Goal: Information Seeking & Learning: Learn about a topic

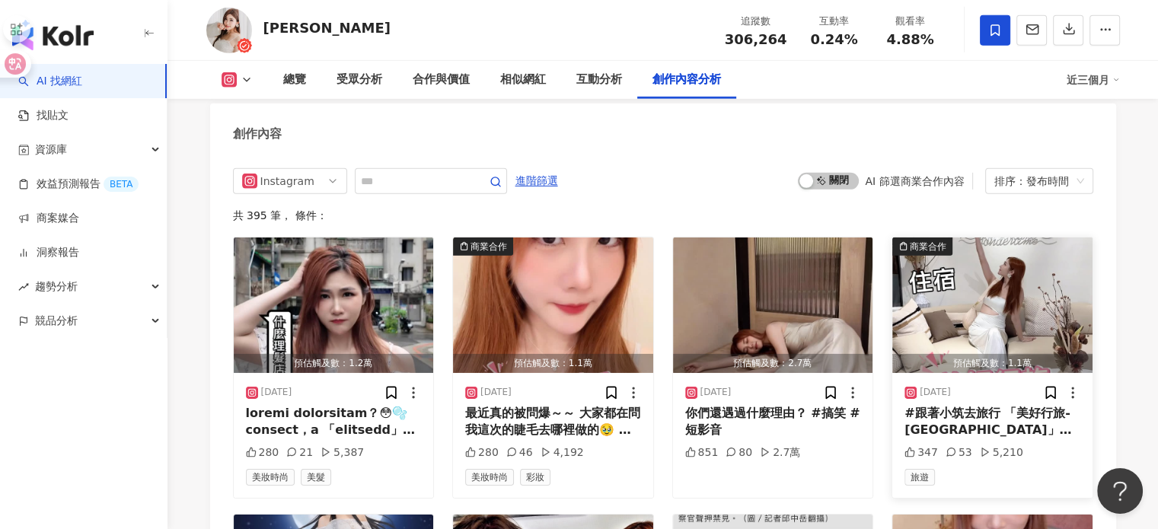
click at [1010, 287] on img "button" at bounding box center [992, 306] width 200 height 136
click at [965, 306] on img "button" at bounding box center [992, 306] width 200 height 136
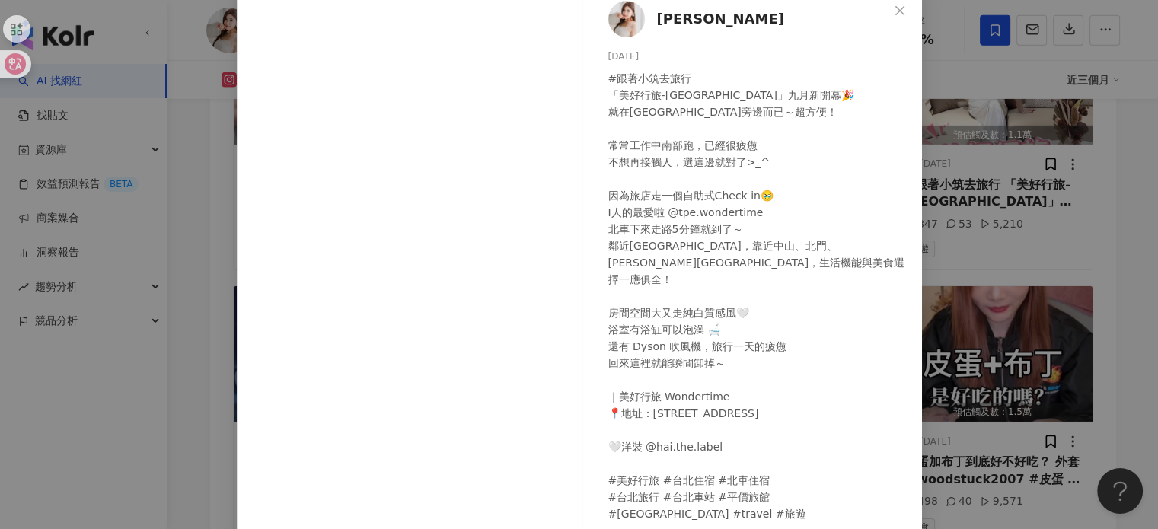
scroll to position [152, 0]
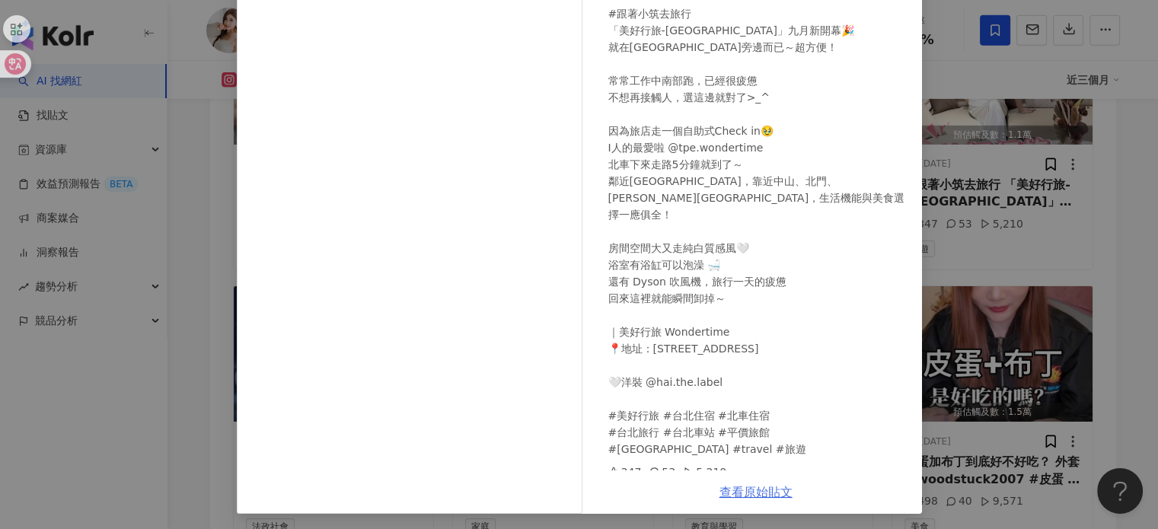
click at [742, 496] on link "查看原始貼文" at bounding box center [755, 492] width 73 height 14
click at [1026, 182] on div "張小筑 Ya Chu 2025/10/8 #跟著小筑去旅行 「美好行旅-重慶館」九月新開幕🎉 就在台北車站旁邊而已～超方便！ 常常工作中南部跑，已經很疲憊 不…" at bounding box center [579, 264] width 1158 height 529
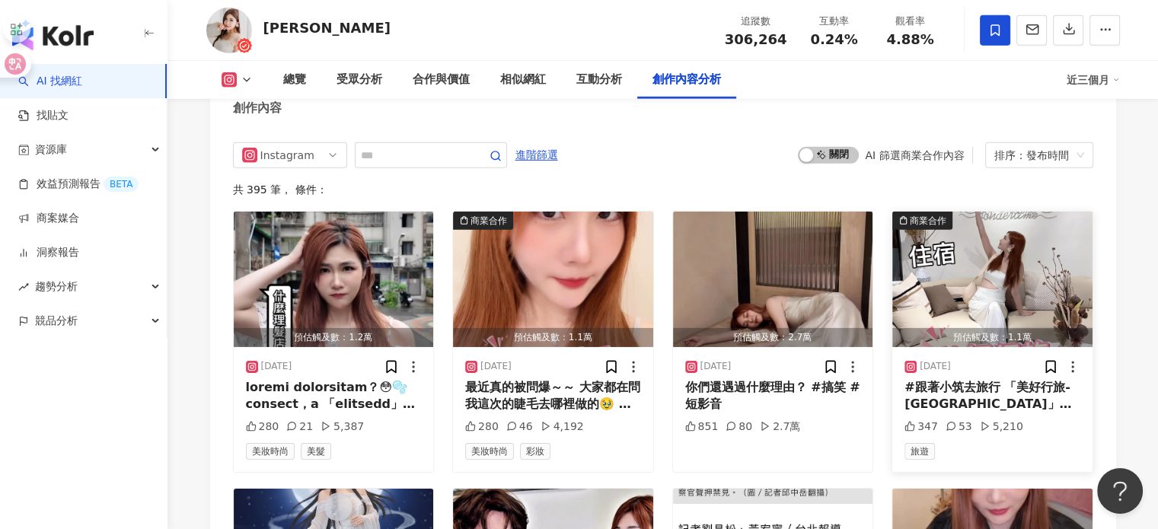
scroll to position [4737, 0]
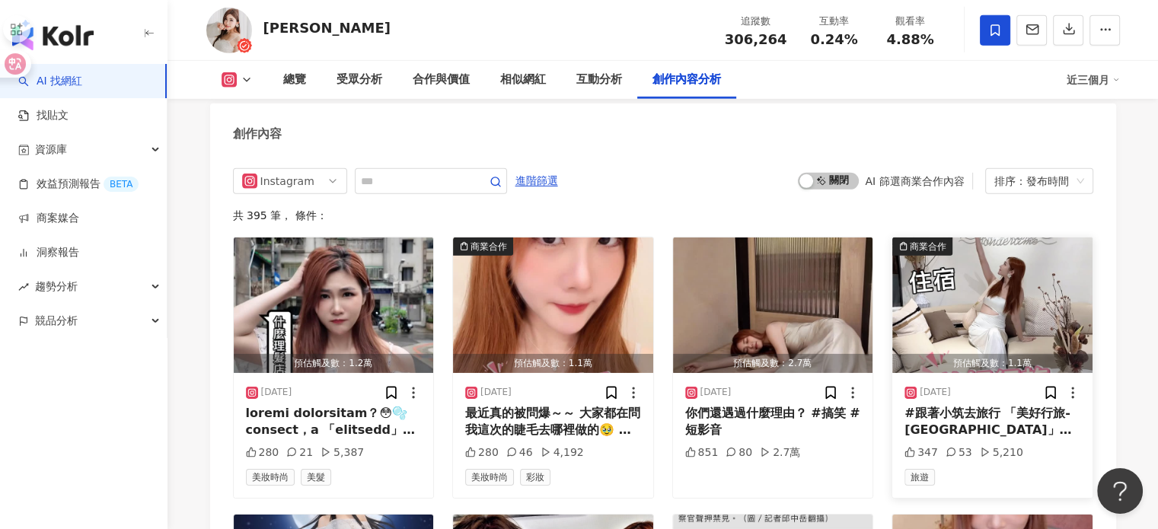
click at [936, 239] on div "商業合作" at bounding box center [928, 246] width 37 height 15
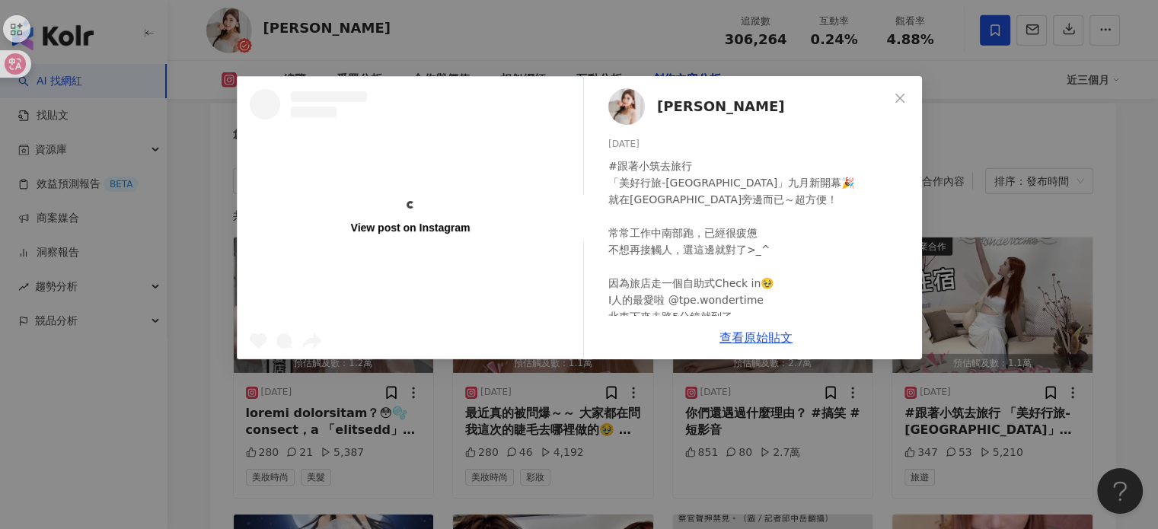
click at [1009, 298] on div "View post on Instagram 張小筑 Ya Chu 2025/10/8 #跟著小筑去旅行 「美好行旅-重慶館」九月新開幕🎉 就在台北車站旁邊而…" at bounding box center [579, 264] width 1158 height 529
click at [1009, 298] on img "button" at bounding box center [992, 306] width 200 height 136
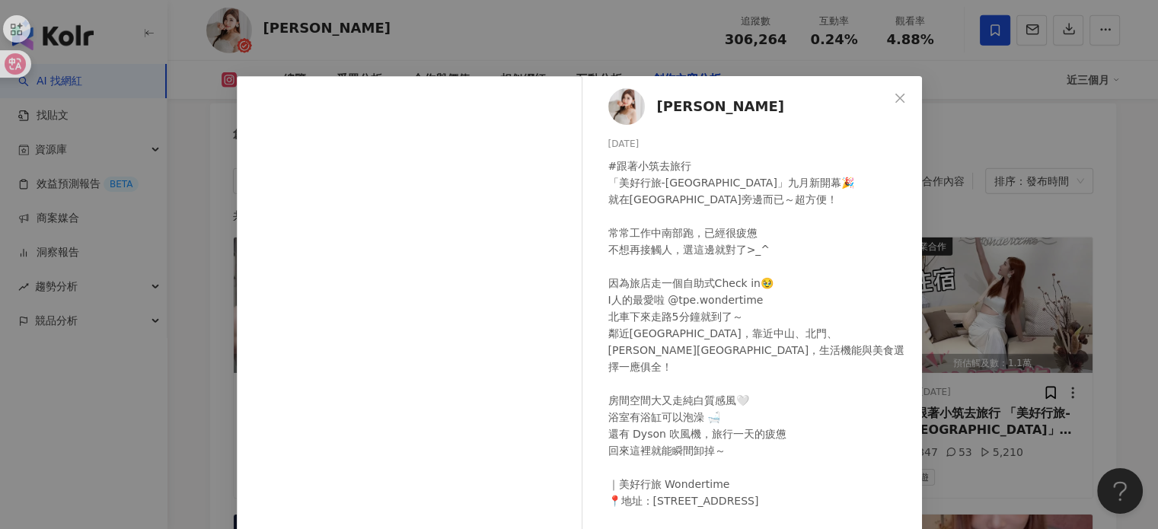
scroll to position [152, 0]
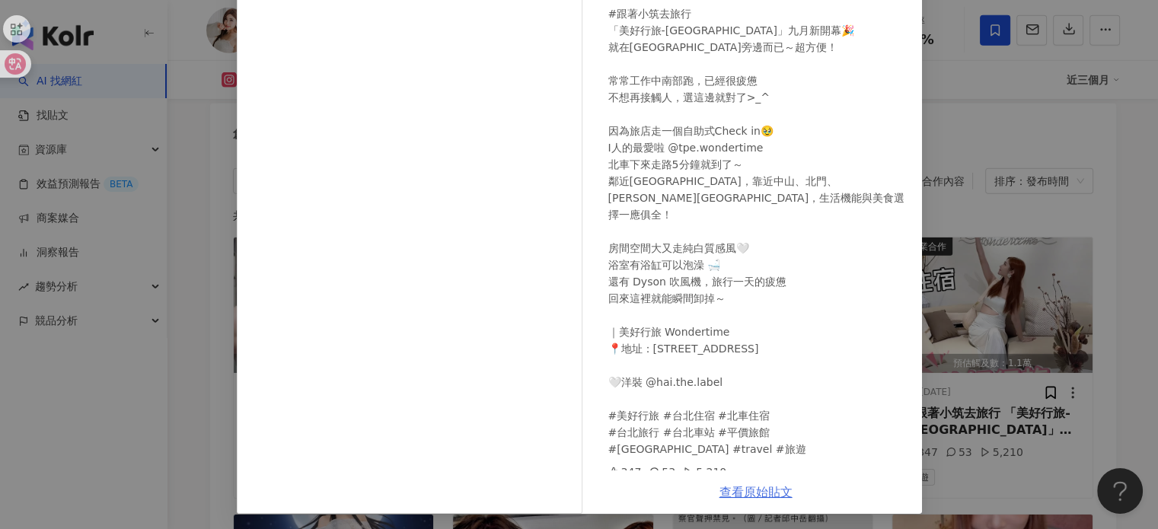
click at [771, 487] on link "查看原始貼文" at bounding box center [755, 492] width 73 height 14
click at [1018, 148] on div "張小筑 Ya Chu 2025/10/8 #跟著小筑去旅行 「美好行旅-重慶館」九月新開幕🎉 就在台北車站旁邊而已～超方便！ 常常工作中南部跑，已經很疲憊 不…" at bounding box center [579, 264] width 1158 height 529
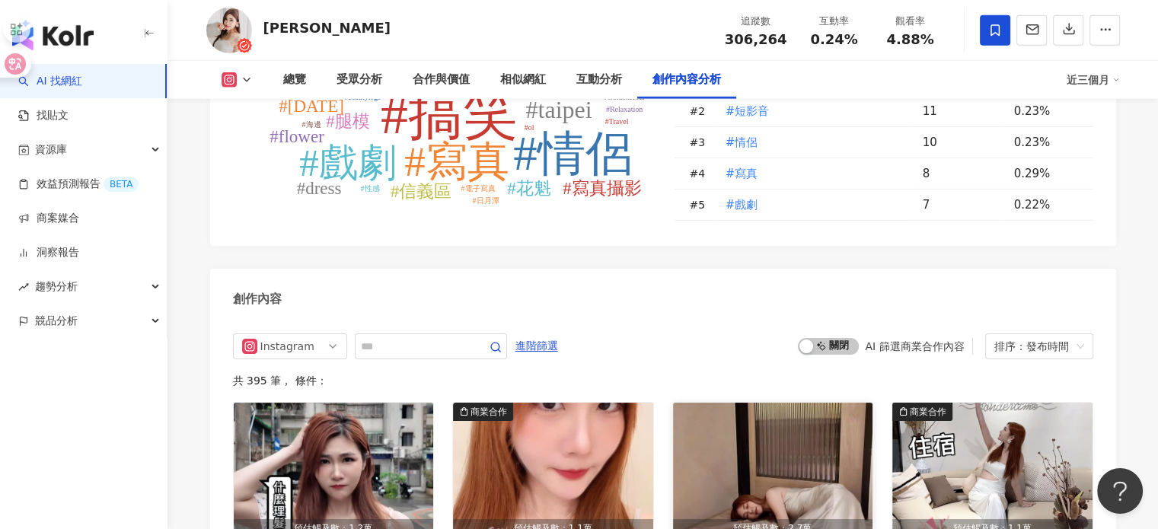
scroll to position [4661, 0]
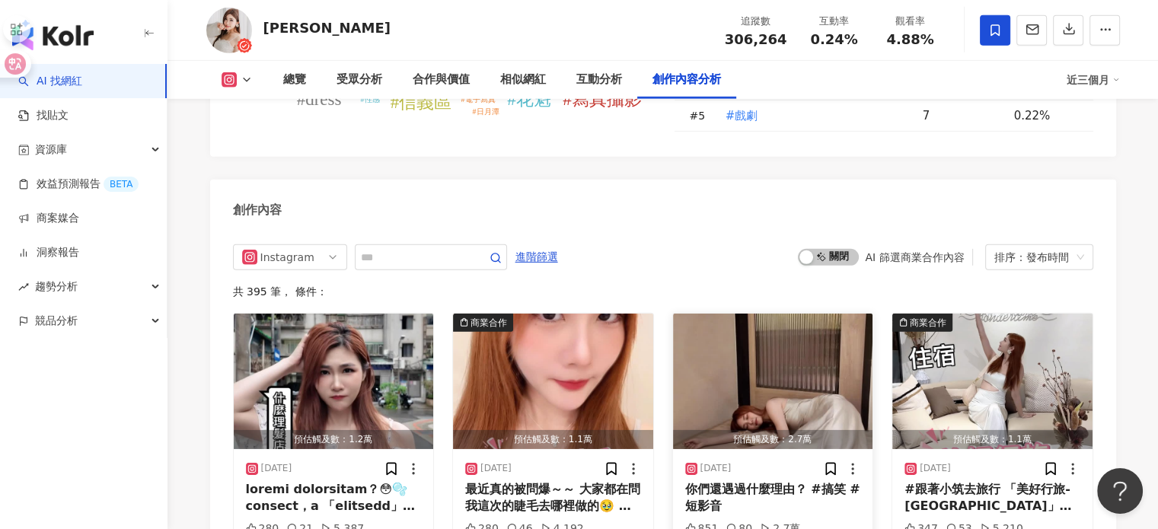
click at [758, 180] on div "創作內容" at bounding box center [663, 204] width 906 height 49
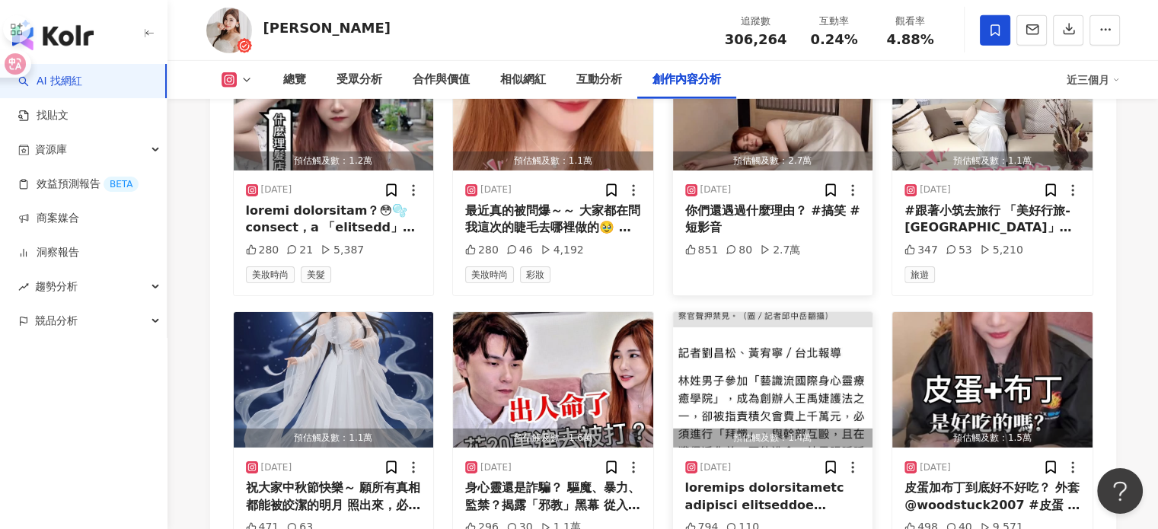
scroll to position [4966, 0]
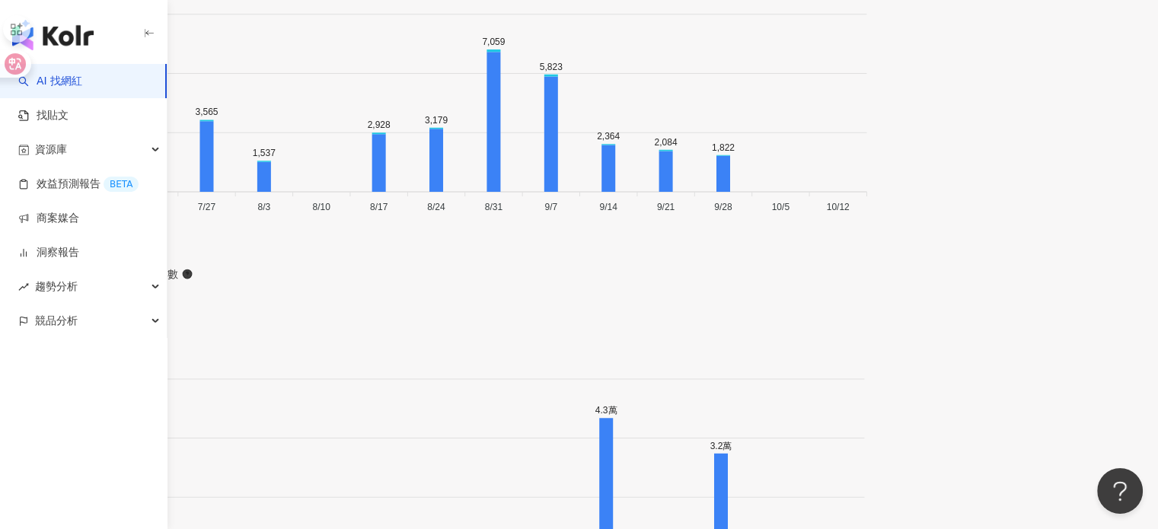
scroll to position [4949, 0]
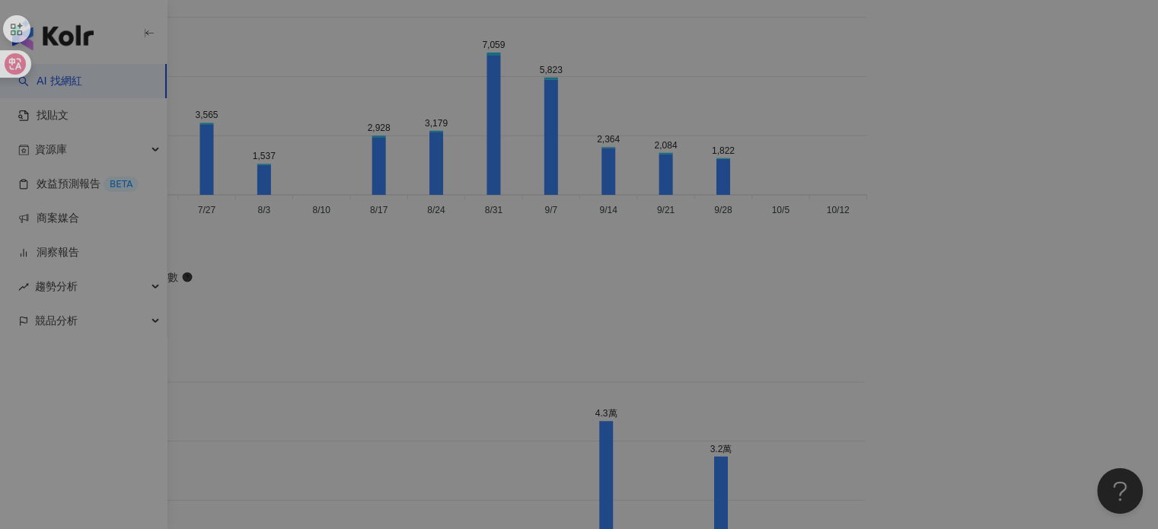
click at [783, 359] on div "View post on Instagram 宋學然 2025/8/25 微風信義之夜太危險 什麼都想逛、什麼都想帶回家🤩💕 最近很多人請我推薦男香 如果想找…" at bounding box center [579, 264] width 1158 height 529
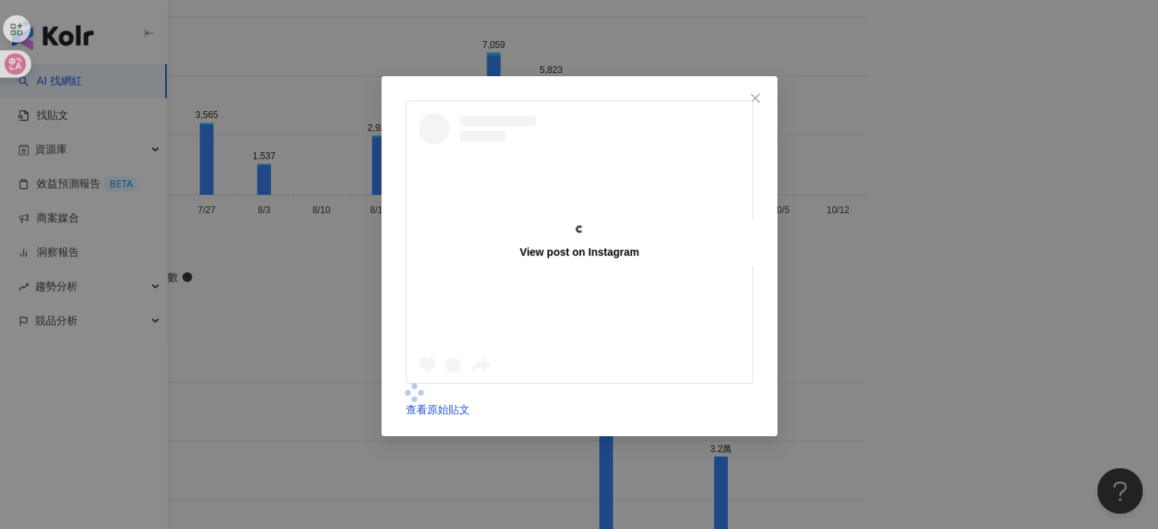
click at [753, 401] on div "查看原始貼文" at bounding box center [579, 409] width 347 height 17
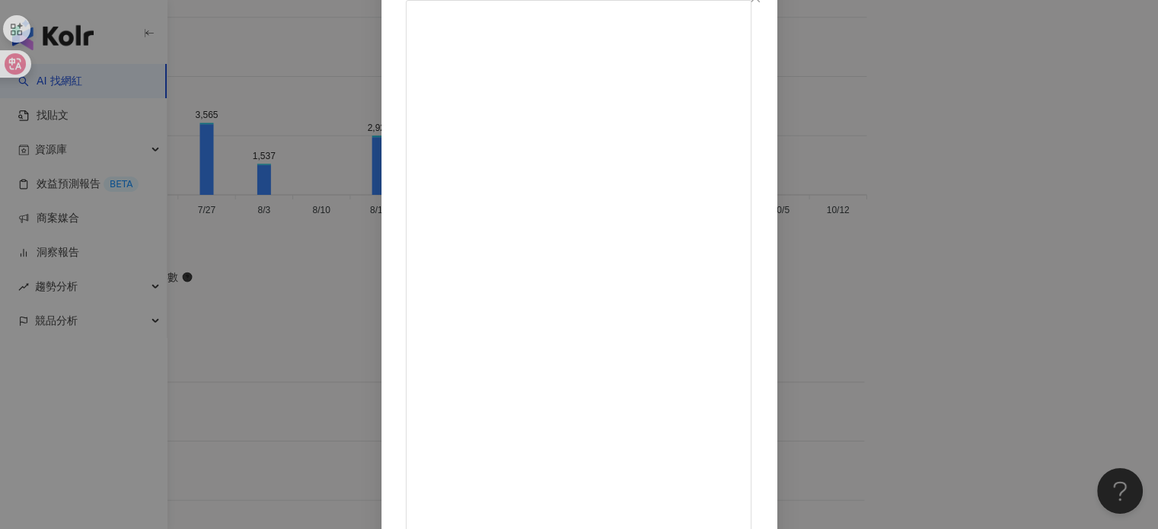
scroll to position [183, 0]
drag, startPoint x: 943, startPoint y: 257, endPoint x: 935, endPoint y: 258, distance: 8.4
click at [943, 257] on div "宋學然 2025/8/18 走進光裡 彷彿回到18世紀的凡爾賽宮 每次噴上 Delina La Rosée 就像置身在奢華的玫瑰庭園 被自然與典雅的氣息環繞 …" at bounding box center [579, 264] width 1158 height 529
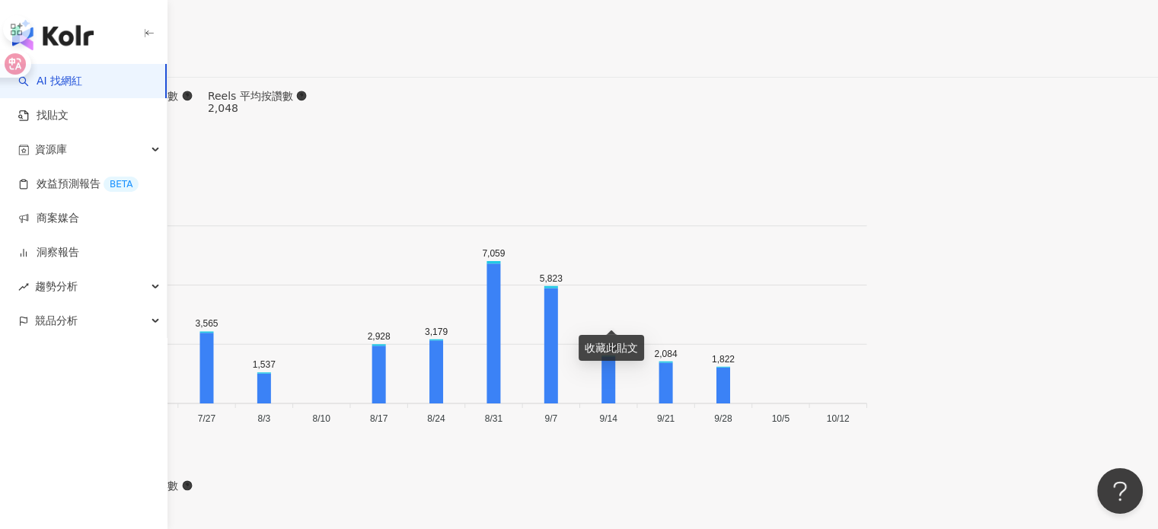
scroll to position [4873, 0]
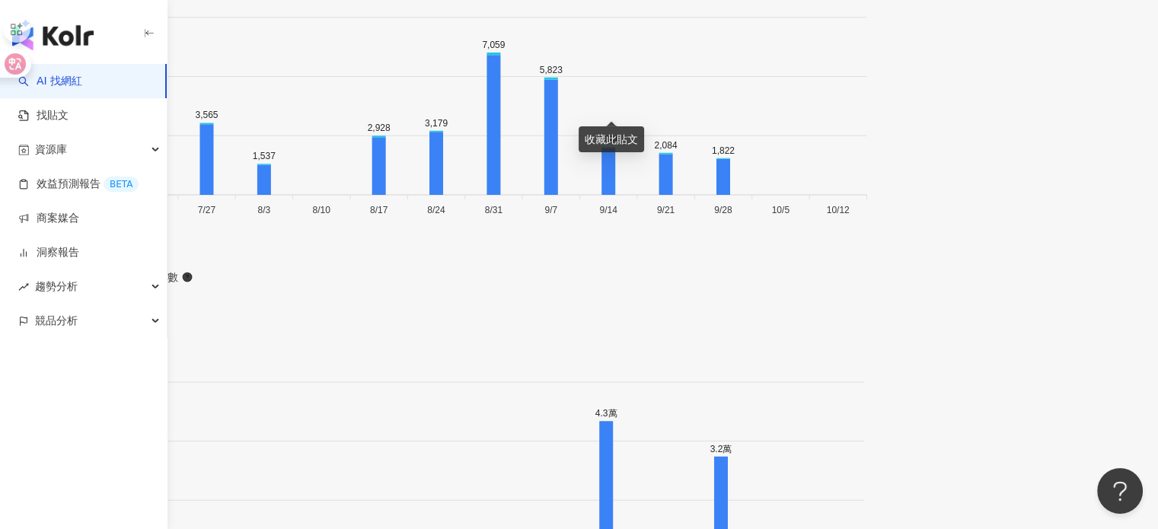
scroll to position [5253, 0]
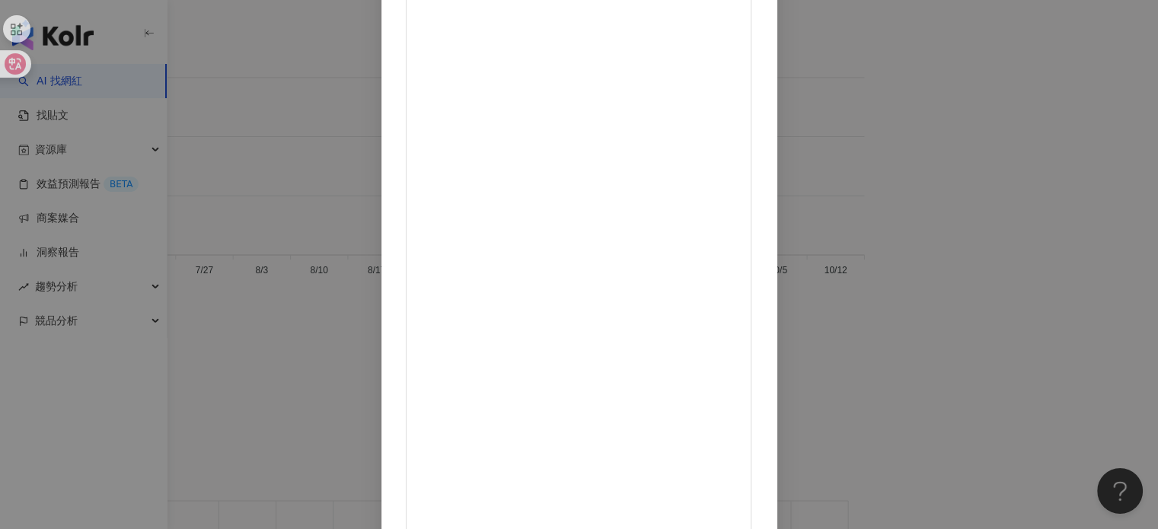
scroll to position [152, 0]
click at [924, 230] on div "宋學然 2025/7/8 留不住大海 那就只好留住它的味道了 Pacific Rock Flower 是那種讓人想靠近， 卻又不敢太靠近的香氣。 開場是清爽的…" at bounding box center [579, 264] width 1158 height 529
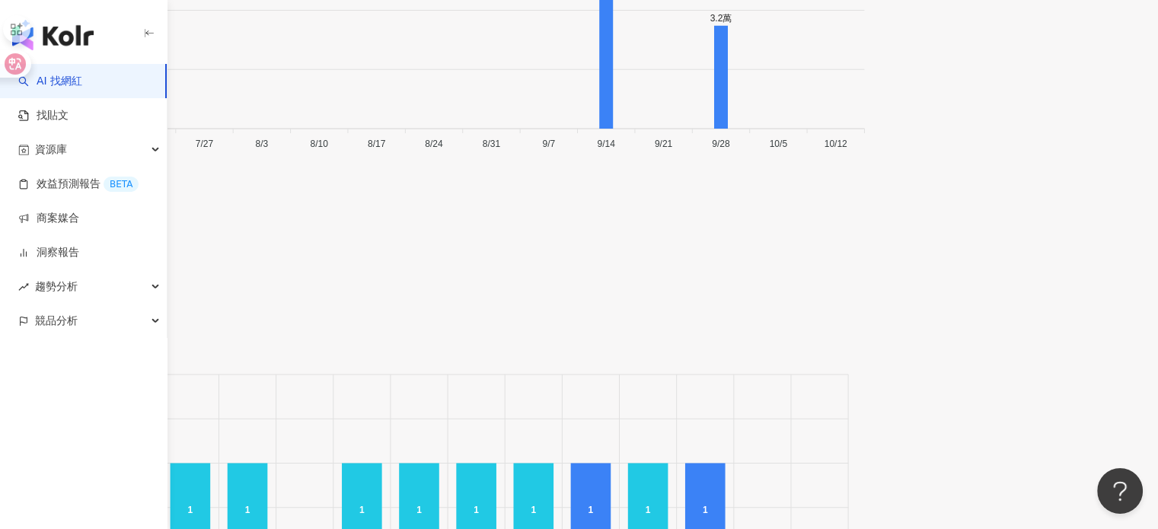
scroll to position [5482, 0]
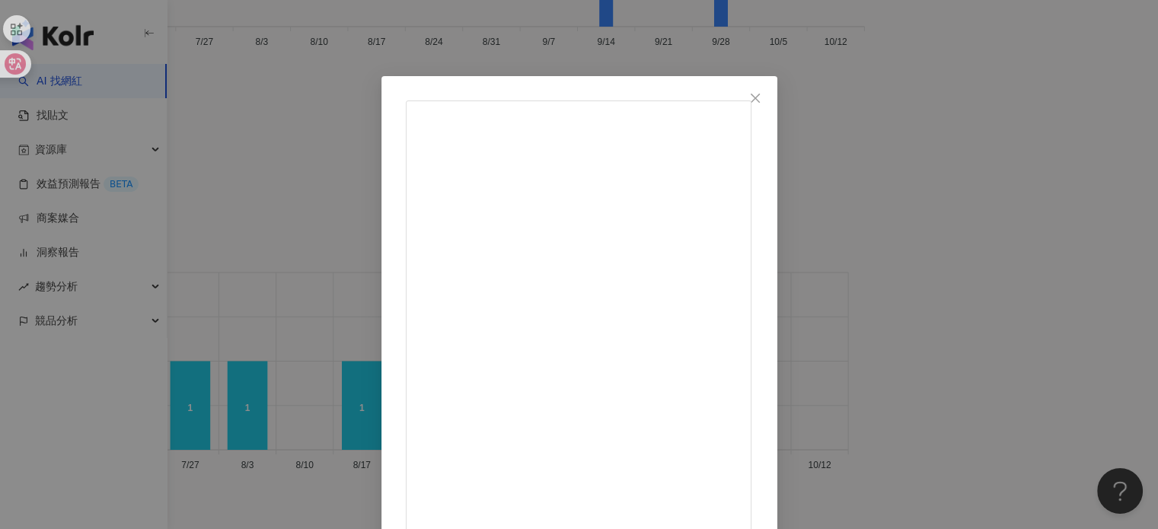
scroll to position [76, 0]
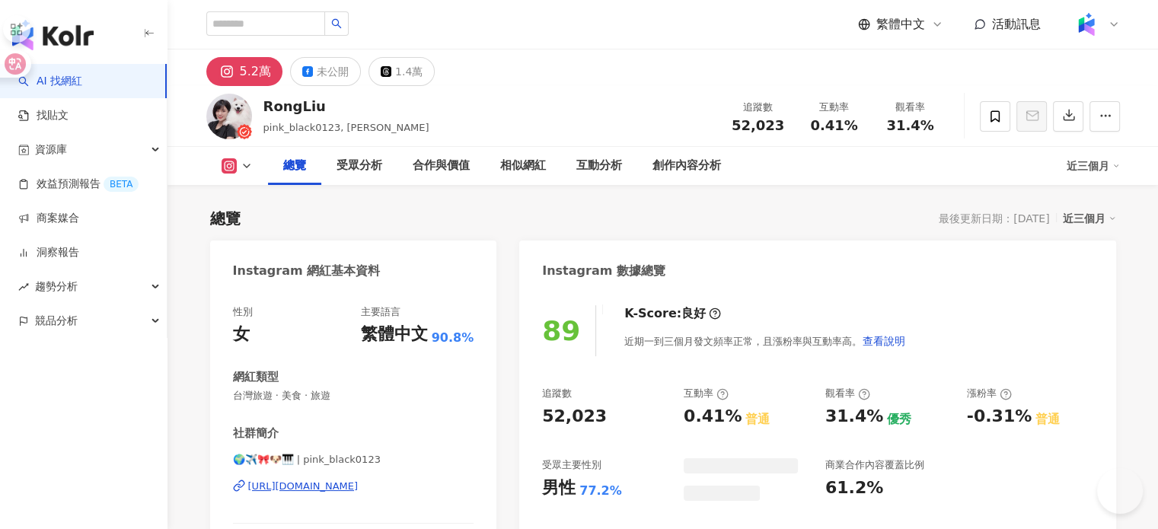
click at [359, 489] on div "[URL][DOMAIN_NAME]" at bounding box center [303, 487] width 110 height 14
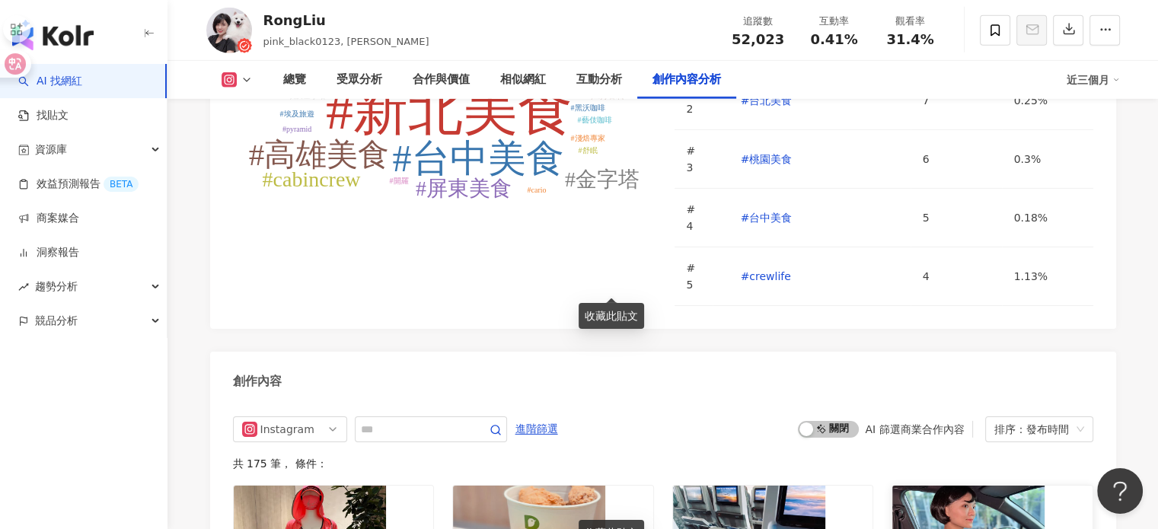
scroll to position [4797, 0]
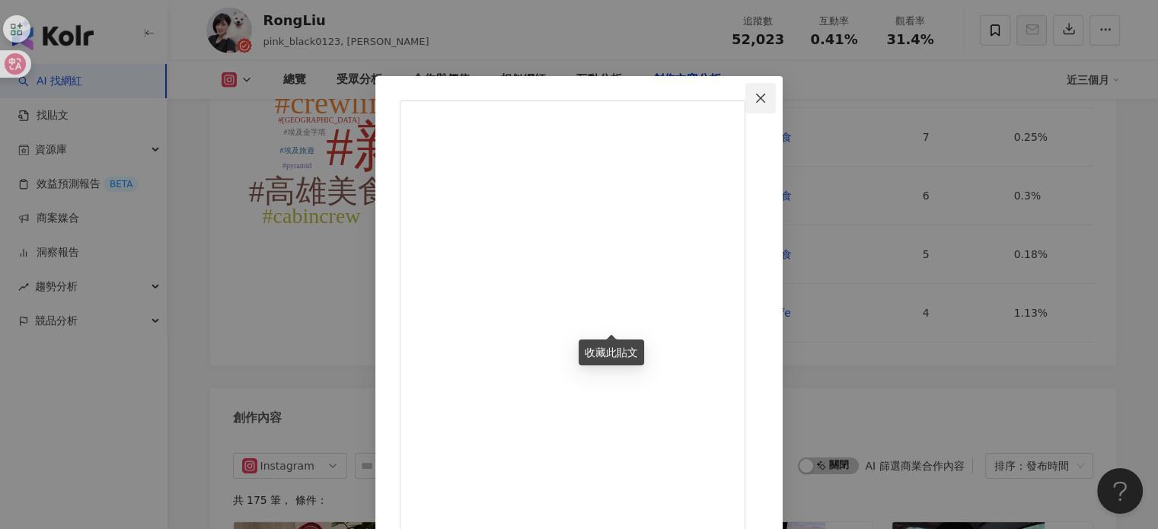
click at [767, 94] on icon "close" at bounding box center [761, 98] width 12 height 12
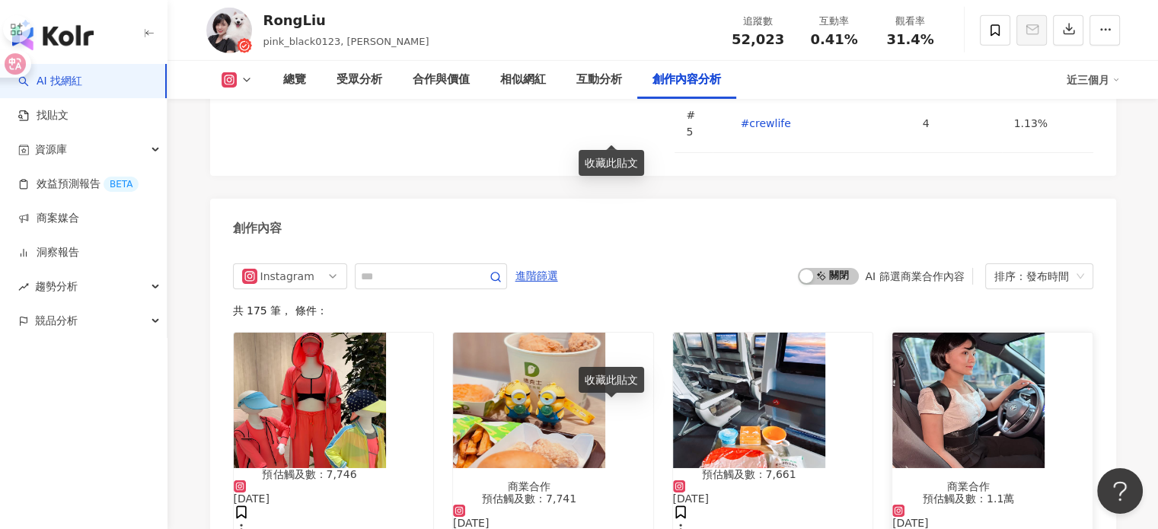
scroll to position [5025, 0]
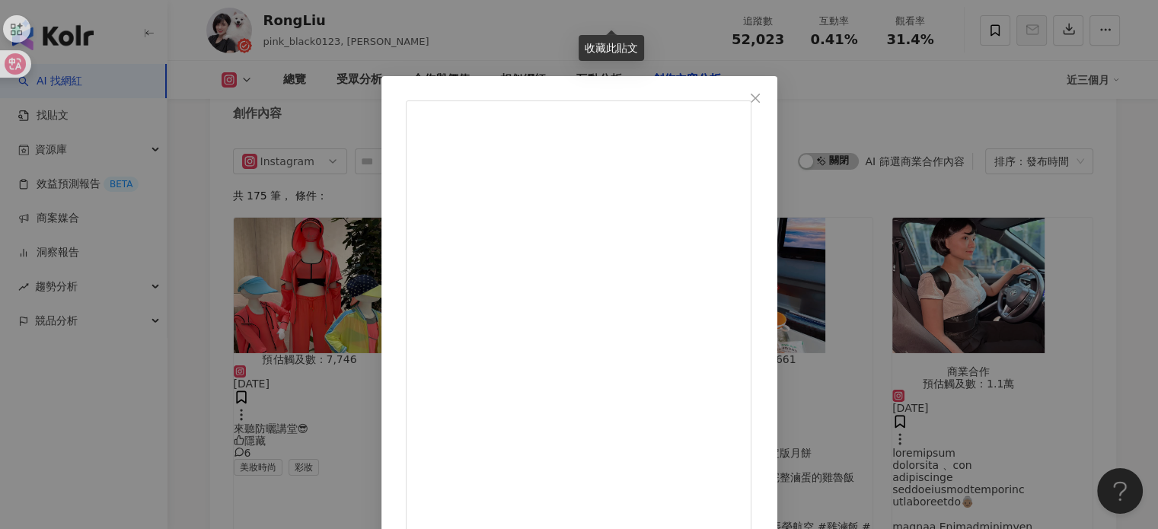
click at [760, 94] on icon "close" at bounding box center [755, 97] width 9 height 9
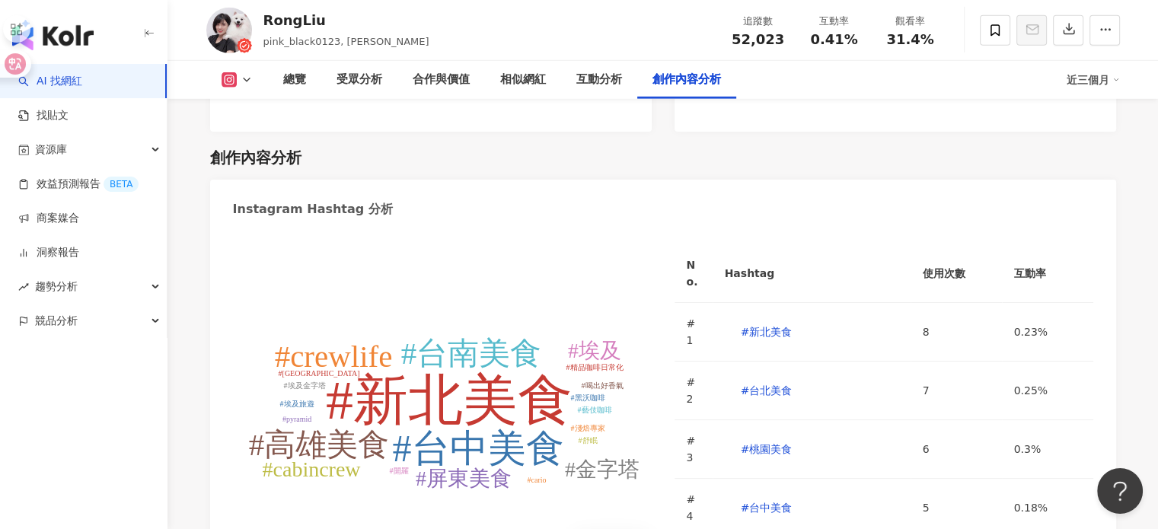
scroll to position [4492, 0]
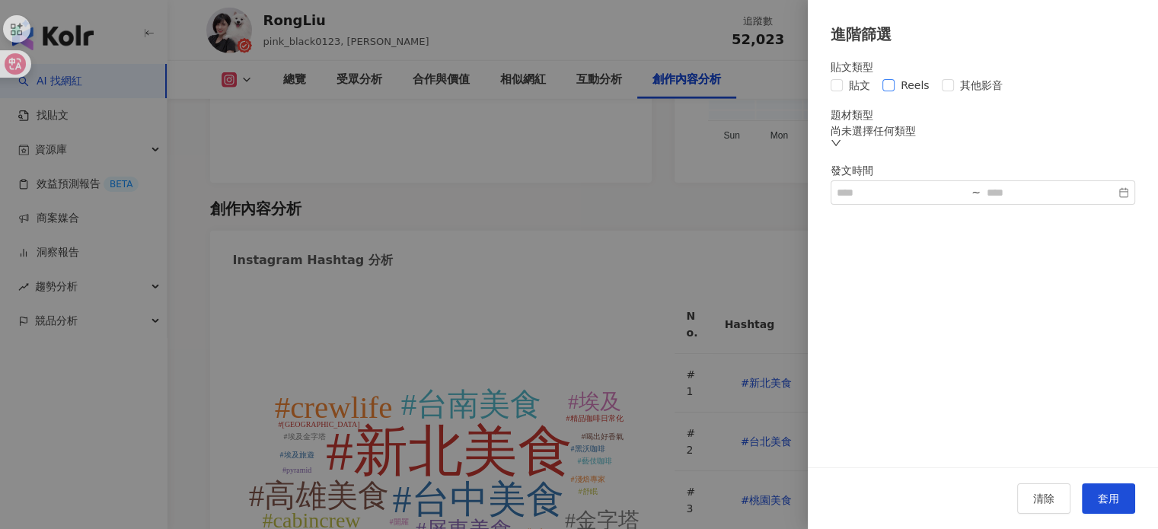
click at [901, 83] on span "Reels" at bounding box center [915, 85] width 41 height 17
click at [1105, 502] on span "套用" at bounding box center [1108, 499] width 21 height 12
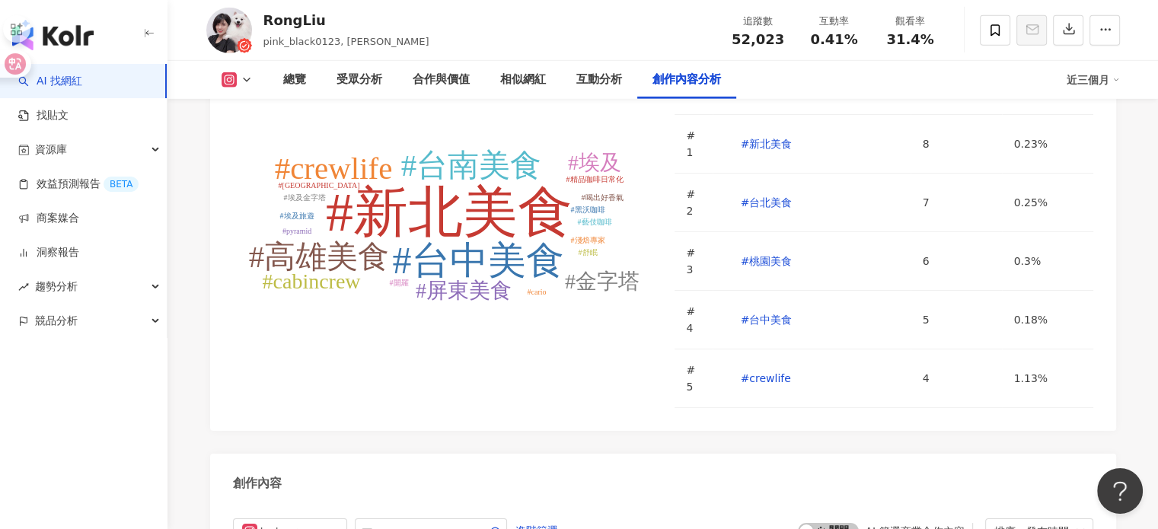
scroll to position [4730, 0]
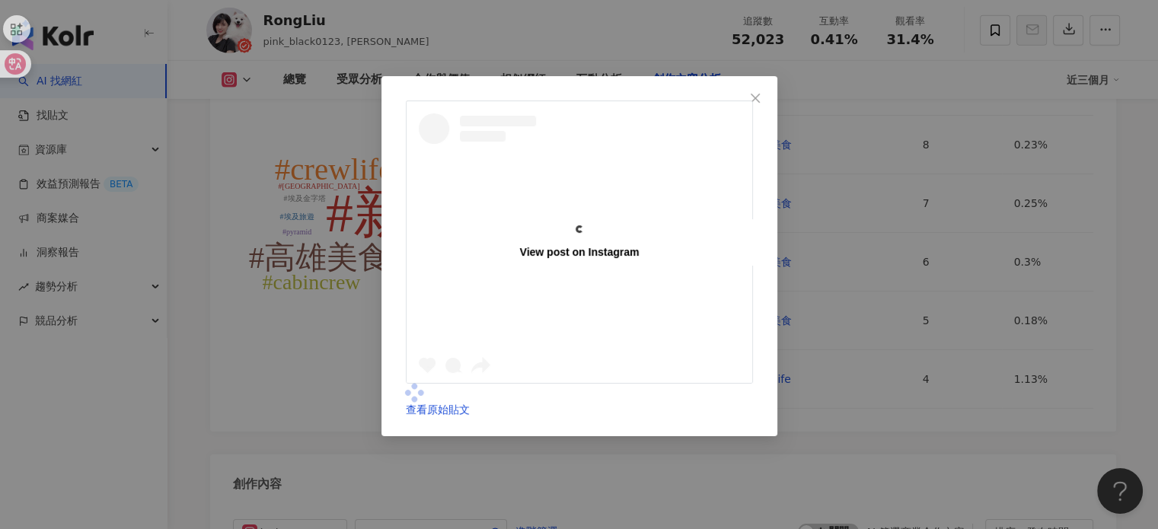
click at [407, 313] on div "View post on Instagram" at bounding box center [580, 242] width 346 height 282
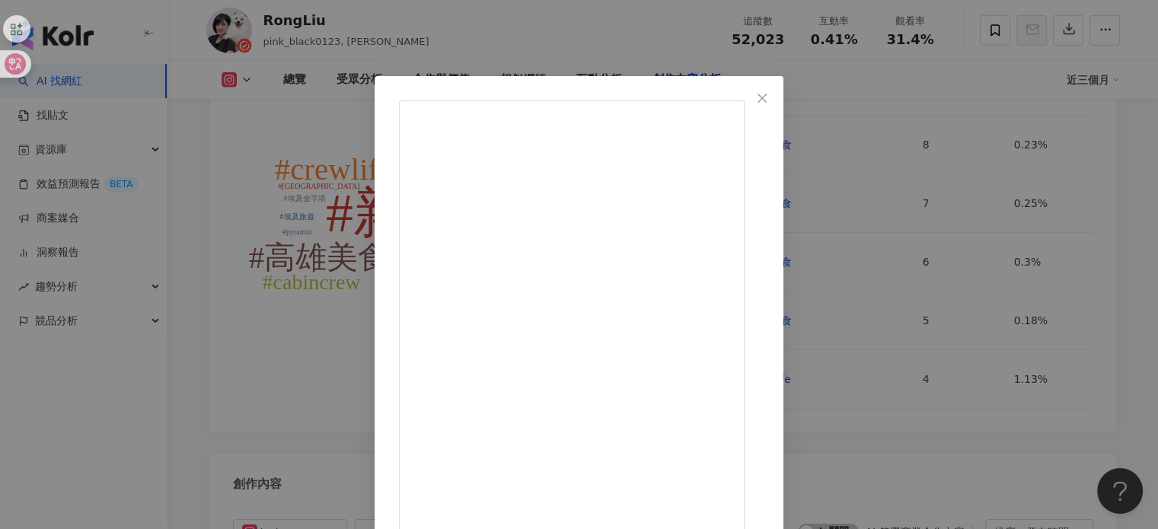
scroll to position [76, 0]
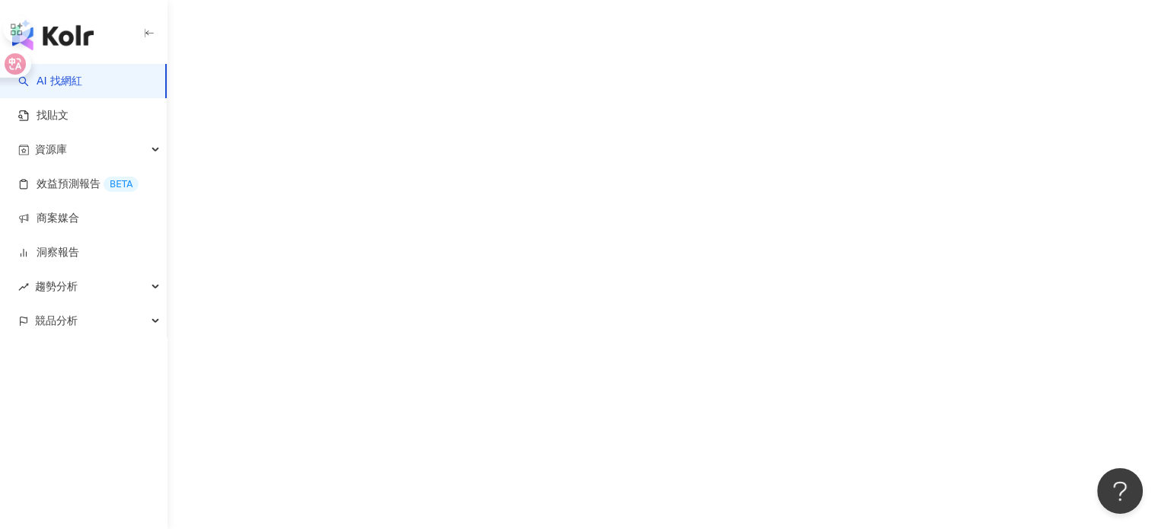
click at [760, 400] on div "AI 找網紅 找貼文 資源庫 效益預測報告 BETA 商案媒合 洞察報告 趨勢分析 競品分析" at bounding box center [579, 264] width 1158 height 529
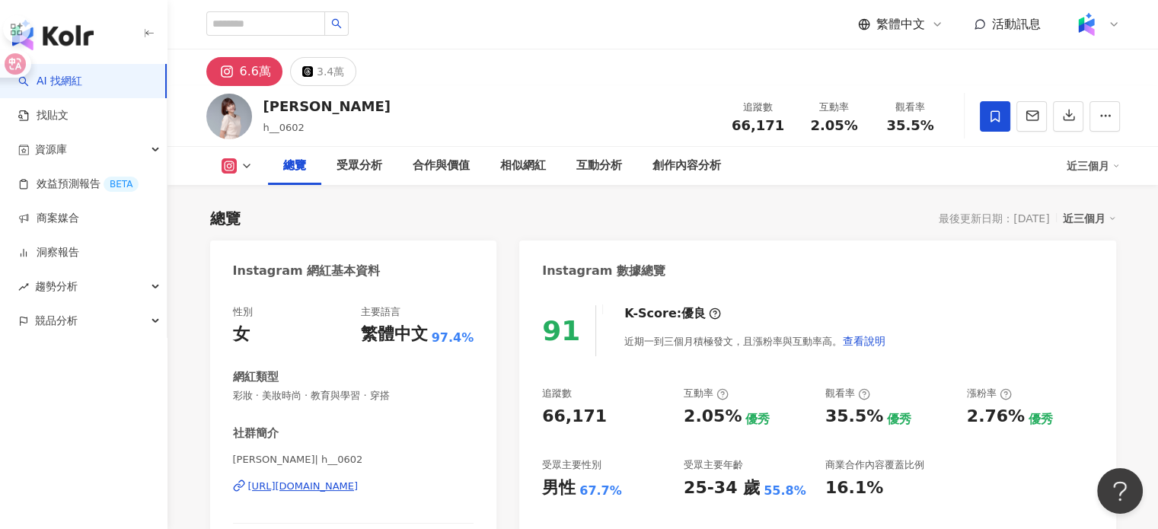
click at [356, 480] on div "[URL][DOMAIN_NAME]" at bounding box center [303, 487] width 110 height 14
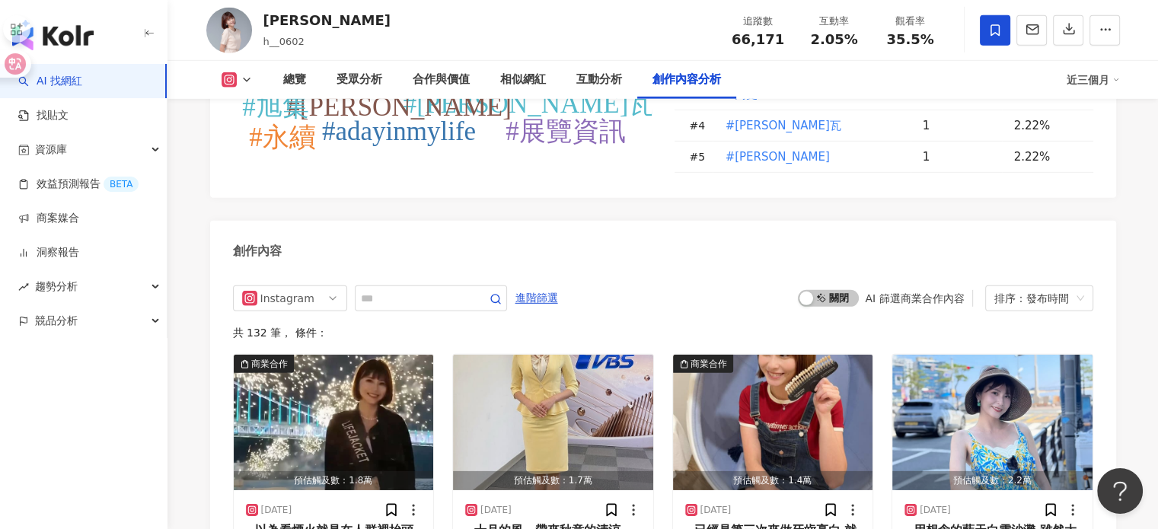
scroll to position [4568, 0]
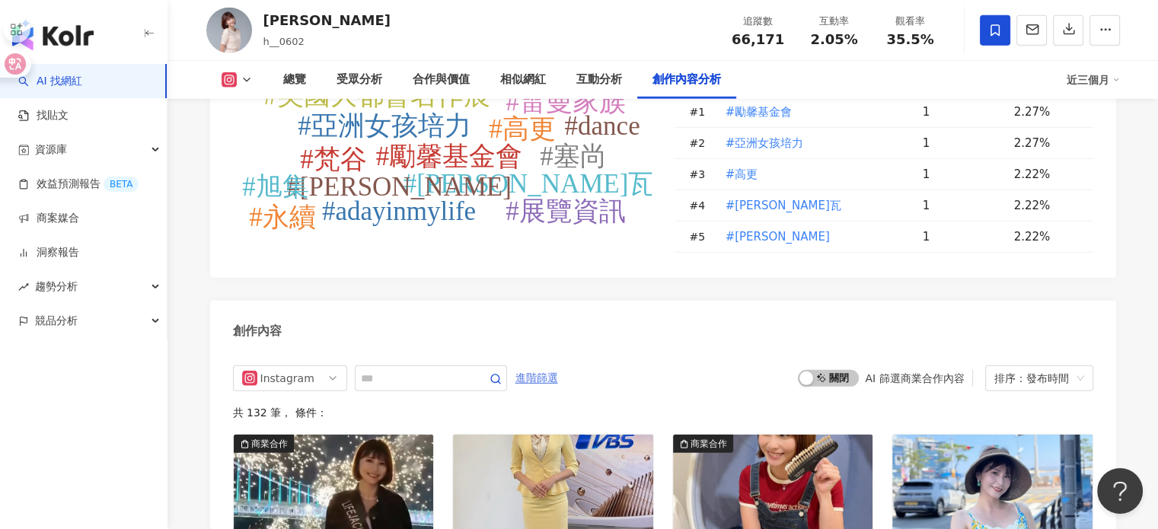
click at [558, 366] on span "進階篩選" at bounding box center [536, 378] width 43 height 24
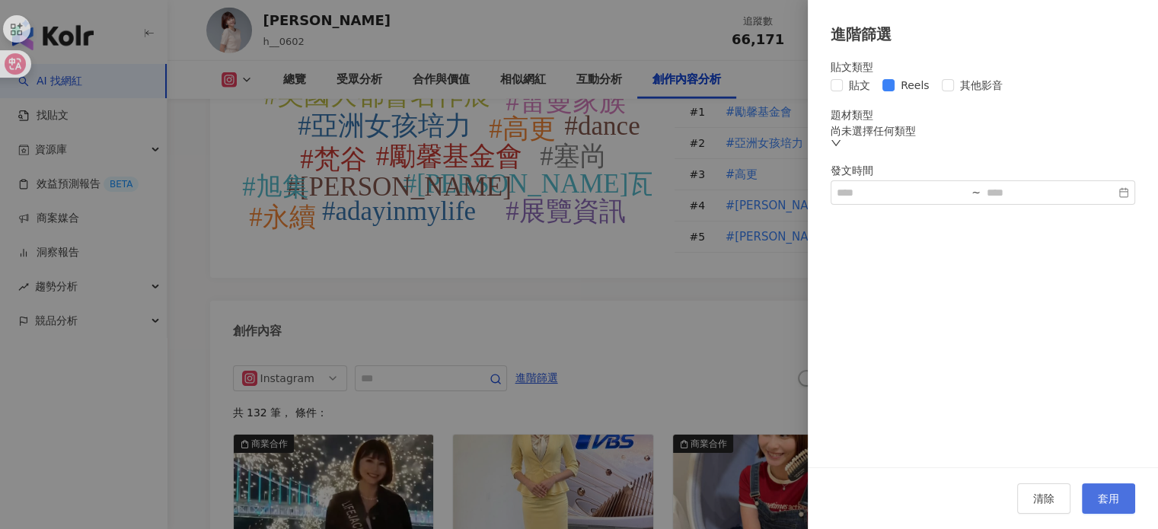
click at [1111, 484] on button "套用" at bounding box center [1108, 498] width 53 height 30
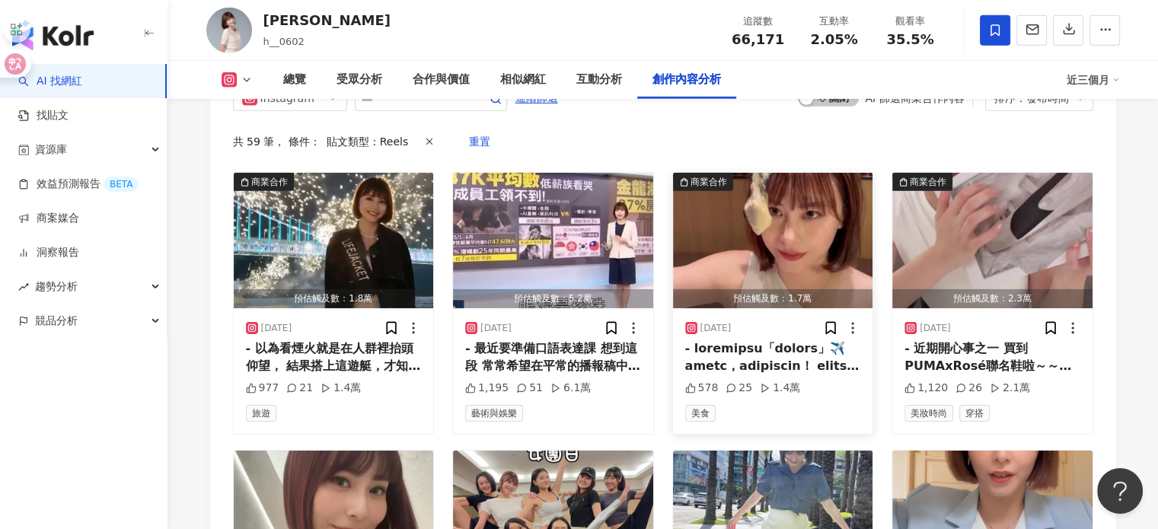
scroll to position [4772, 0]
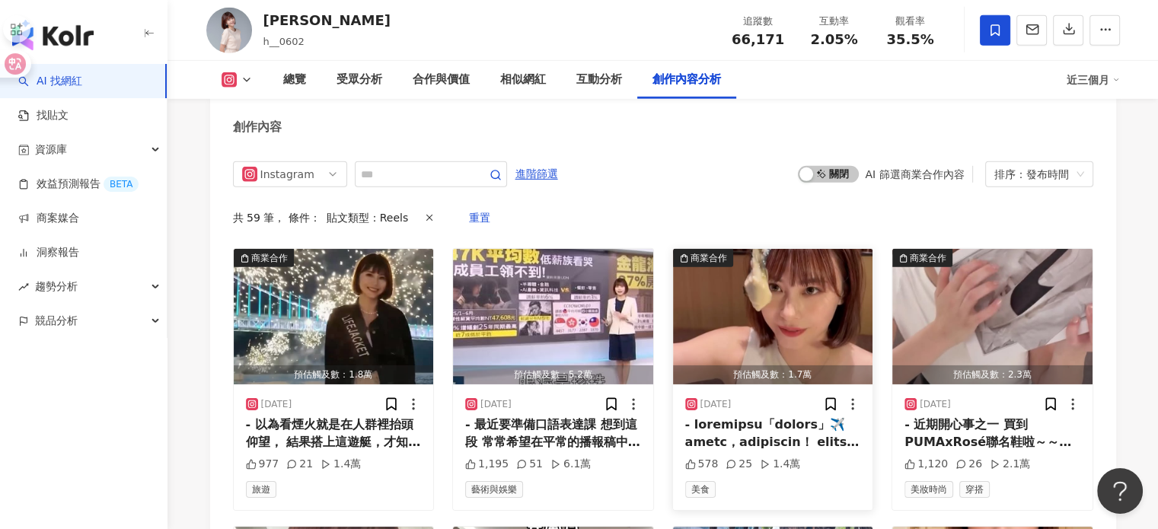
click at [743, 416] on div at bounding box center [773, 433] width 176 height 34
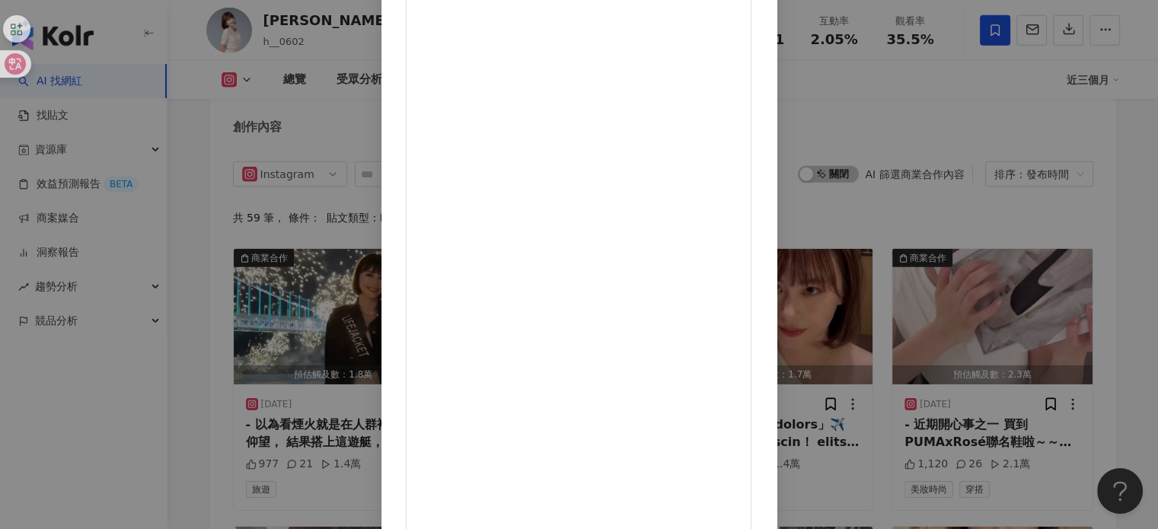
scroll to position [155, 0]
click at [968, 252] on div "李作珩 2025/9/24 578 25 1.4萬 查看原始貼文" at bounding box center [579, 264] width 1158 height 529
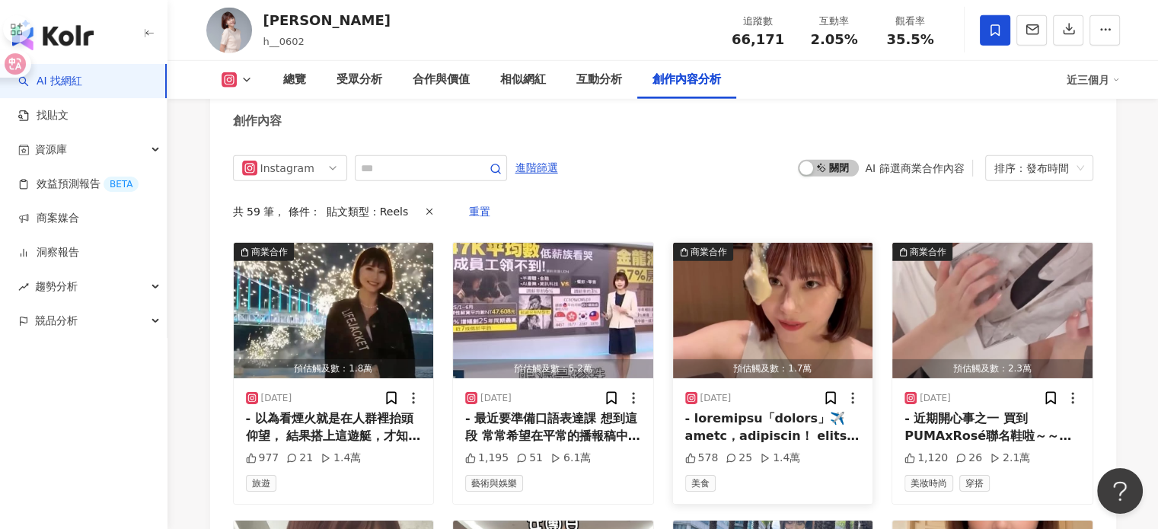
scroll to position [4772, 0]
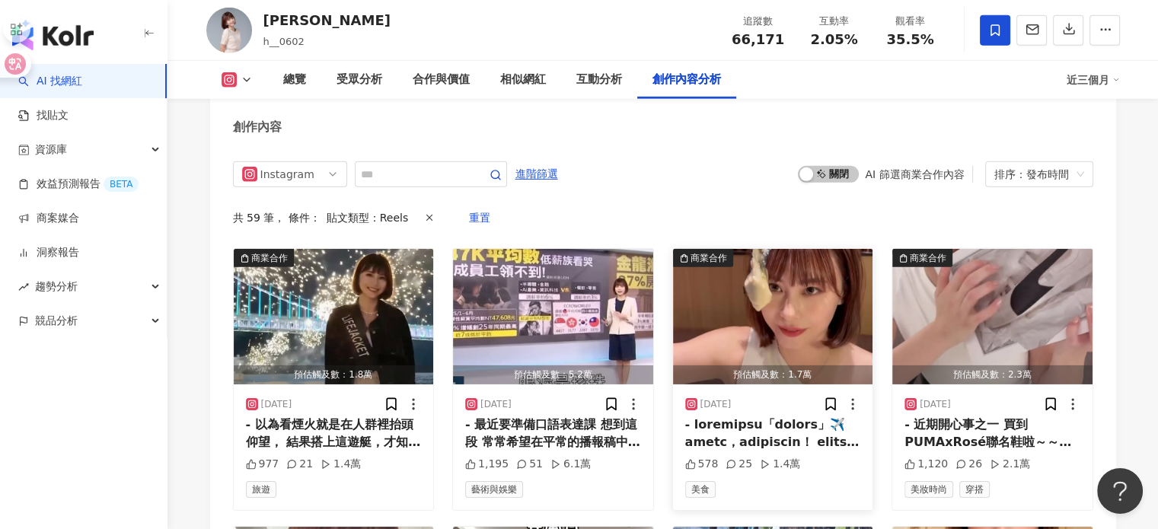
click at [812, 257] on img "button" at bounding box center [773, 317] width 200 height 136
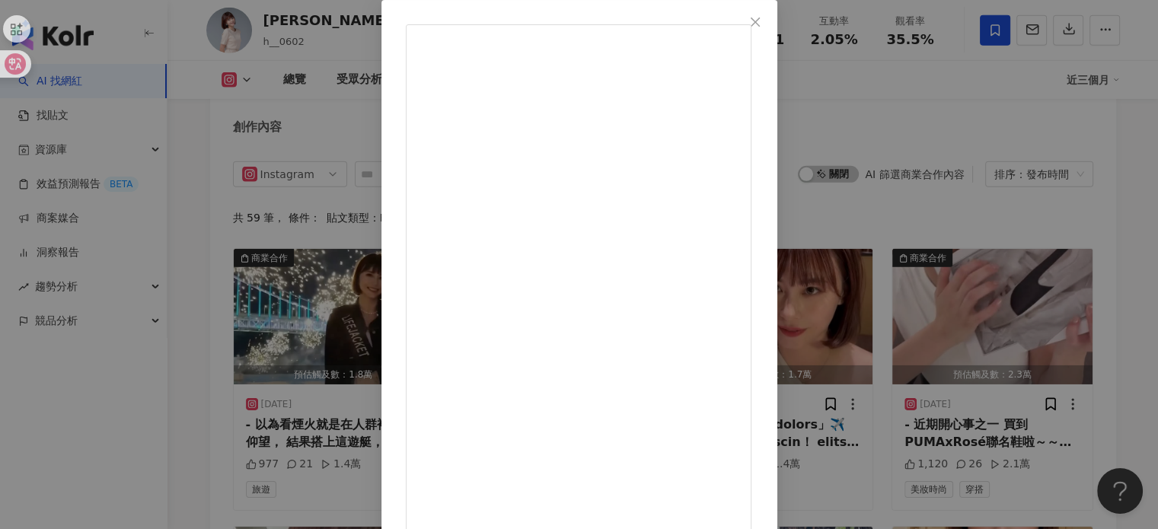
scroll to position [152, 0]
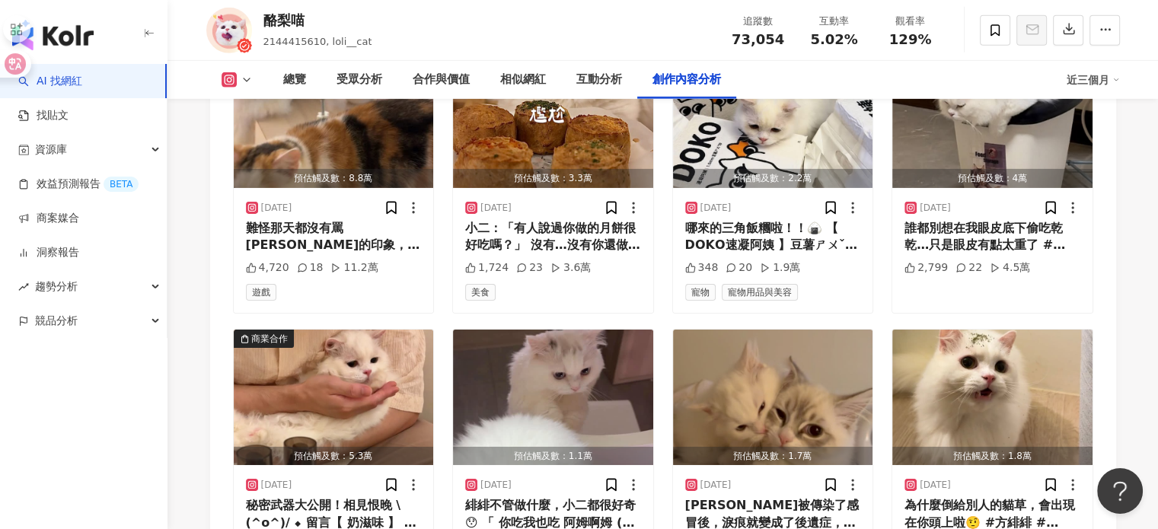
scroll to position [4720, 0]
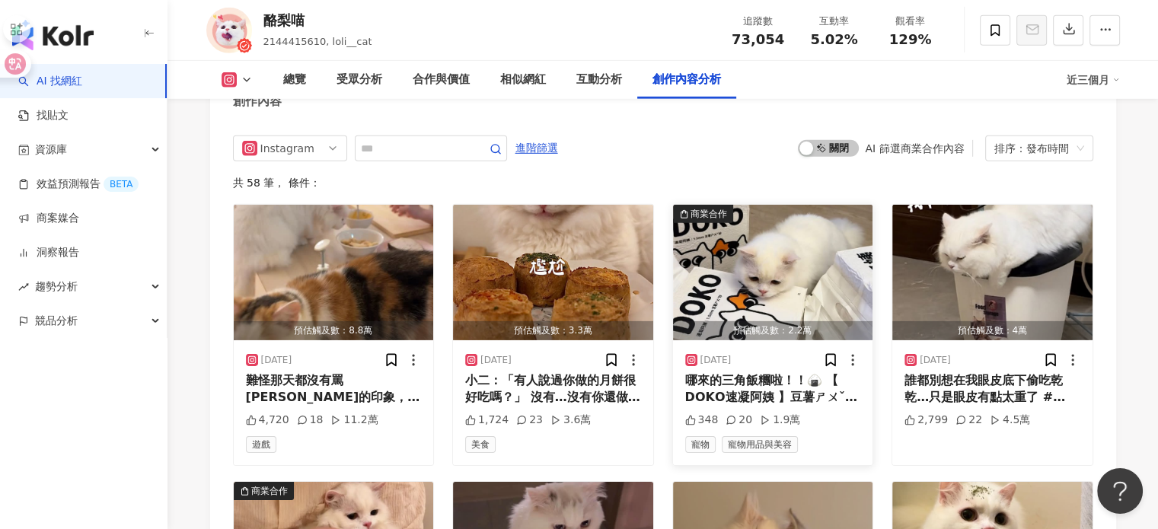
click at [823, 257] on img "button" at bounding box center [773, 273] width 200 height 136
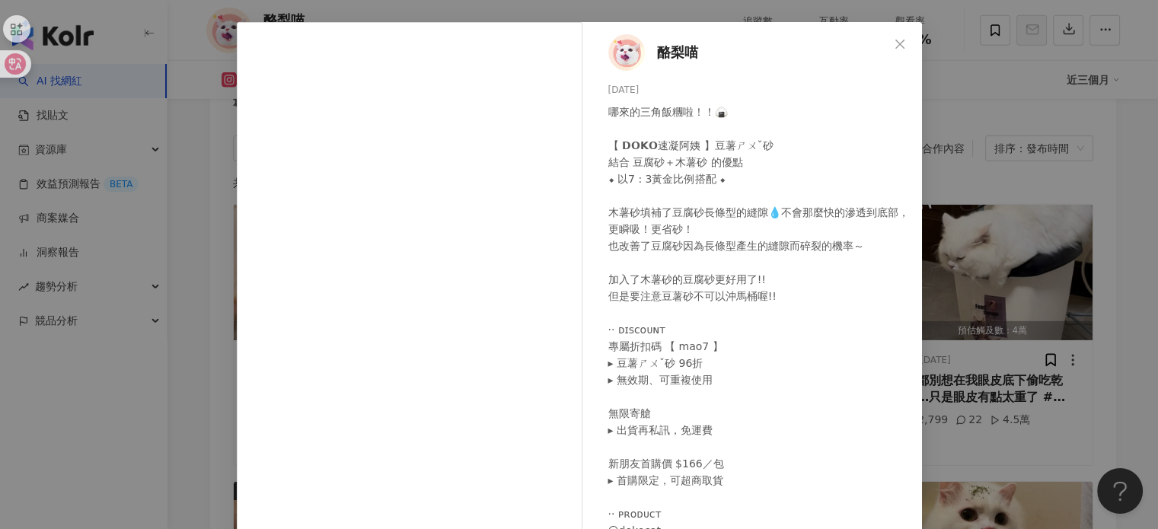
scroll to position [152, 0]
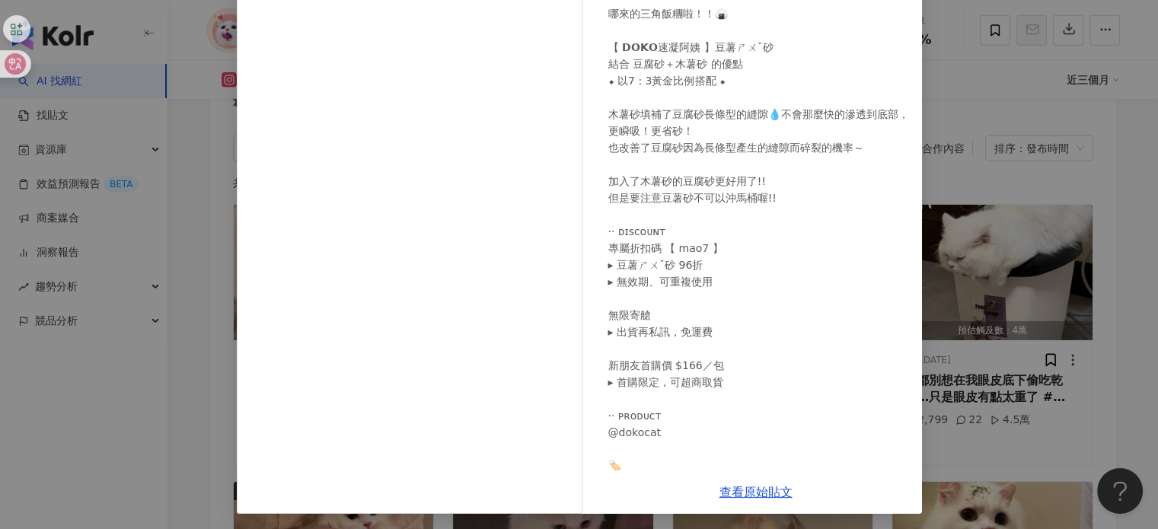
click at [994, 266] on div "酪梨喵 2025/10/3 哪來的三角飯糰啦！！🍙 【 𝗗𝗢𝗞𝗢速凝阿姨 】豆薯ㄕㄨˇ砂 結合 豆腐砂＋木薯砂 的優點 ⬥ 以7 : 3黃金比例搭配 ⬥ 木薯…" at bounding box center [579, 264] width 1158 height 529
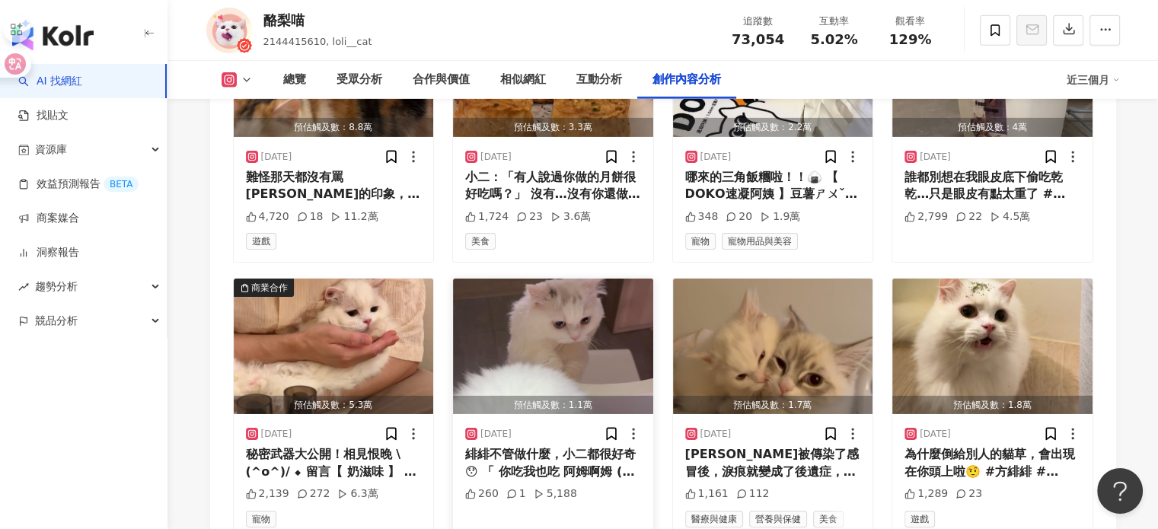
scroll to position [4949, 0]
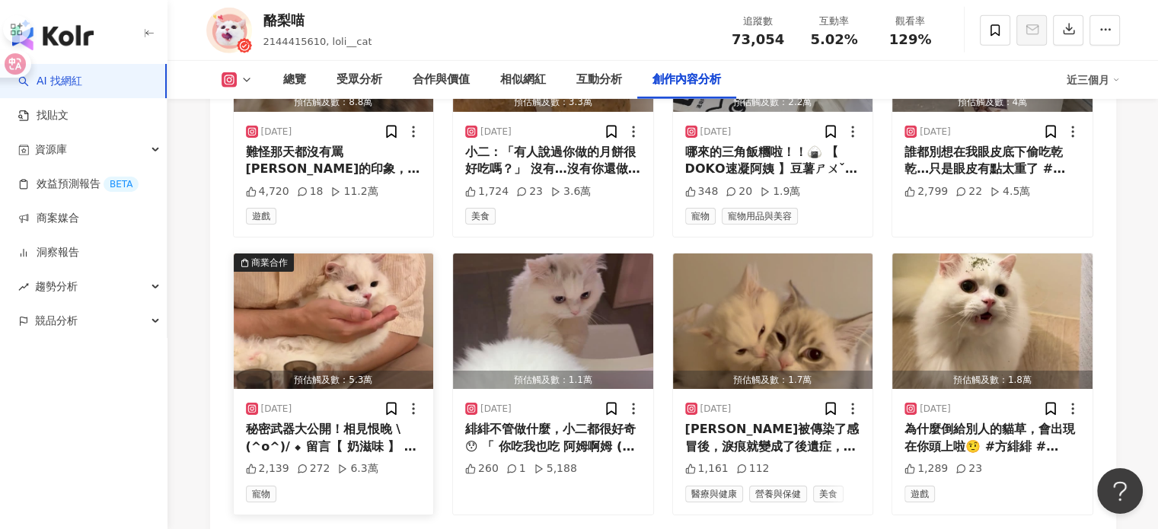
click at [396, 302] on img "button" at bounding box center [334, 322] width 200 height 136
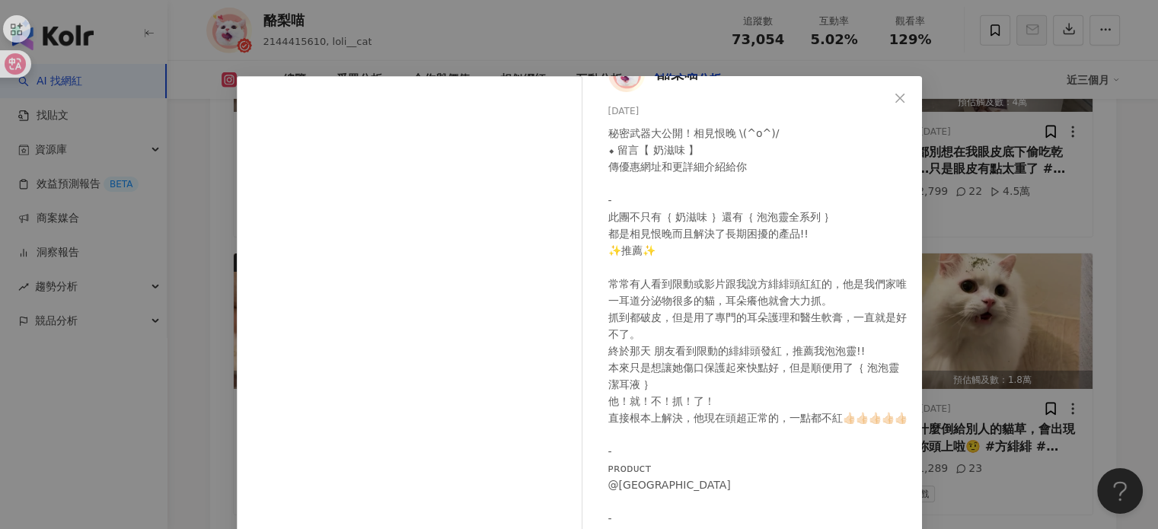
scroll to position [60, 0]
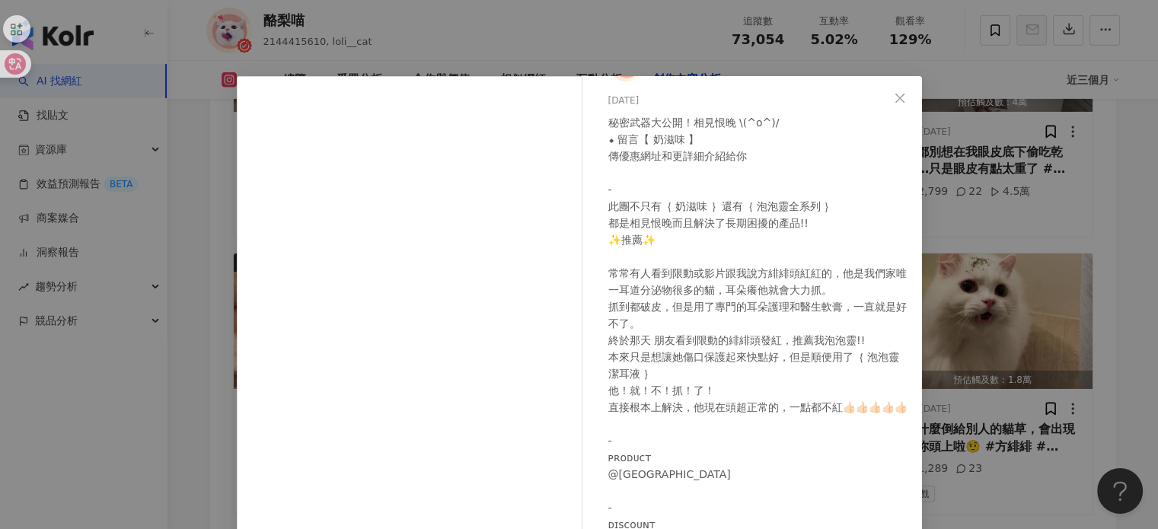
click at [994, 246] on div "酪梨喵 2025/9/28 秘密武器大公開！相見恨晚 \(^o^)/ ⬥ 留言【 奶滋味 】 傳優惠網址和更詳細介紹給你 - 此團不只有｛ 奶滋味 ｝還有｛ …" at bounding box center [579, 264] width 1158 height 529
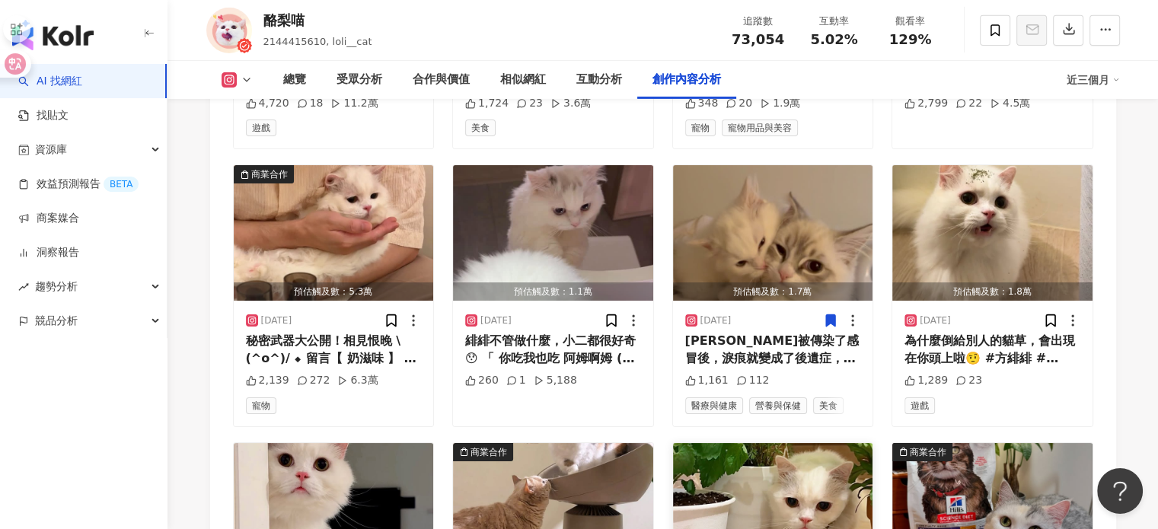
scroll to position [5177, 0]
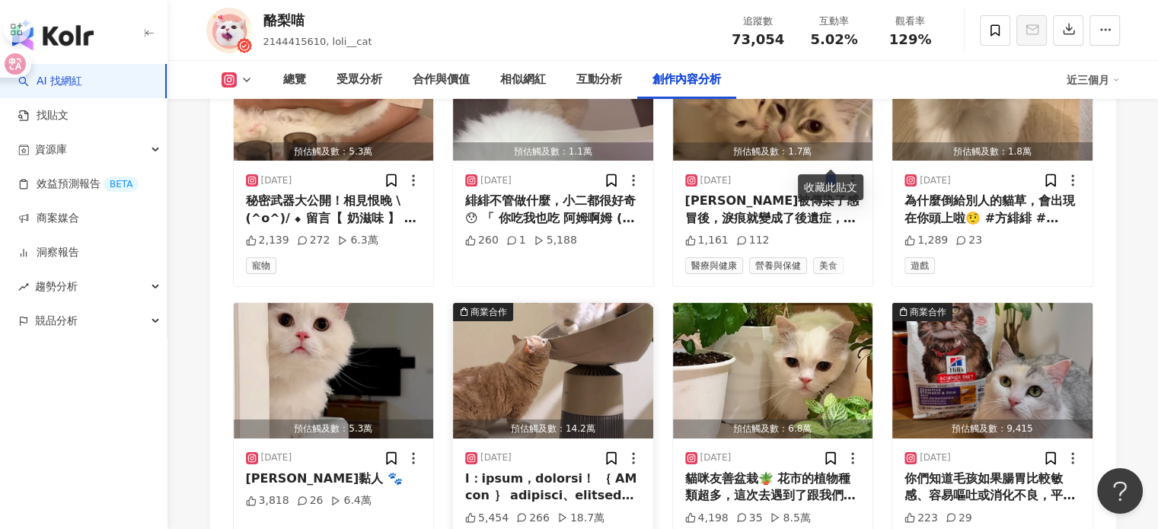
click at [573, 356] on img "button" at bounding box center [553, 371] width 200 height 136
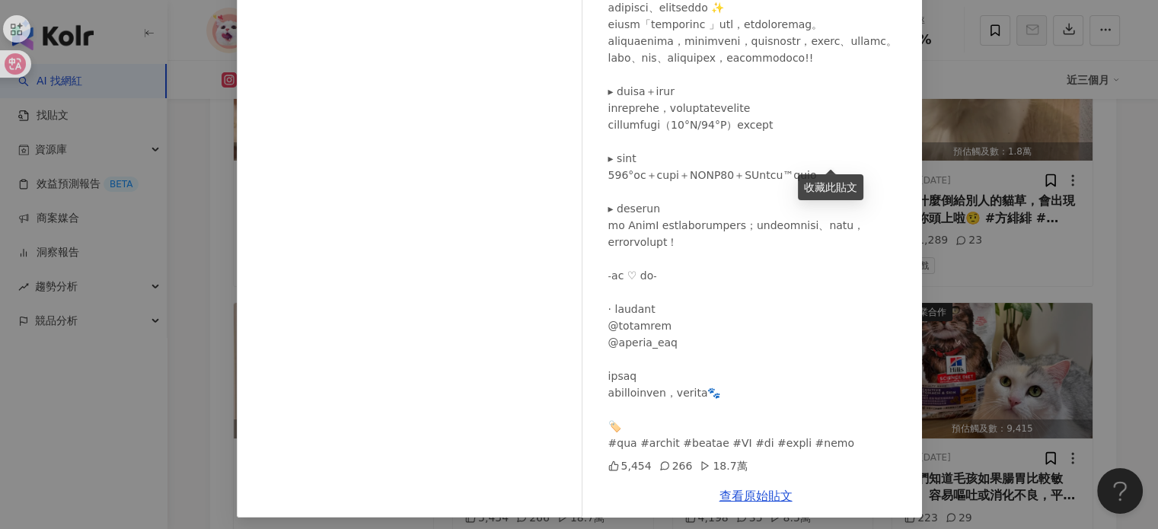
scroll to position [152, 0]
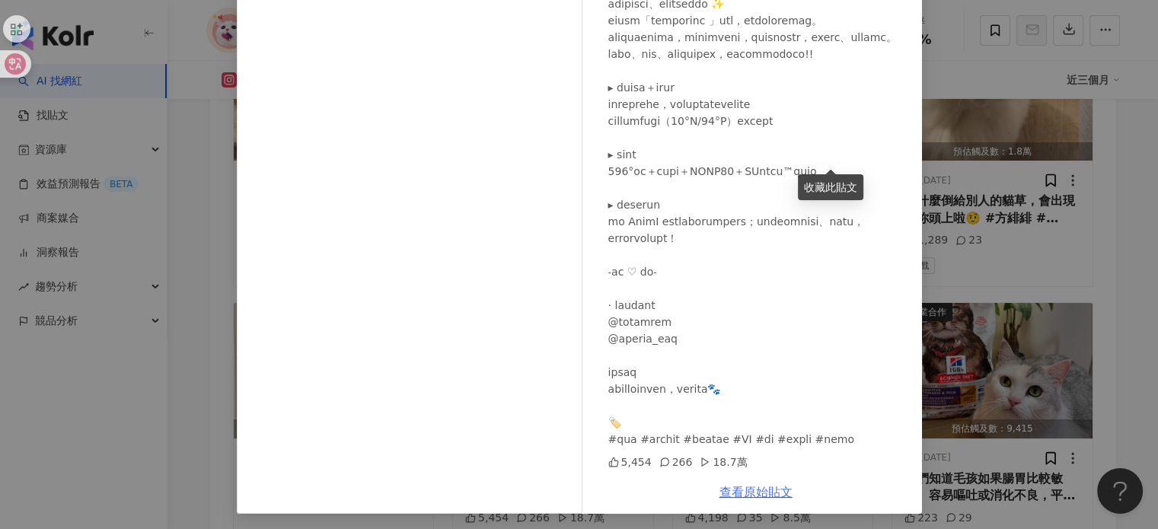
click at [733, 494] on link "查看原始貼文" at bounding box center [755, 492] width 73 height 14
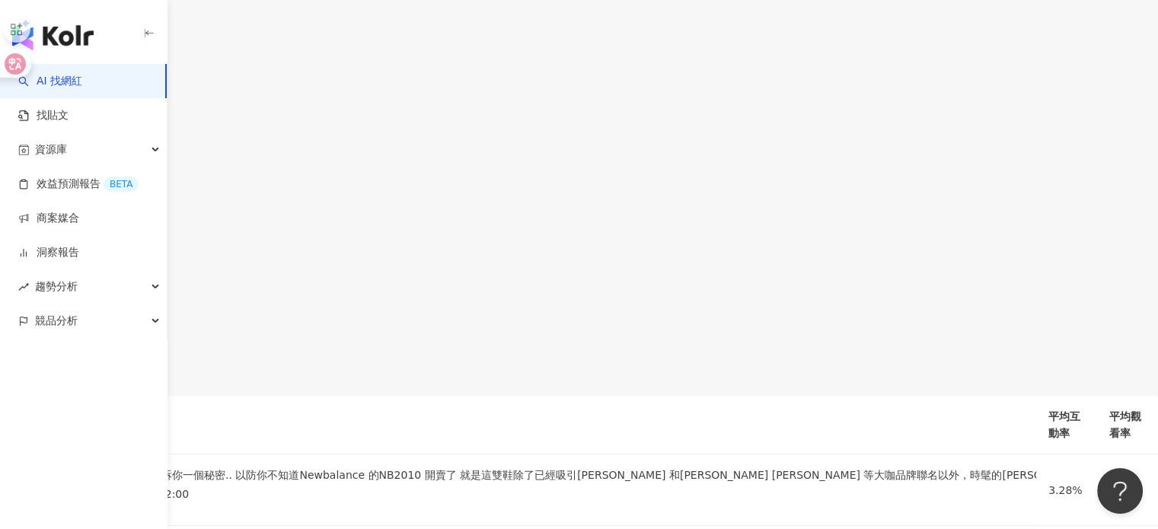
scroll to position [3562, 0]
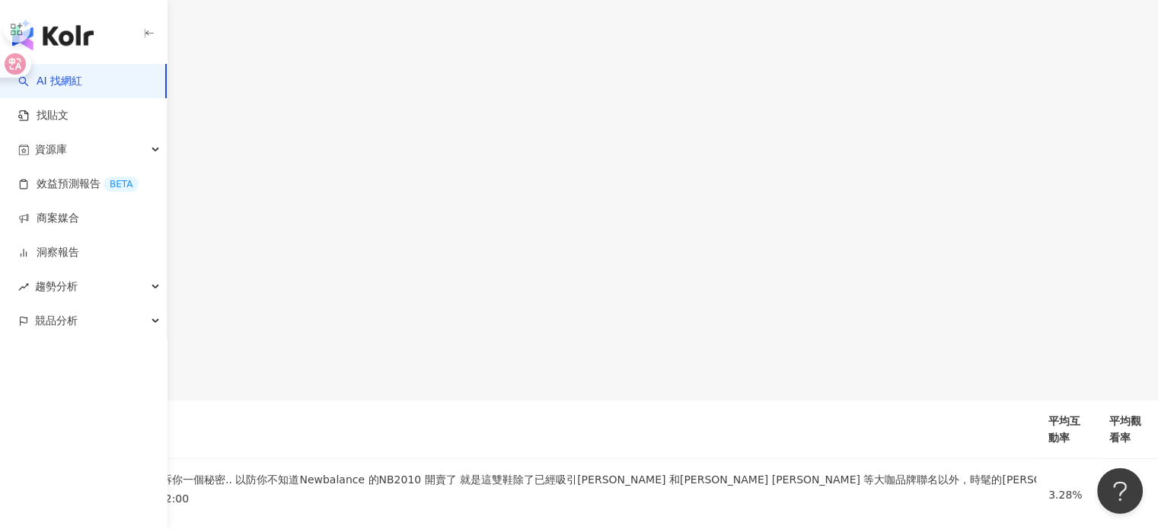
drag, startPoint x: 900, startPoint y: 42, endPoint x: 877, endPoint y: 41, distance: 22.9
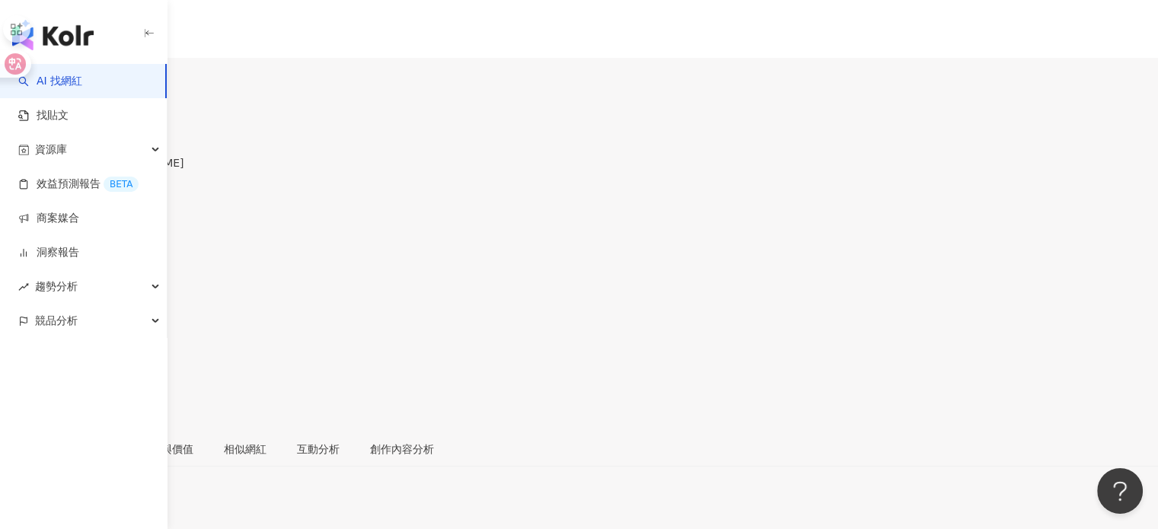
scroll to position [0, 0]
drag, startPoint x: 895, startPoint y: 120, endPoint x: 929, endPoint y: 130, distance: 35.7
click at [58, 289] on span "66.3%" at bounding box center [29, 303] width 58 height 29
click at [903, 435] on div "總覽 受眾分析 合作與價值 相似網紅 互動分析 創作內容分析" at bounding box center [579, 452] width 1158 height 35
click at [889, 172] on div "追蹤數 26,730 互動率 1.36% 觀看率 66.3%" at bounding box center [579, 244] width 1158 height 145
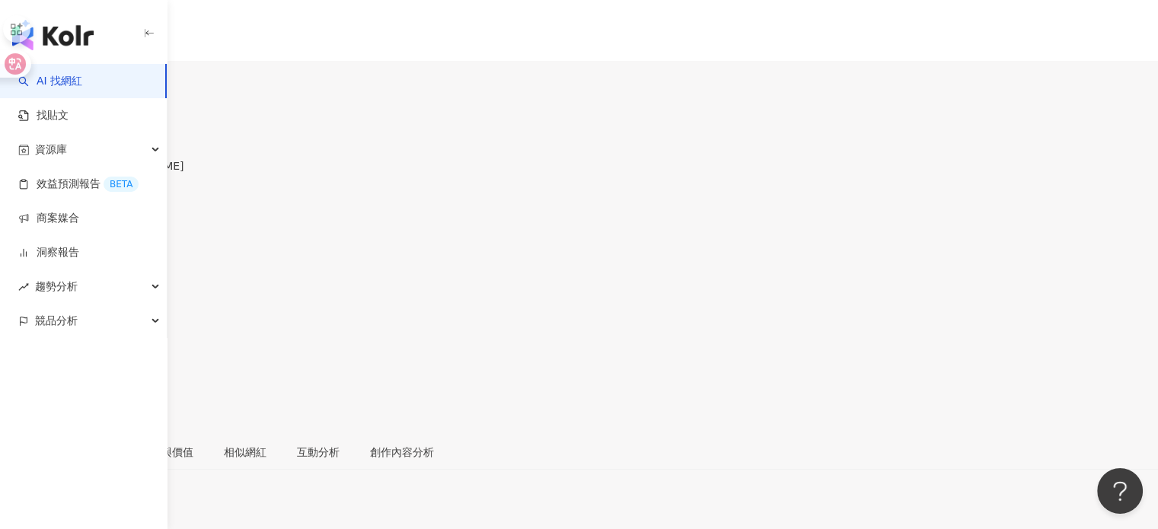
drag, startPoint x: 720, startPoint y: 130, endPoint x: 789, endPoint y: 126, distance: 68.7
click at [789, 172] on div "追蹤數 26,730" at bounding box center [579, 196] width 1158 height 49
copy span "26,730"
drag, startPoint x: 807, startPoint y: 124, endPoint x: 865, endPoint y: 129, distance: 58.1
click at [865, 221] on div "互動率 1.36%" at bounding box center [579, 245] width 1158 height 49
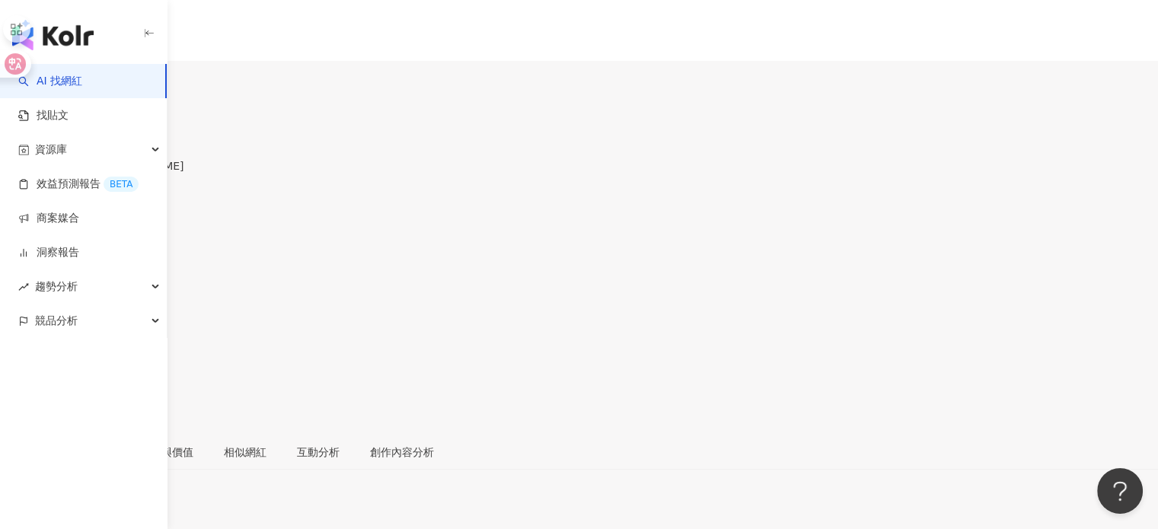
copy span "1.36%"
drag, startPoint x: 895, startPoint y: 121, endPoint x: 944, endPoint y: 129, distance: 50.1
click at [944, 270] on div "觀看率 66.3%" at bounding box center [579, 294] width 1158 height 49
drag, startPoint x: 890, startPoint y: 122, endPoint x: 959, endPoint y: 130, distance: 69.8
click at [959, 130] on div "hahayulei 陳育蕾, 蕾蕾子 追蹤數 26,730 互動率 1.36% 觀看率 66.3%" at bounding box center [579, 266] width 1158 height 336
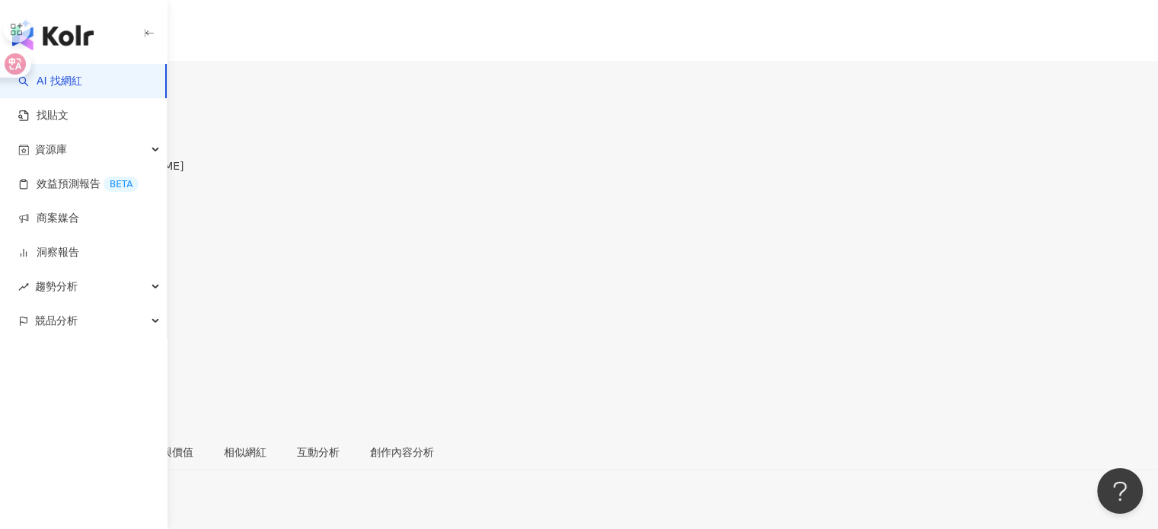
copy span "66.3%"
drag, startPoint x: 965, startPoint y: 416, endPoint x: 1018, endPoint y: 423, distance: 53.1
copy div "5.97%"
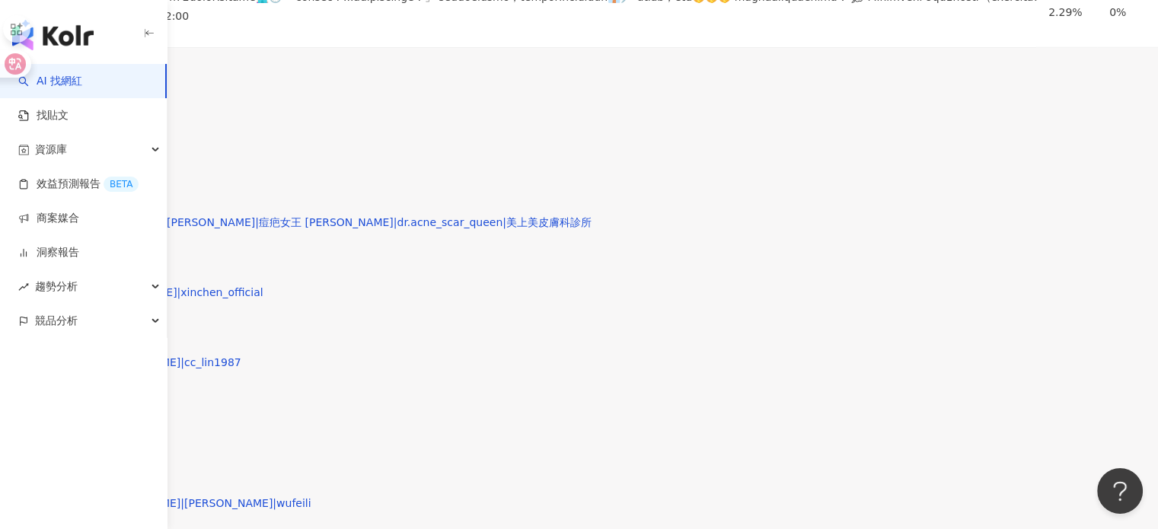
scroll to position [4720, 0]
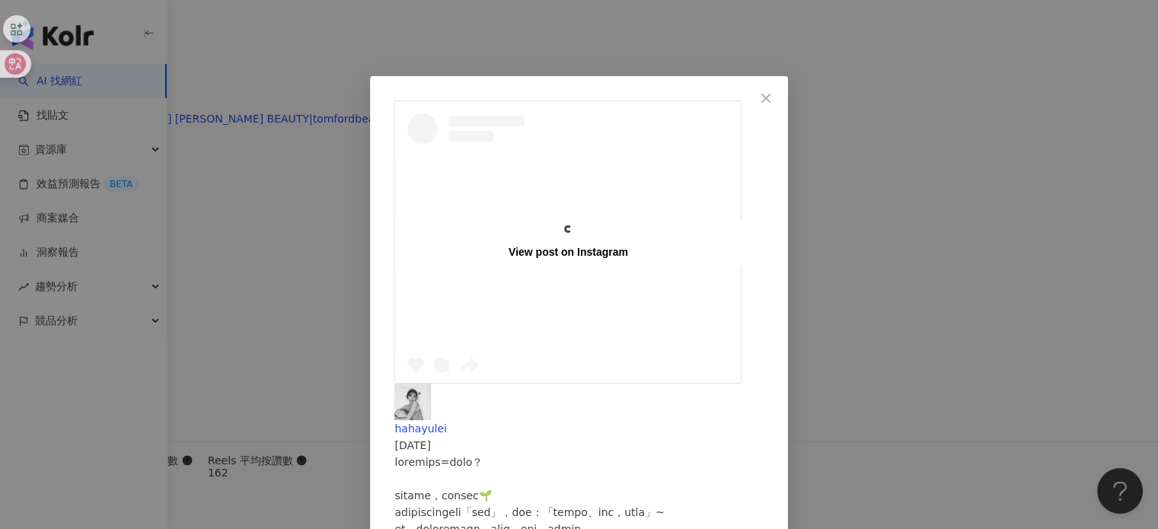
scroll to position [4797, 0]
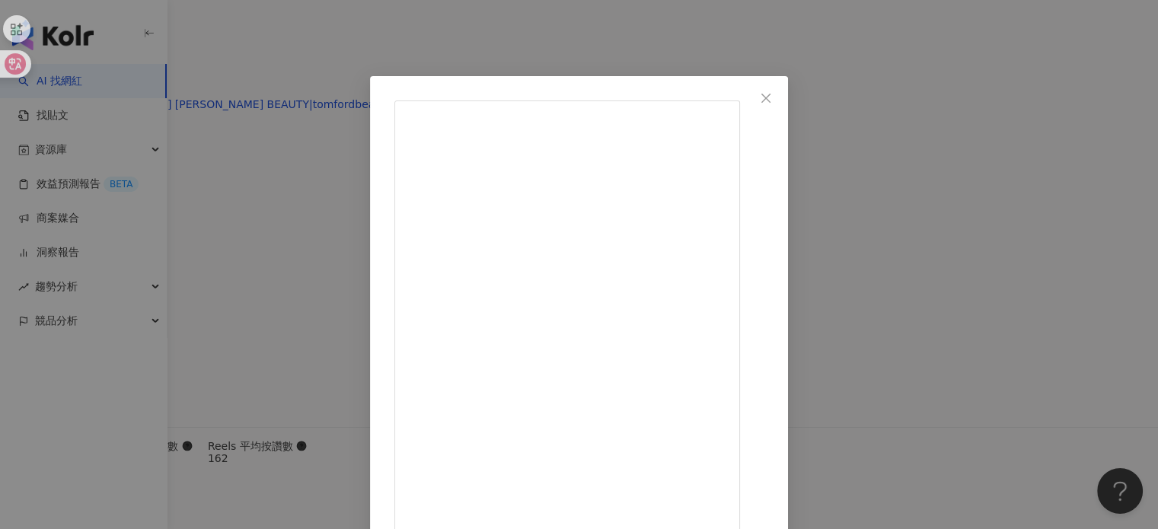
click at [997, 180] on div "hahayulei 2025/9/2 隱藏 6 7.3萬 查看原始貼文" at bounding box center [579, 264] width 1158 height 529
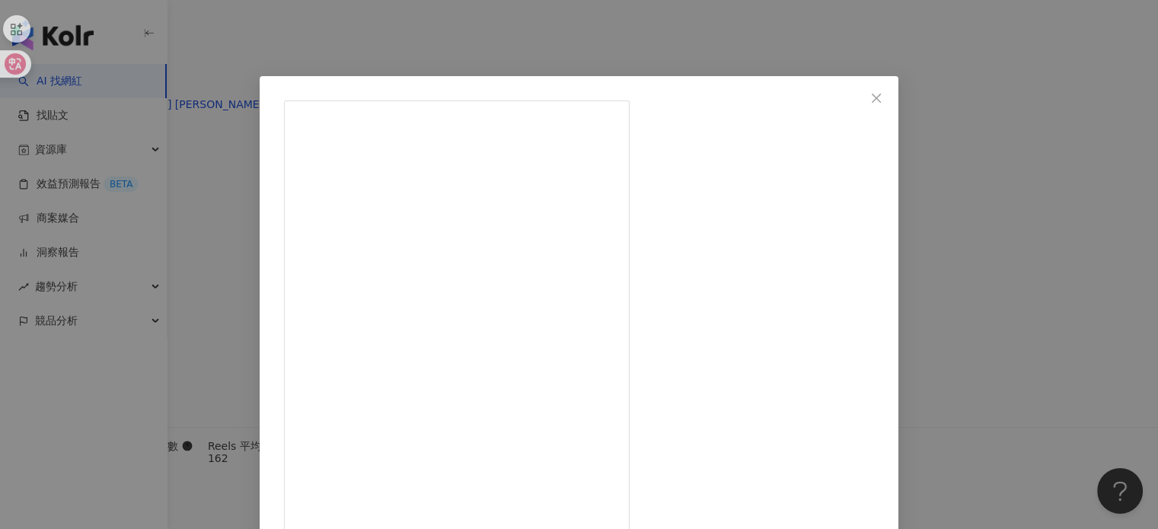
scroll to position [76, 0]
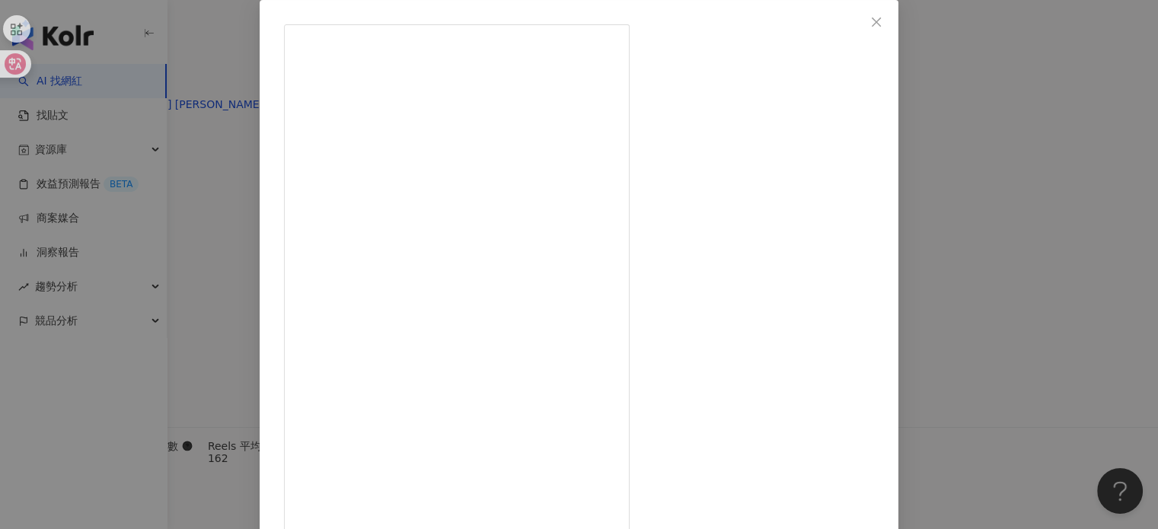
click at [957, 229] on div "hahayulei 2025/10/8 喊：「迪士尼長髮公主在哪裡～～～」👑🎀 我的確對我的黑長髮很有自信（可當背殺的程度 畢竟我可是很重視如何照顧頭髮的 ✨…" at bounding box center [579, 264] width 1158 height 529
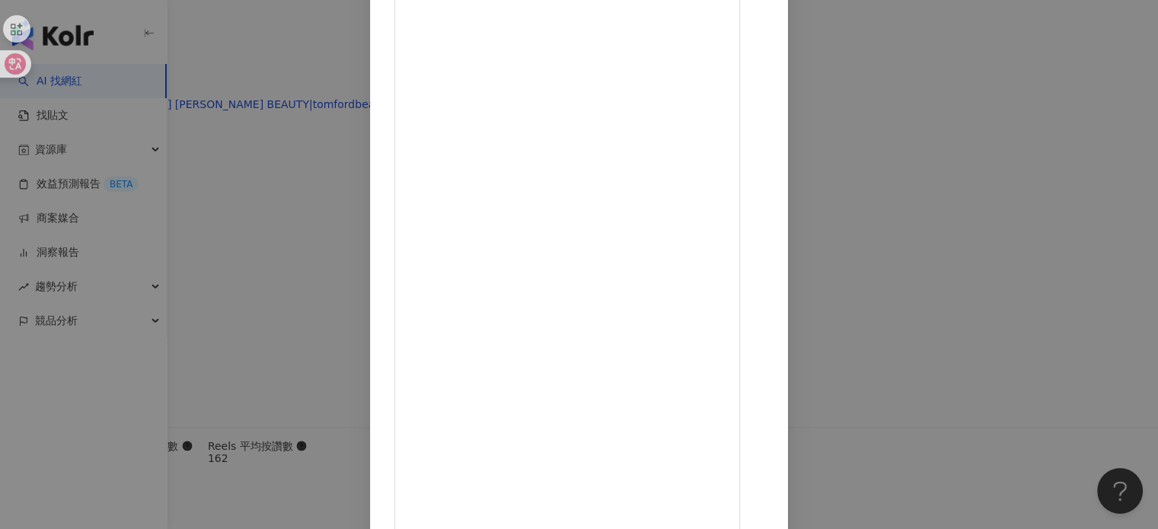
scroll to position [137, 0]
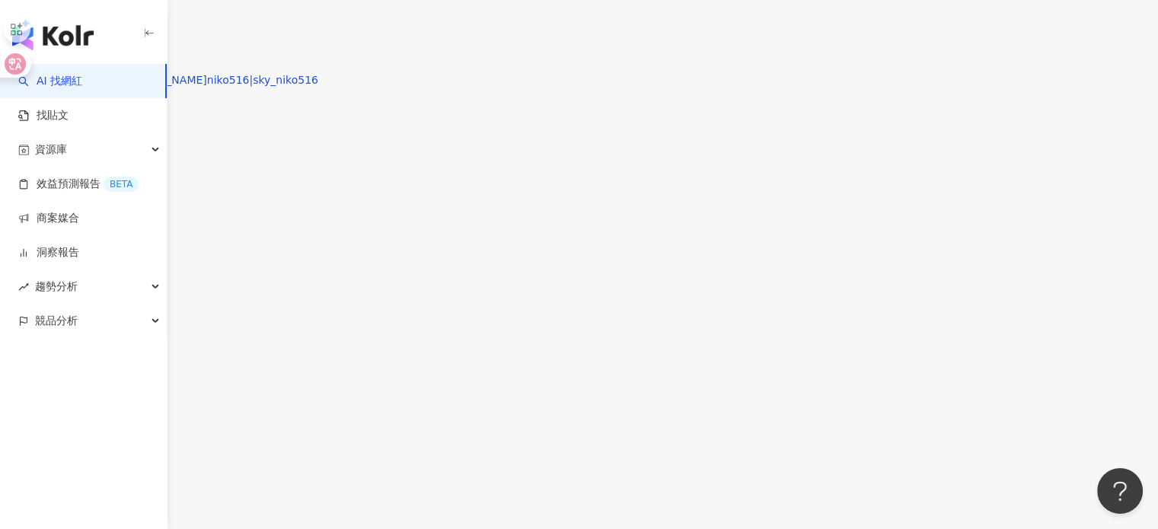
scroll to position [4720, 0]
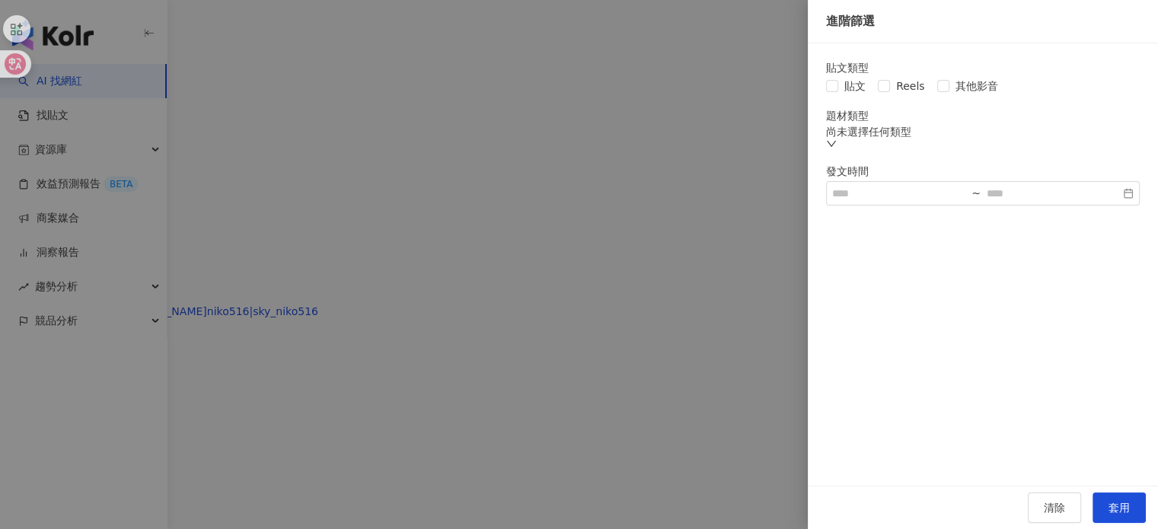
click at [905, 74] on div "貼文類型" at bounding box center [983, 68] width 314 height 12
click at [1112, 503] on span "套用" at bounding box center [1119, 508] width 21 height 12
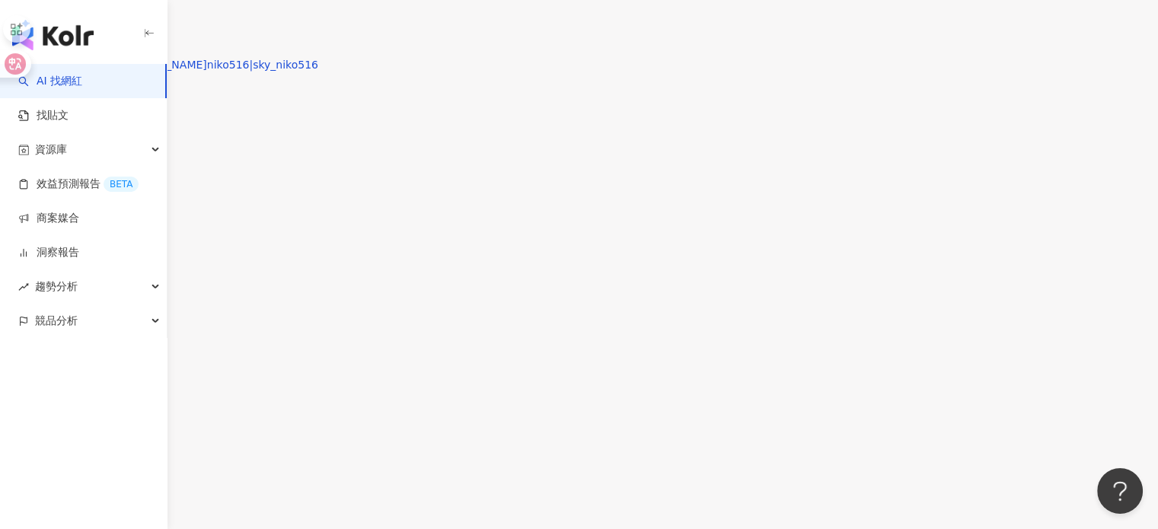
scroll to position [4769, 0]
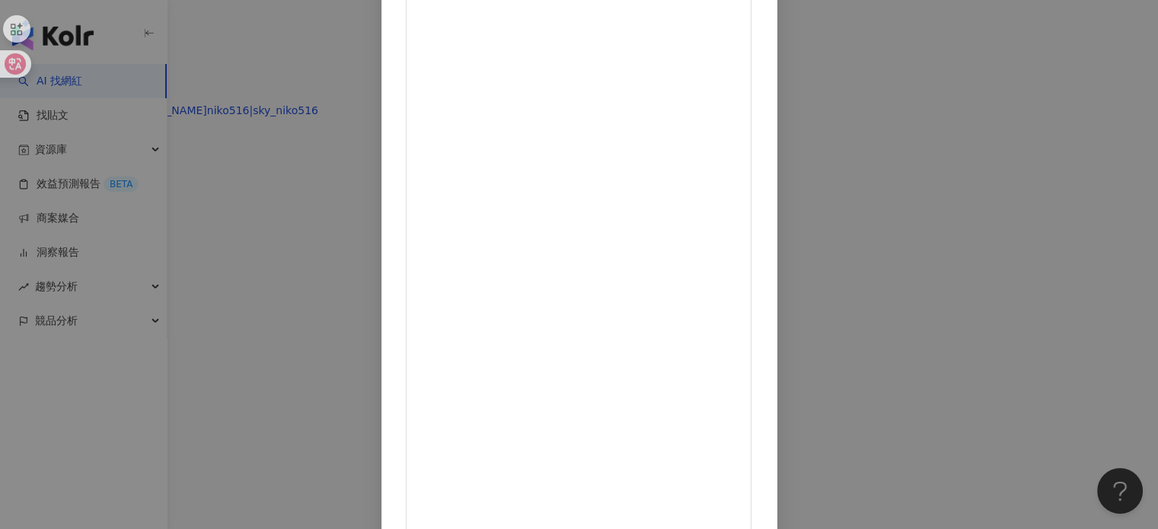
scroll to position [152, 0]
click at [945, 284] on div "波尼 - 雅煌 2025/10/3 46 4 4,707 查看原始貼文" at bounding box center [579, 264] width 1158 height 529
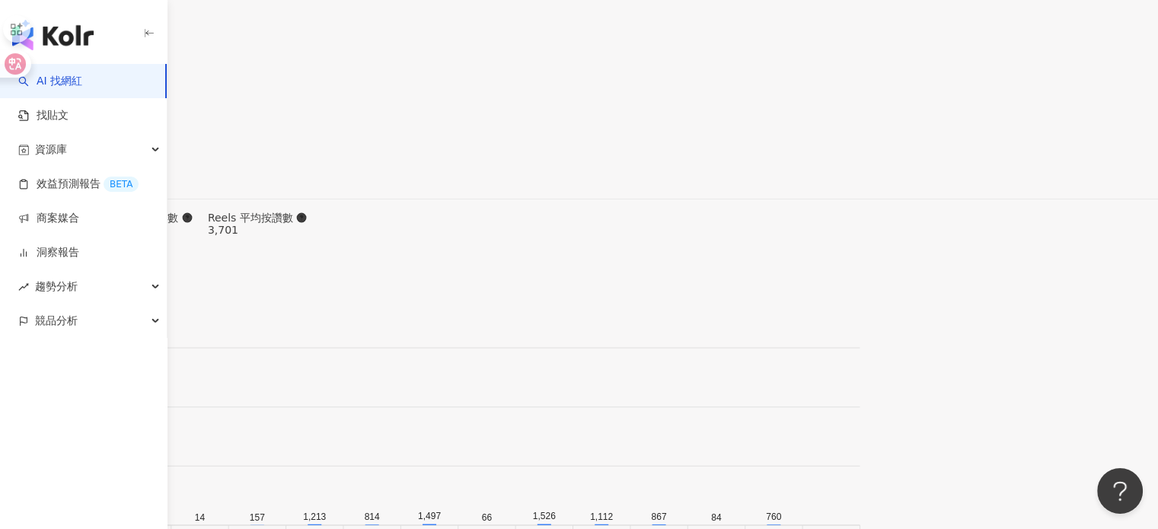
scroll to position [5150, 0]
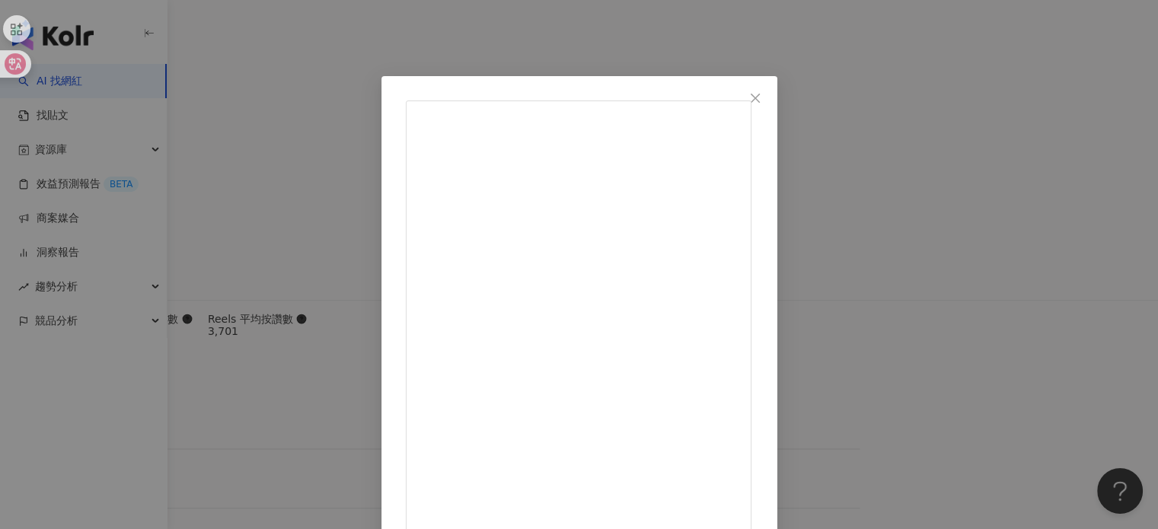
scroll to position [152, 0]
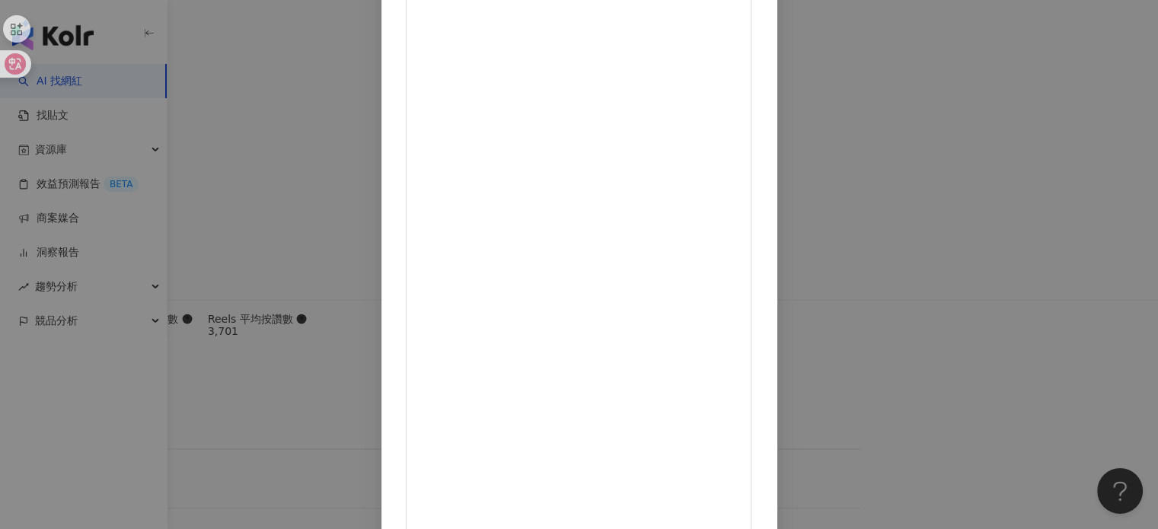
click at [956, 293] on div "波尼 - 雅煌 2025/9/20 - 熬完了：） 上週真是還好遮瑕都遮得住那些過敏斑紋 一卸妝真的就是迷彩口罩在臉上😅 但後來發現膚底顧好其實都白擔心了 反…" at bounding box center [579, 264] width 1158 height 529
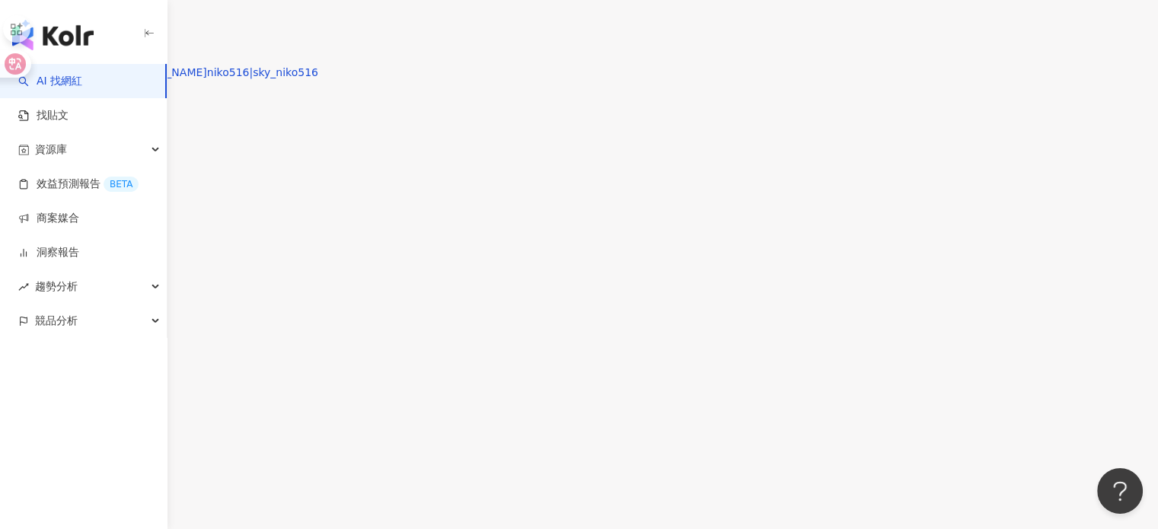
scroll to position [4769, 0]
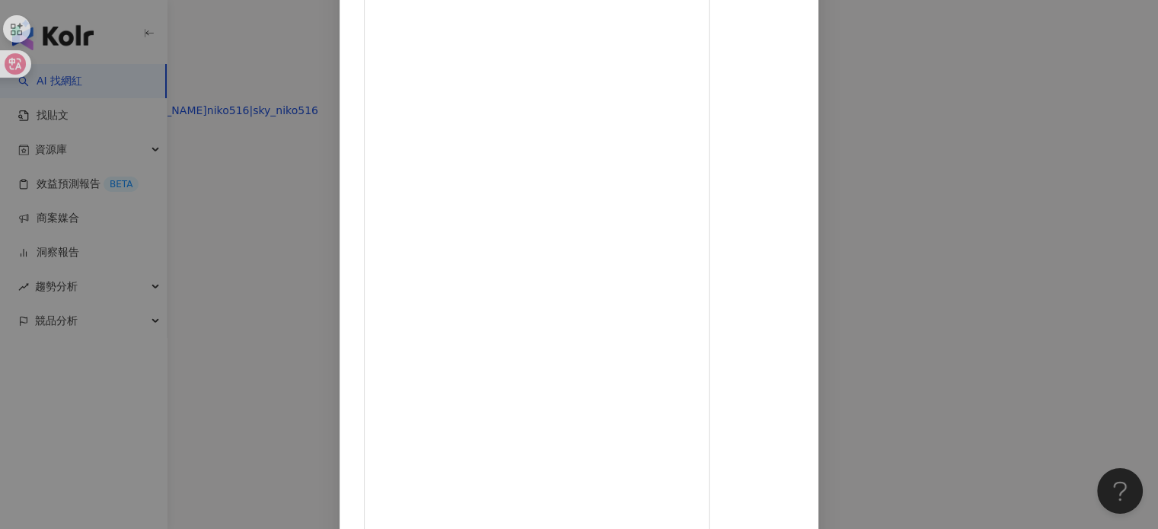
scroll to position [152, 0]
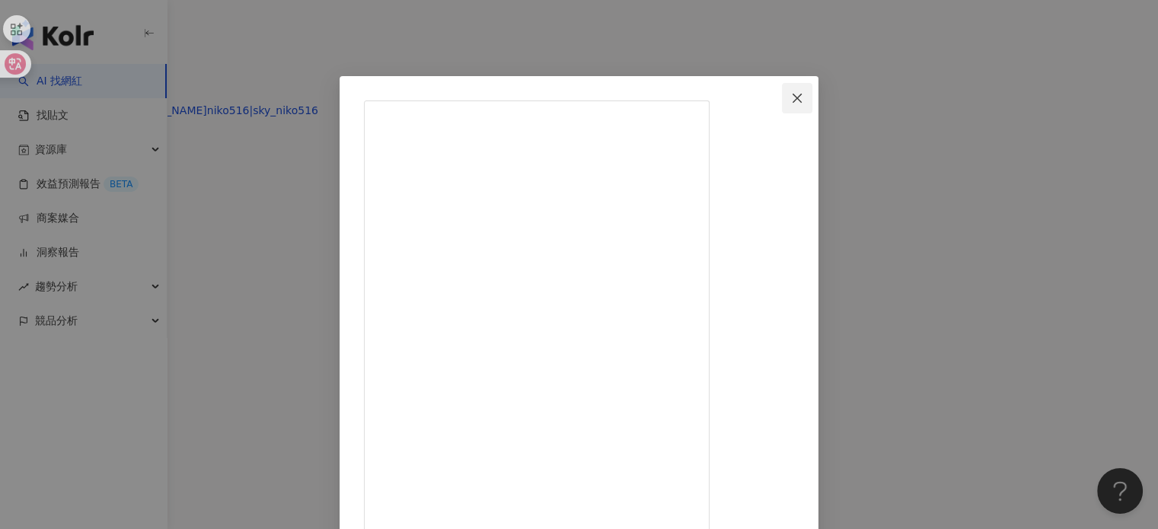
click at [812, 94] on span "Close" at bounding box center [797, 98] width 30 height 12
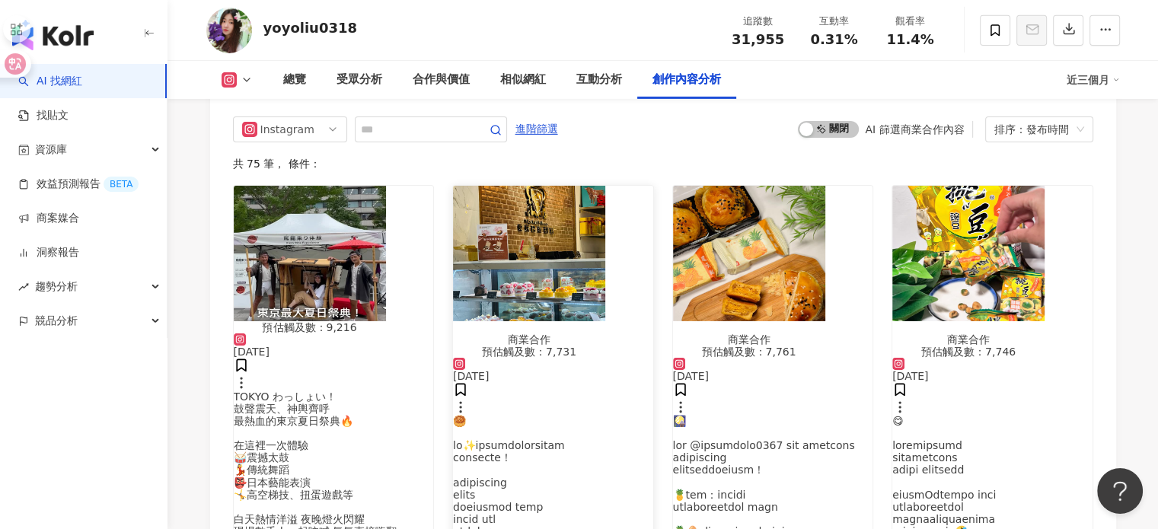
scroll to position [4720, 0]
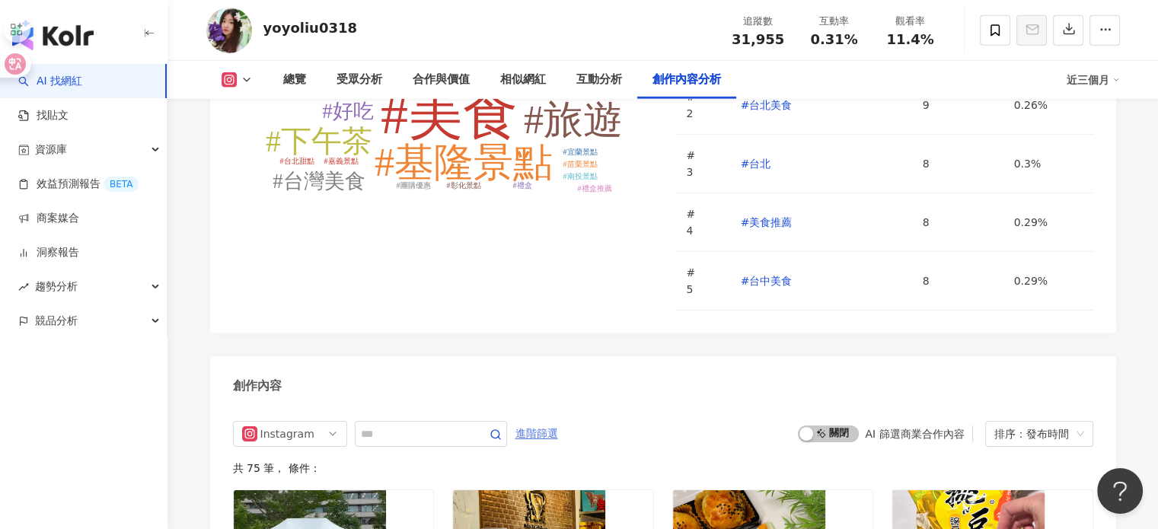
click at [558, 422] on span "進階篩選" at bounding box center [536, 434] width 43 height 24
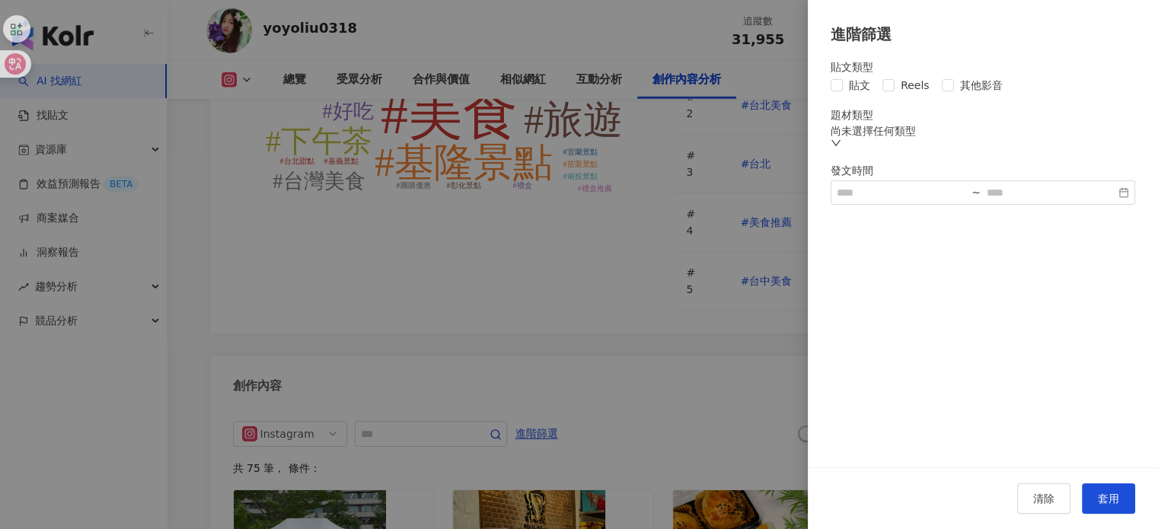
click at [895, 137] on div "尚未選擇任何類型" at bounding box center [983, 131] width 305 height 12
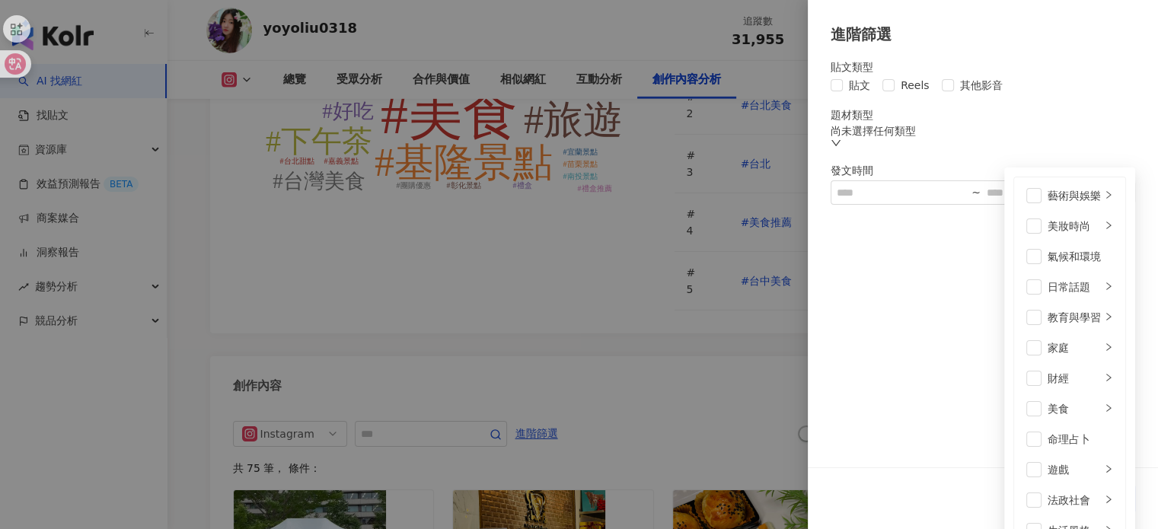
click at [880, 107] on div "貼文類型 貼文 Reels 其他影音 題材類型 尚未選擇任何類型 藝術與娛樂 美妝時尚 氣候和環境 日常話題 教育與學習 家庭 財經 美食 命理占卜 遊戲 法…" at bounding box center [983, 133] width 305 height 144
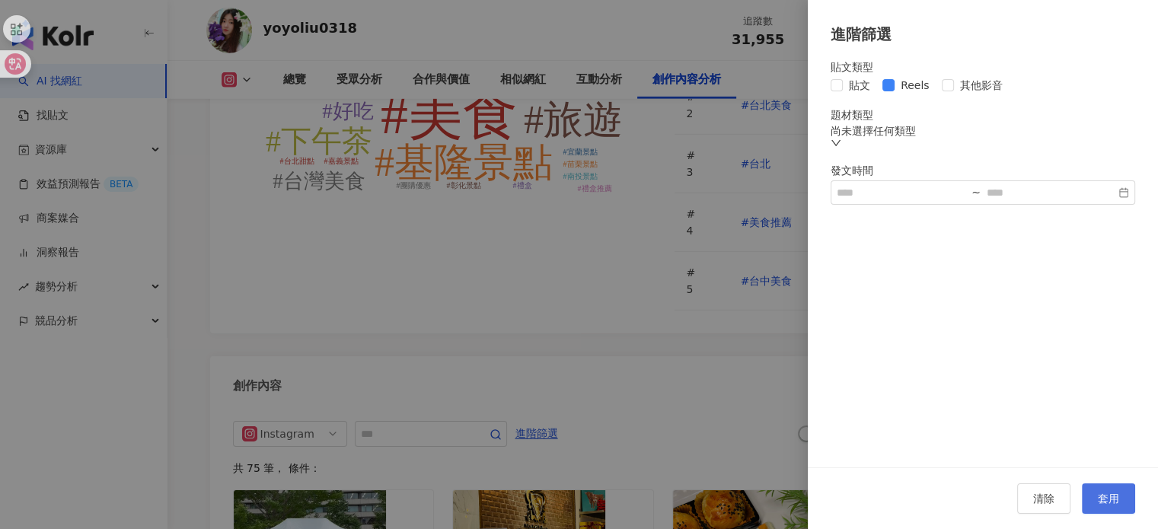
click at [1108, 494] on span "套用" at bounding box center [1108, 499] width 21 height 12
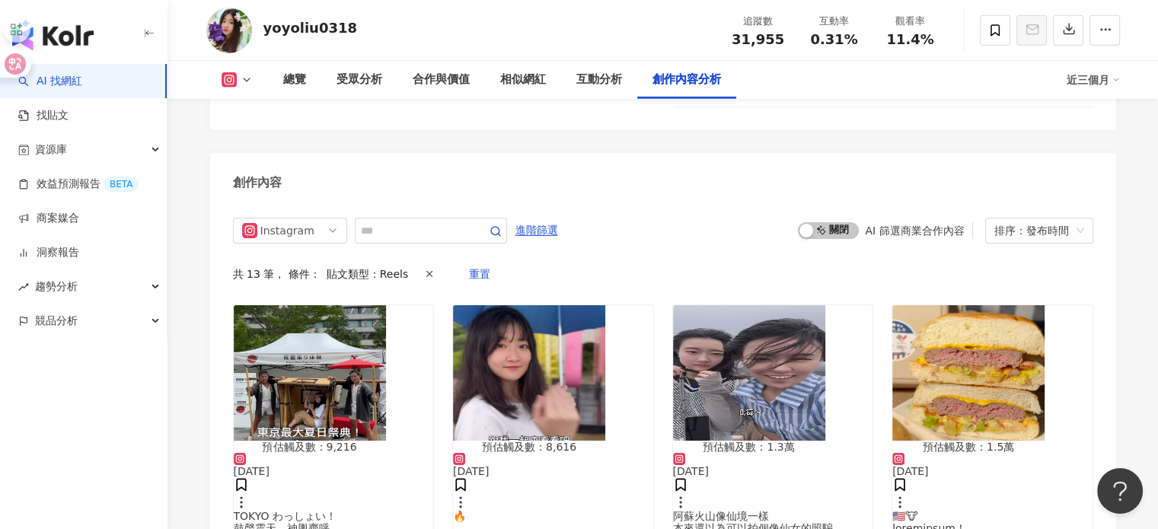
scroll to position [5068, 0]
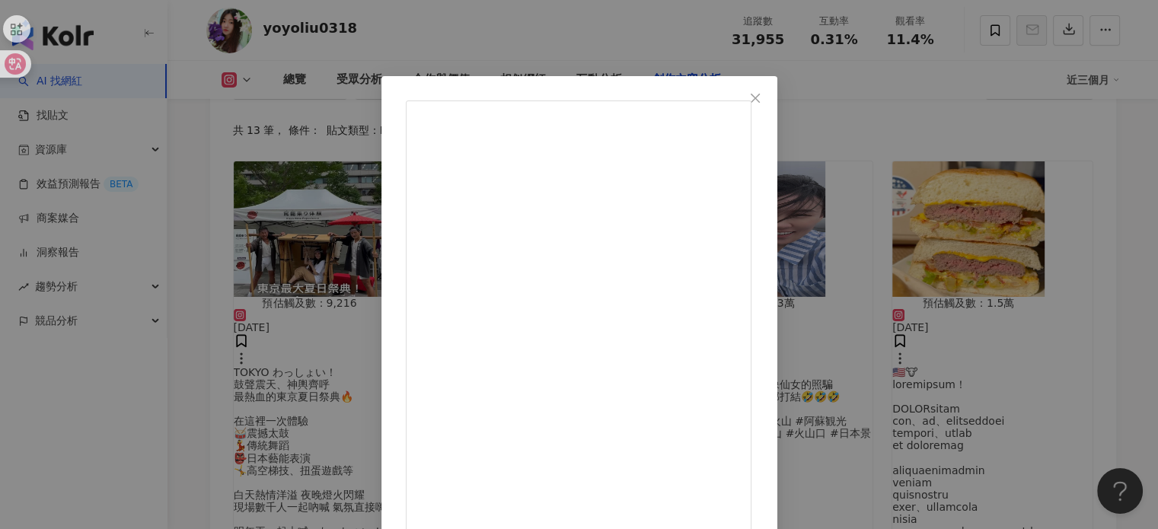
scroll to position [155, 0]
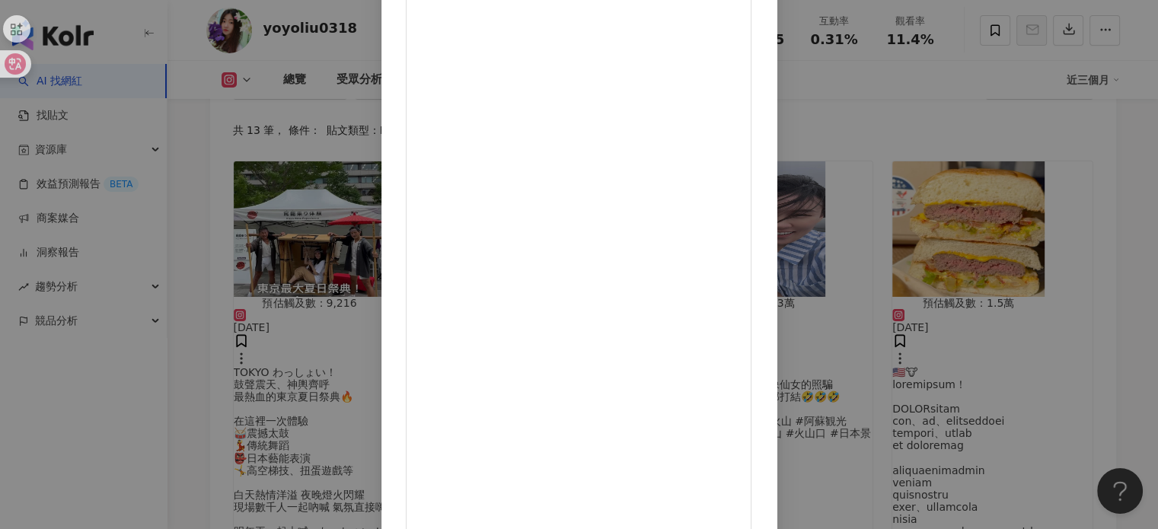
click at [1010, 247] on div "劉又友 2025/3/19 💡 常常覺得忘東忘西、鈍鈍的 LAC 智慧王食品錠是個好選擇！ 採用核心成分 SerinAid 專利磷脂醯絲胺酸 也就是俗稱的腦磷…" at bounding box center [579, 264] width 1158 height 529
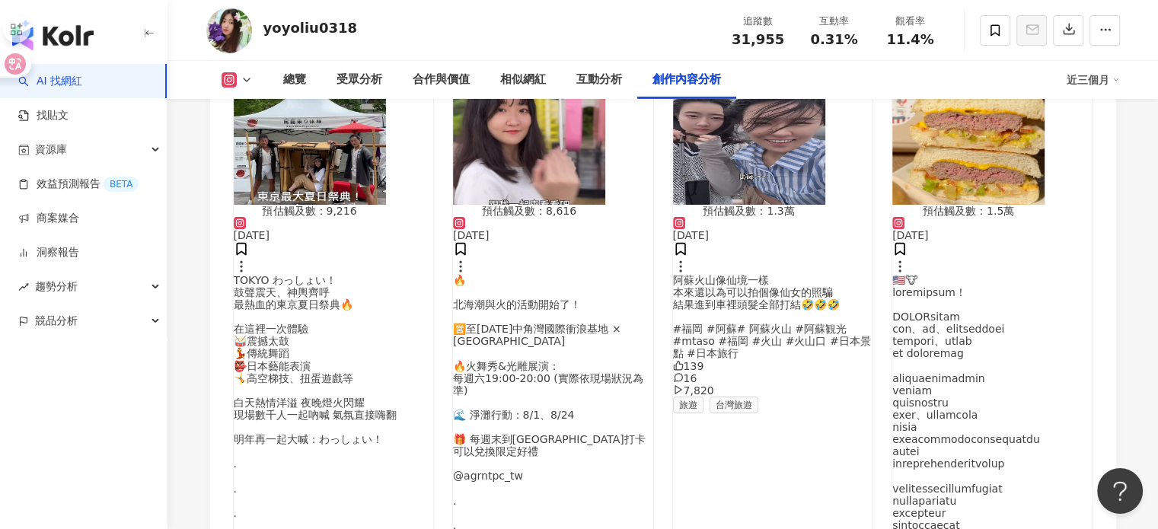
scroll to position [5144, 0]
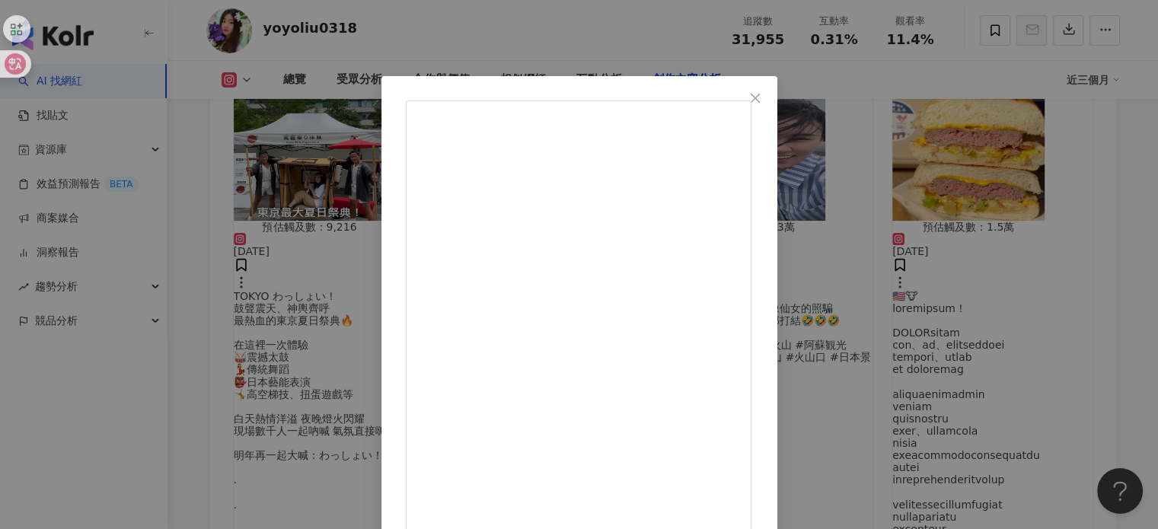
scroll to position [152, 0]
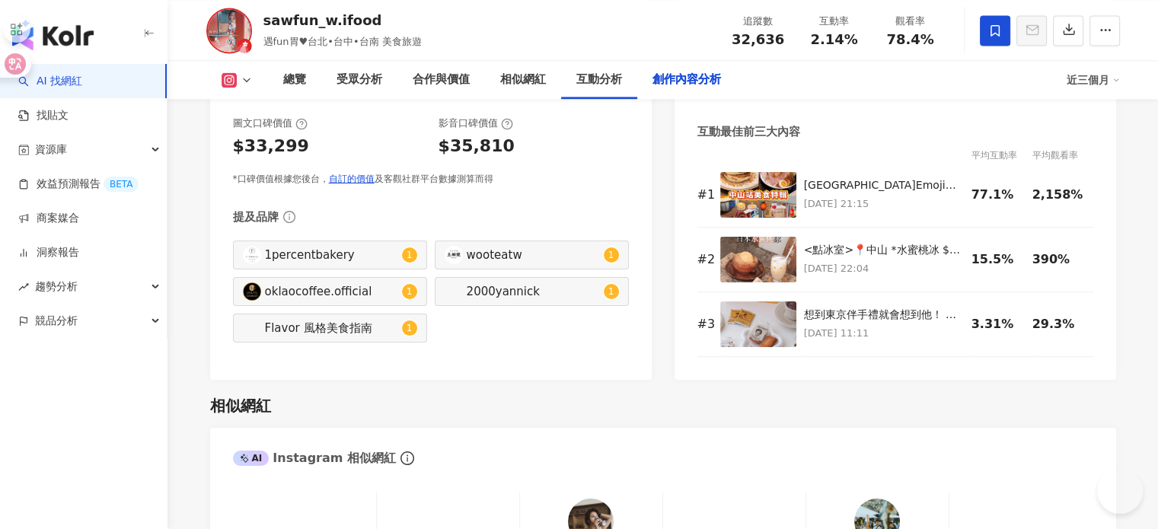
scroll to position [4693, 0]
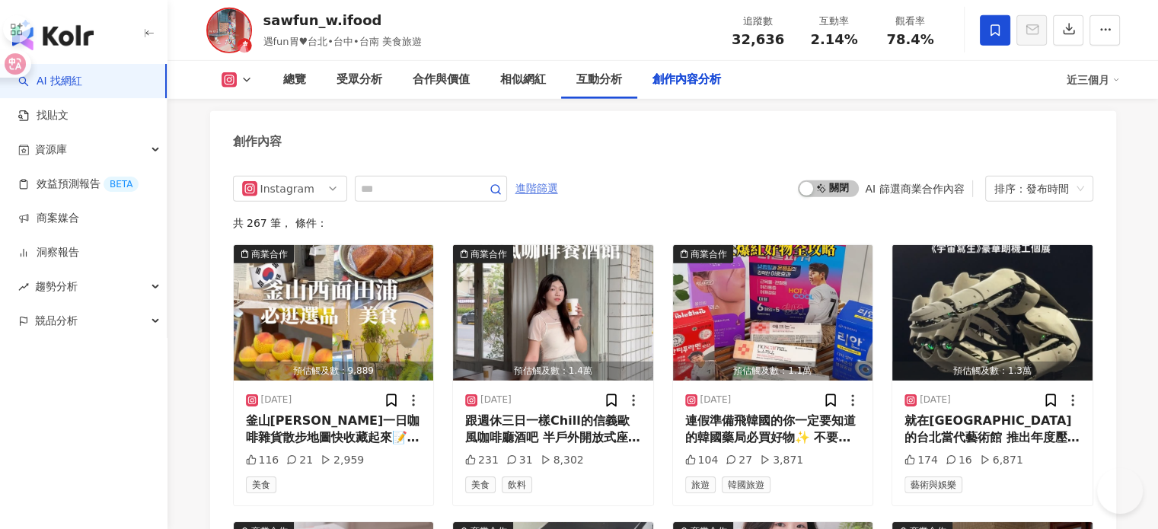
click at [558, 177] on span "進階篩選" at bounding box center [536, 189] width 43 height 24
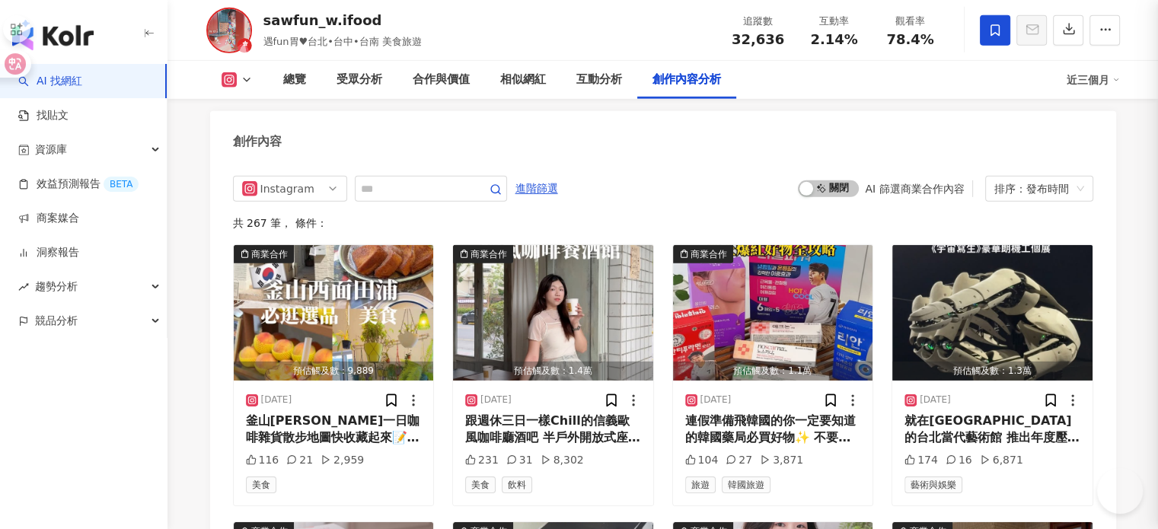
click at [577, 142] on div at bounding box center [579, 264] width 1158 height 529
click at [558, 177] on span "進階篩選" at bounding box center [536, 189] width 43 height 24
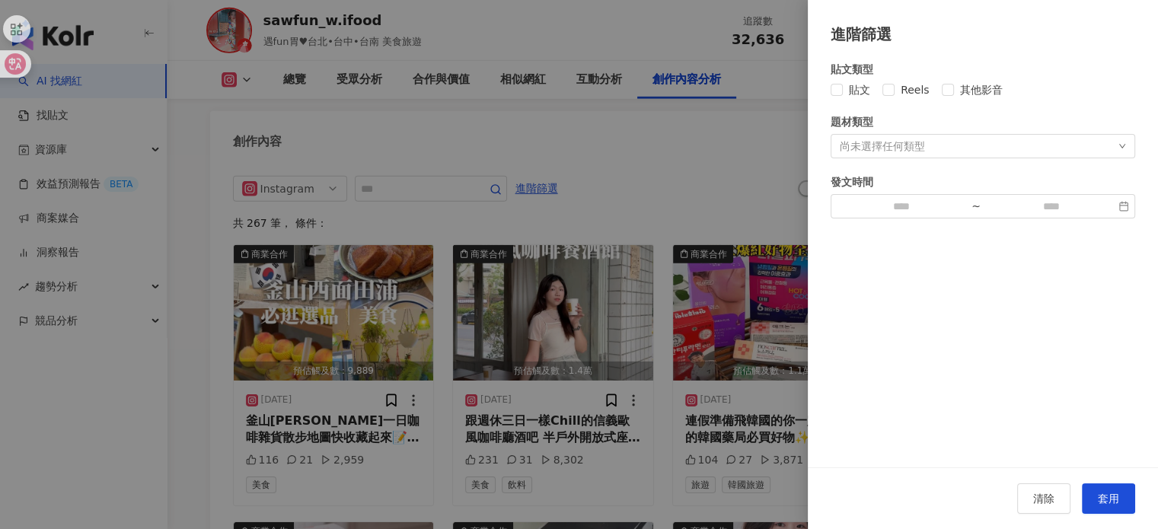
click at [1035, 146] on div "尚未選擇任何類型" at bounding box center [983, 146] width 305 height 24
click at [1098, 494] on span "套用" at bounding box center [1108, 499] width 21 height 12
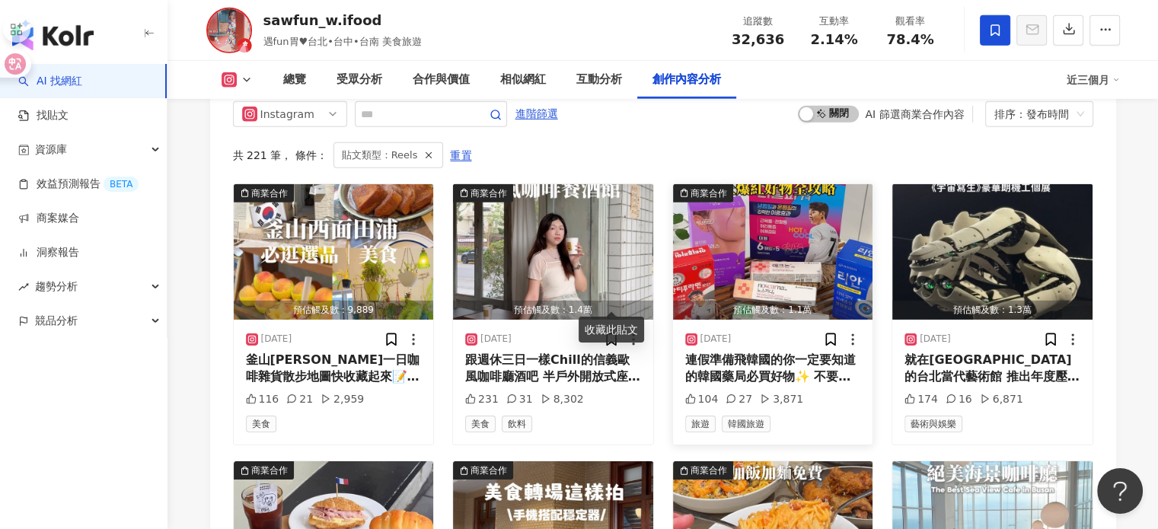
scroll to position [4742, 0]
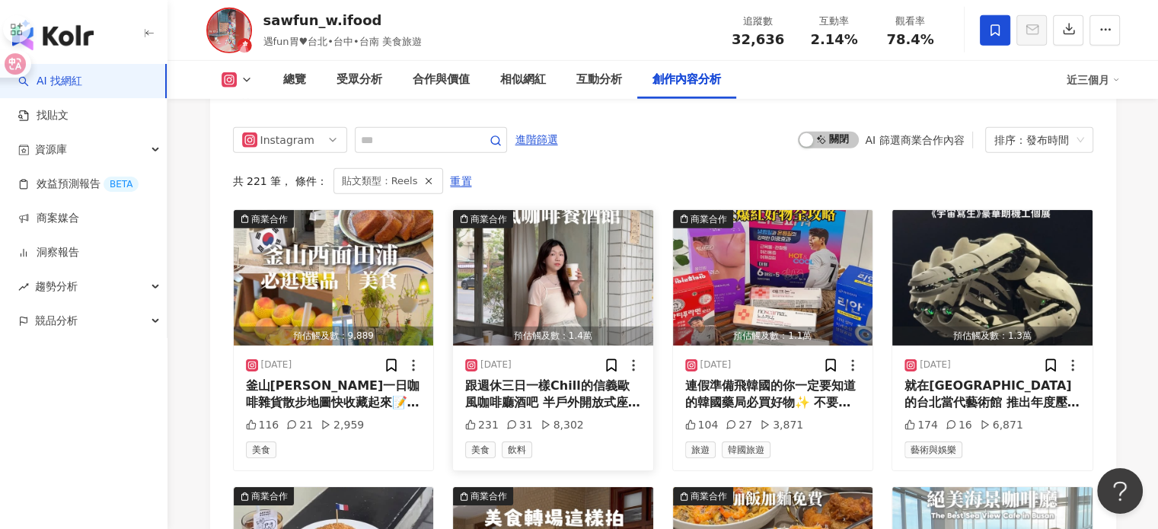
click at [566, 358] on div "2025/10/7" at bounding box center [553, 365] width 176 height 15
click at [570, 327] on div "預估觸及數：1.4萬" at bounding box center [553, 336] width 200 height 19
drag, startPoint x: 570, startPoint y: 298, endPoint x: 570, endPoint y: 266, distance: 32.7
click at [570, 266] on div "View post on Instagram" at bounding box center [411, 218] width 346 height 282
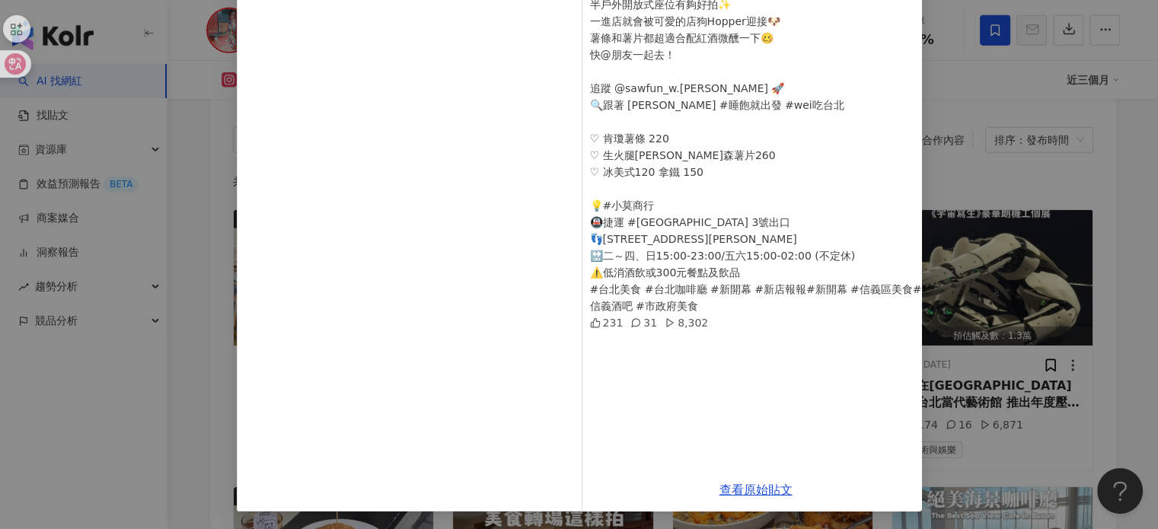
scroll to position [155, 0]
click at [965, 258] on div "sawfun_w.ifood 2025/10/7 跟週休三日一樣Chill的信義歐風咖啡廳酒吧 半戶外開放式座位有夠好拍✨ 一進店就會被可愛的店狗Hopper…" at bounding box center [579, 264] width 1158 height 529
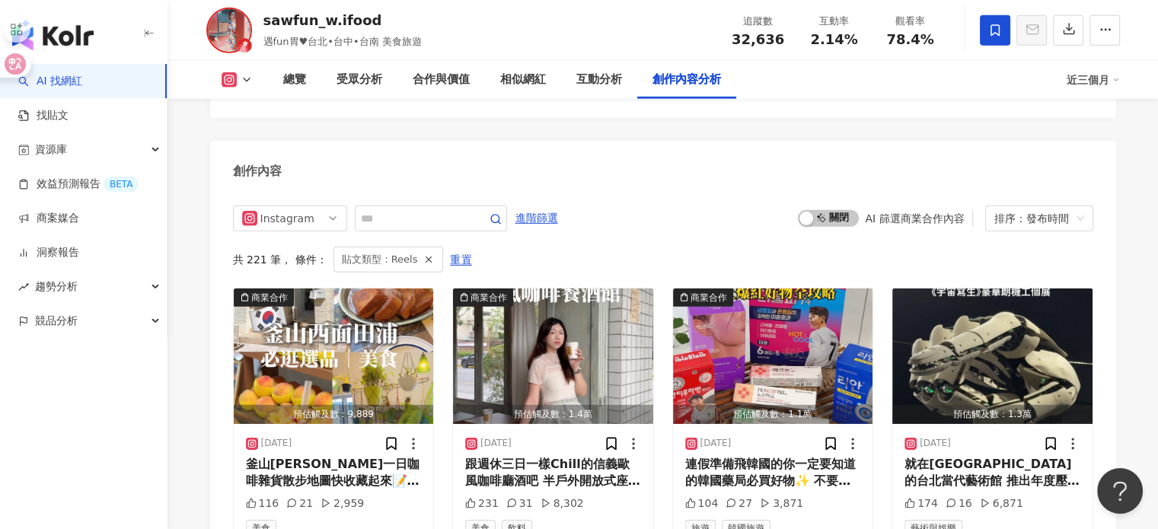
scroll to position [4742, 0]
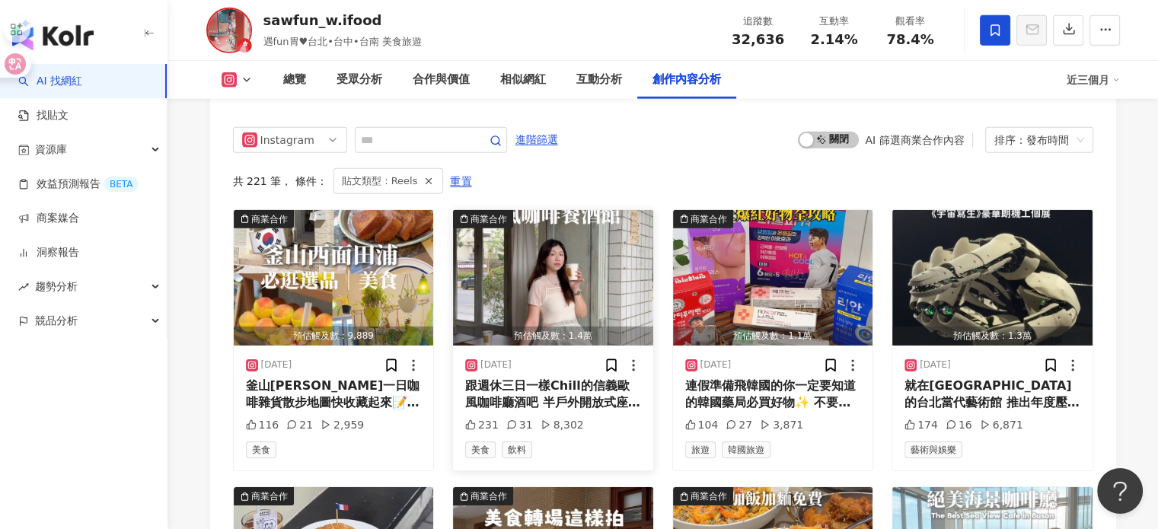
click at [563, 262] on img "button" at bounding box center [553, 278] width 200 height 136
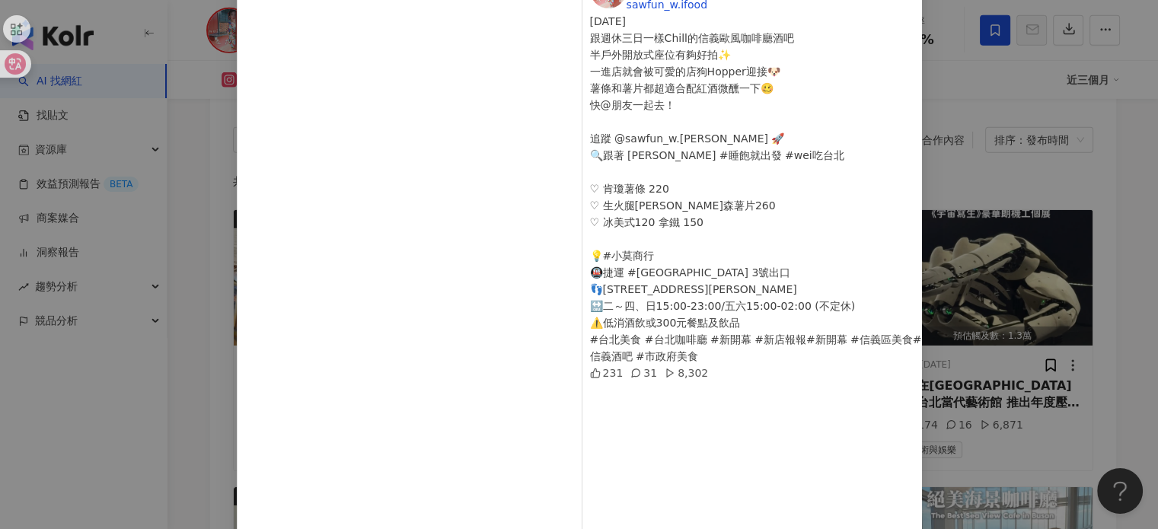
scroll to position [3, 0]
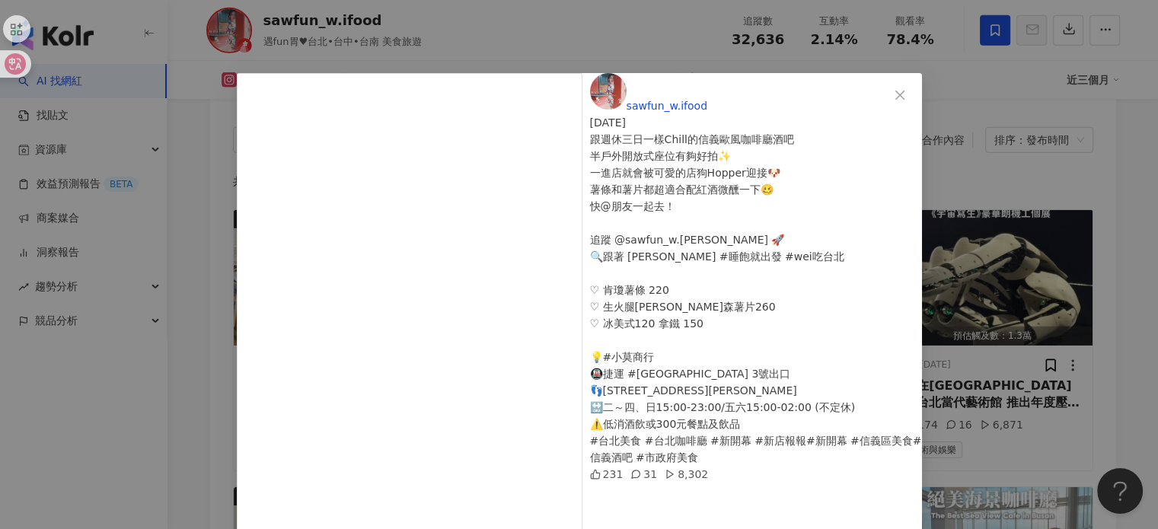
click at [1026, 225] on div "sawfun_w.ifood 2025/10/7 跟週休三日一樣Chill的信義歐風咖啡廳酒吧 半戶外開放式座位有夠好拍✨ 一進店就會被可愛的店狗Hopper…" at bounding box center [579, 264] width 1158 height 529
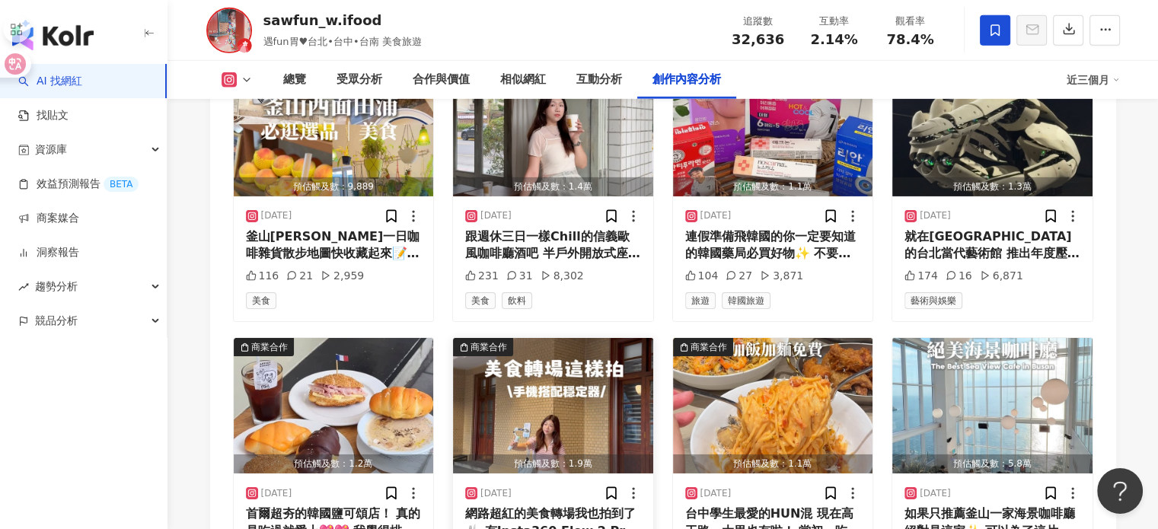
scroll to position [4894, 0]
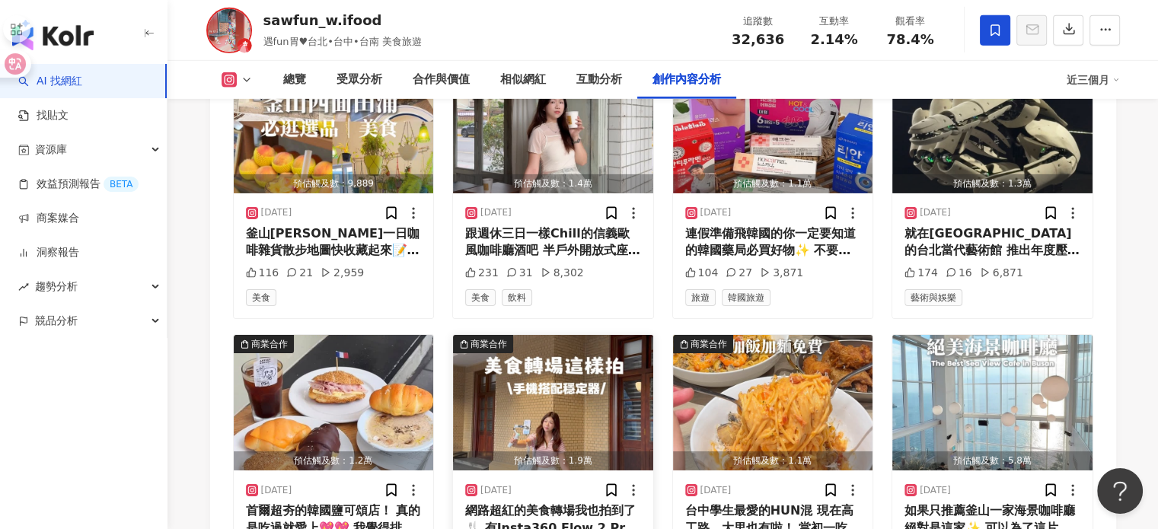
click at [541, 385] on img "button" at bounding box center [553, 403] width 200 height 136
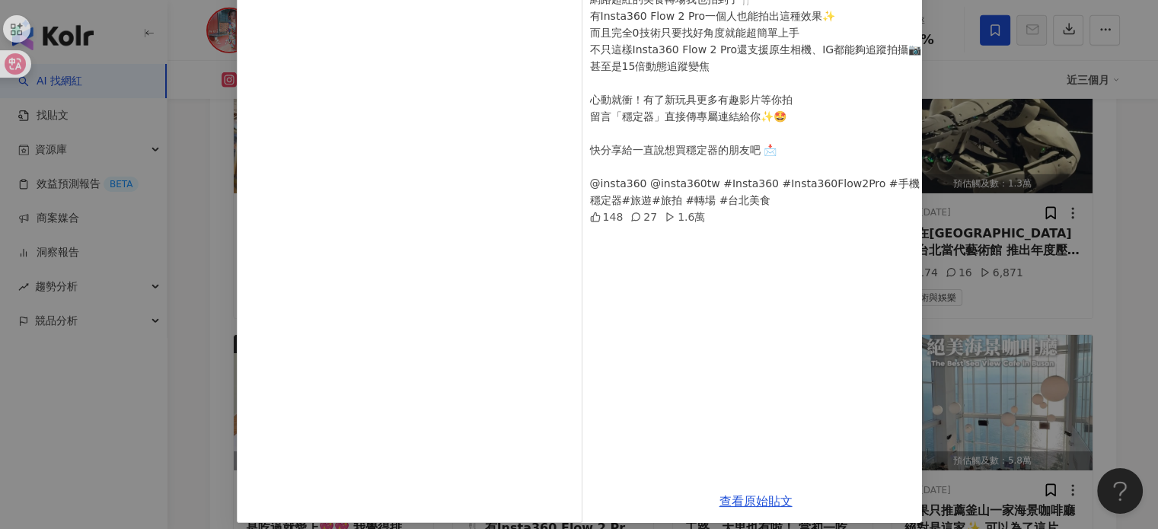
scroll to position [152, 0]
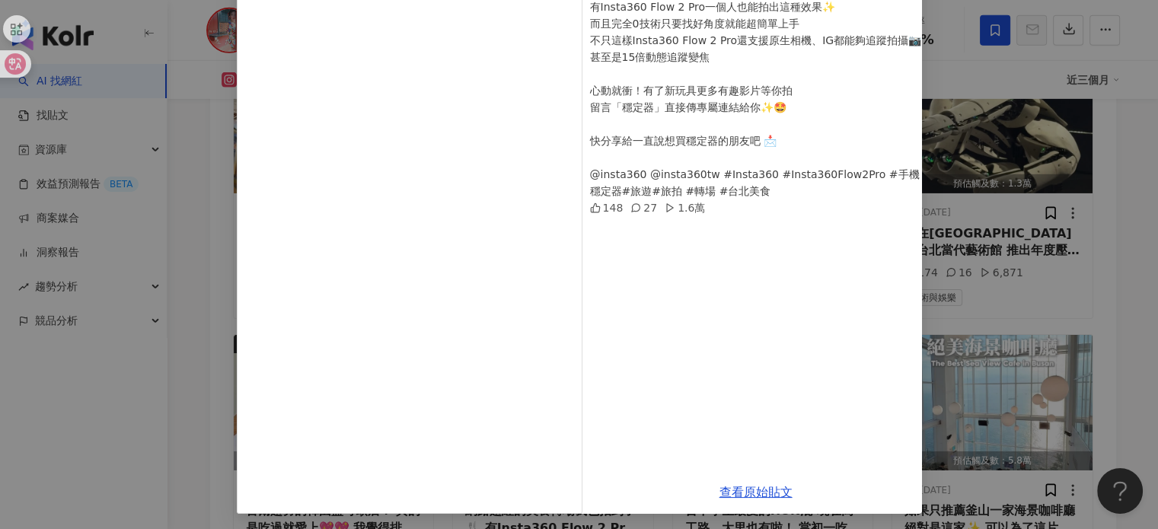
click at [978, 212] on div "sawfun_w.ifood 2025/10/1 網路超紅的美食轉場我也拍到了🍴 有Insta360 Flow 2 Pro一個人也能拍出這種效果✨ 而且完全0…" at bounding box center [579, 264] width 1158 height 529
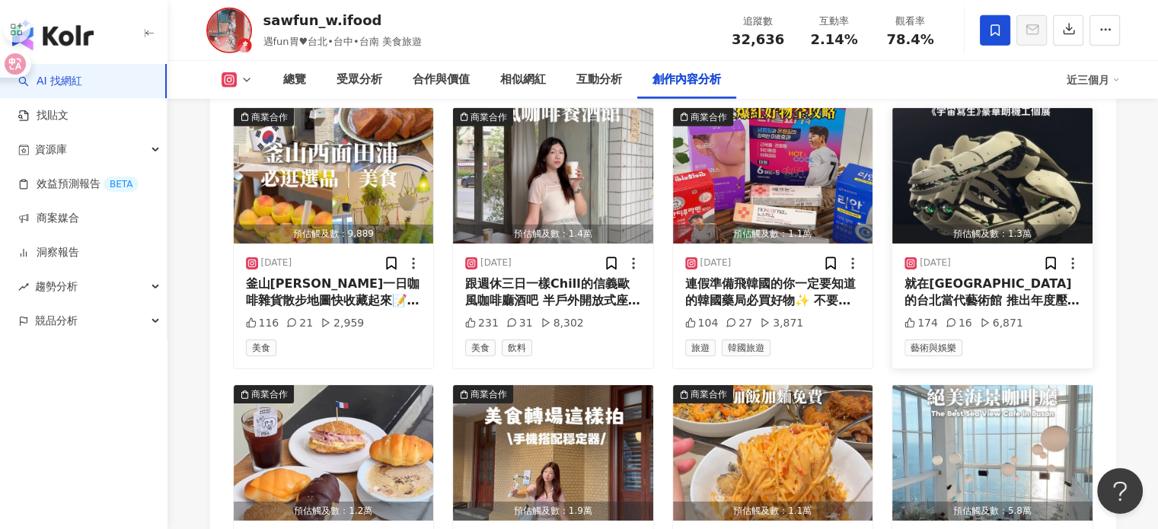
scroll to position [4818, 0]
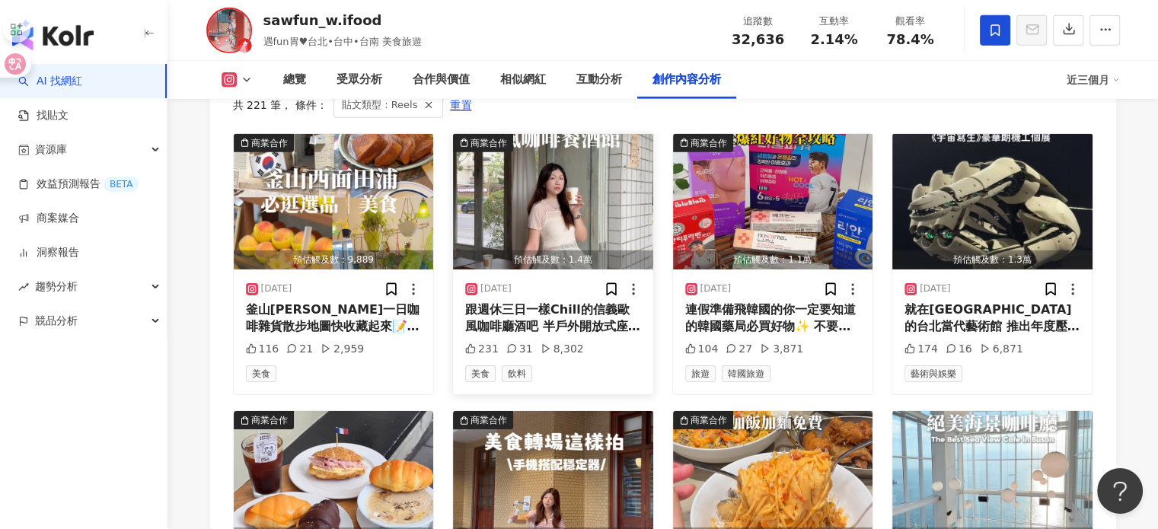
click at [592, 164] on img "button" at bounding box center [553, 202] width 200 height 136
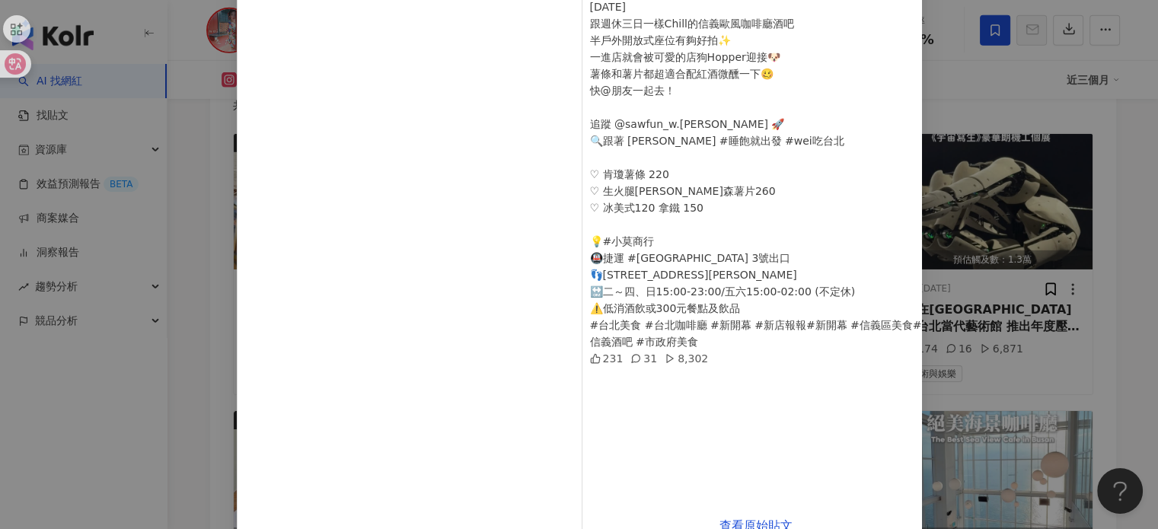
scroll to position [152, 0]
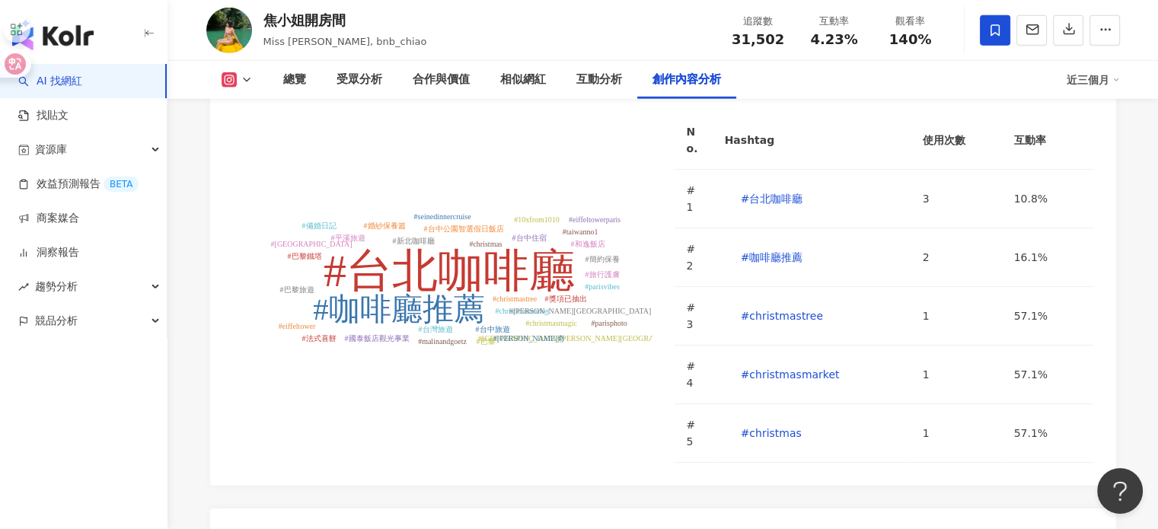
scroll to position [4644, 0]
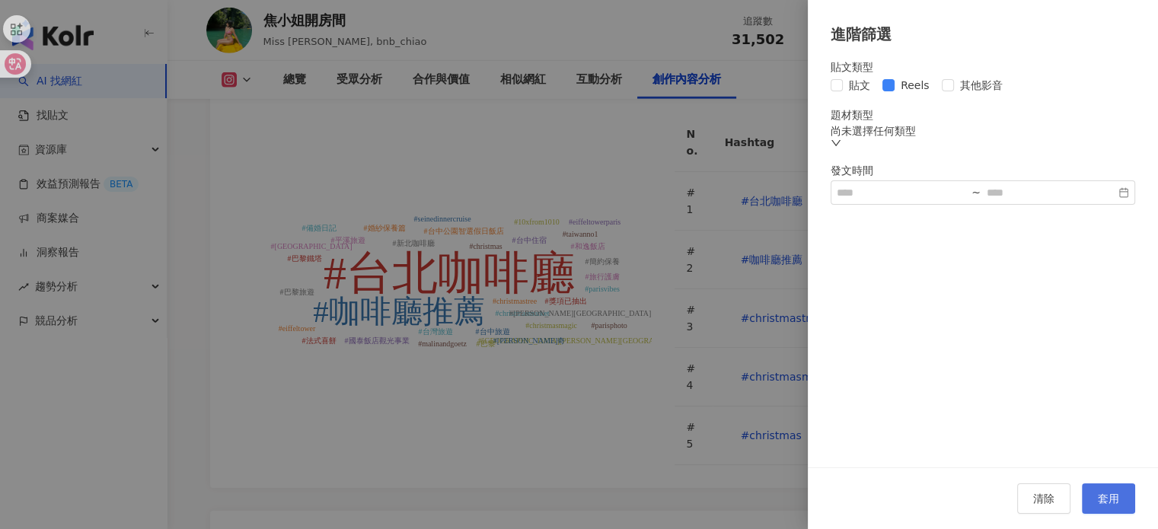
click at [1106, 498] on span "套用" at bounding box center [1108, 499] width 21 height 12
click at [1112, 499] on span "套用" at bounding box center [1108, 499] width 21 height 12
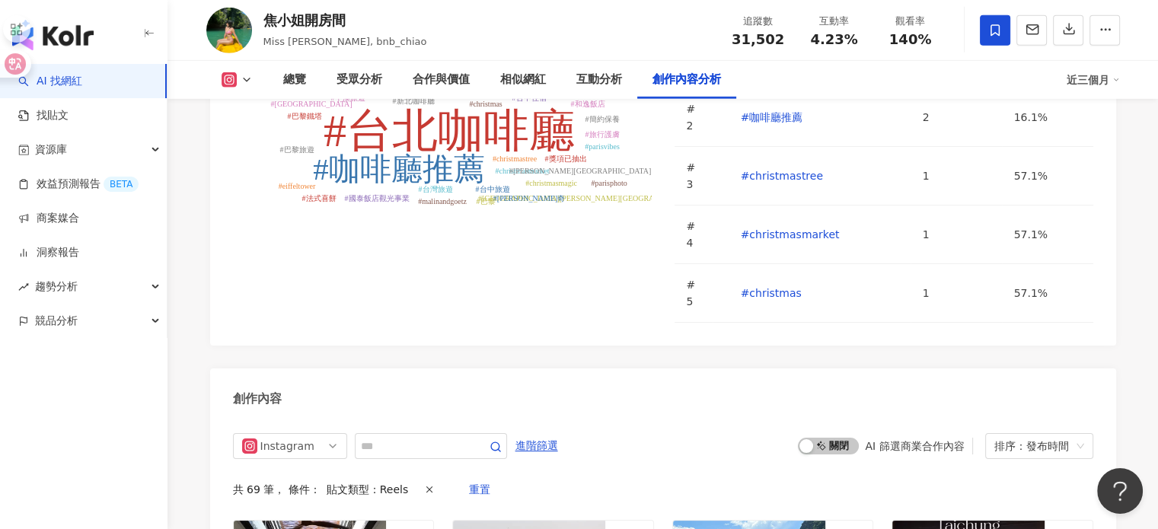
scroll to position [4772, 0]
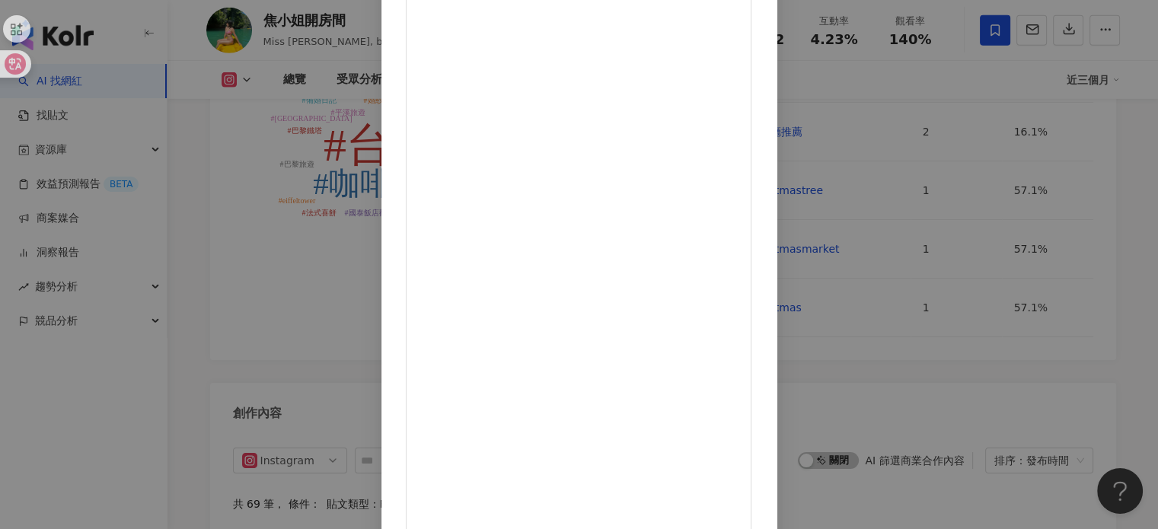
scroll to position [137, 0]
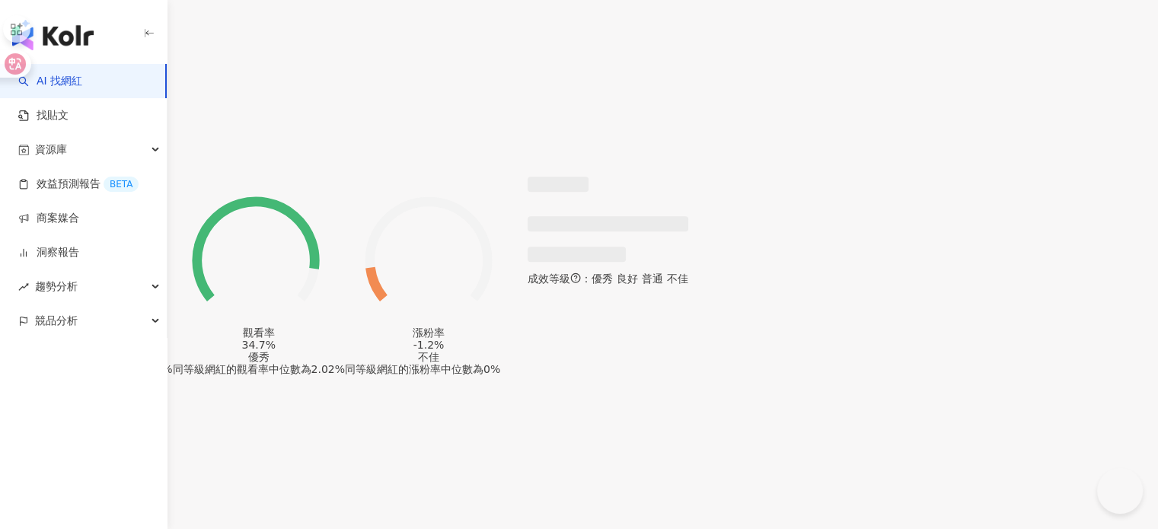
scroll to position [4633, 0]
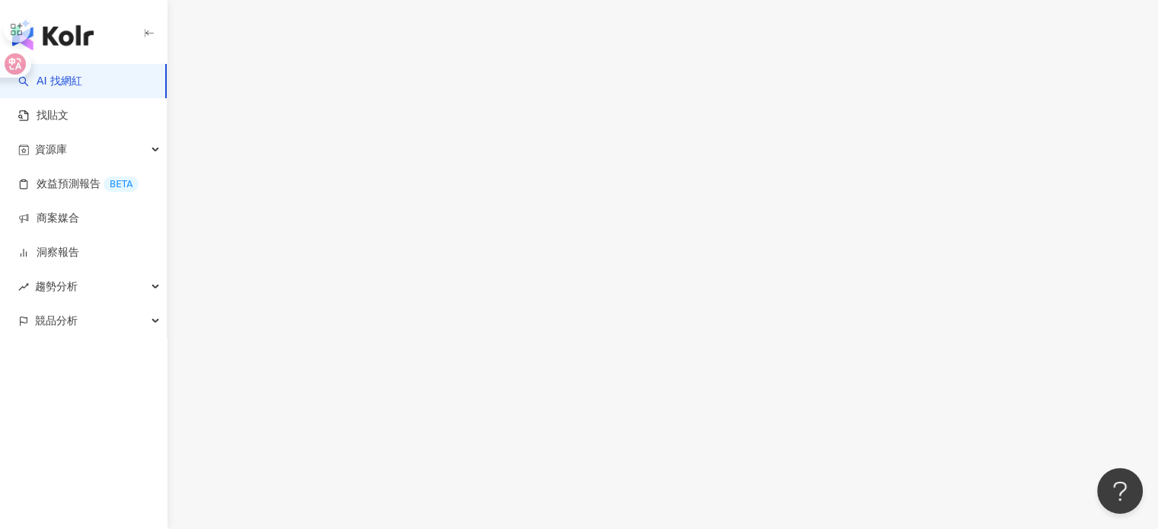
click at [753, 384] on div at bounding box center [579, 393] width 347 height 18
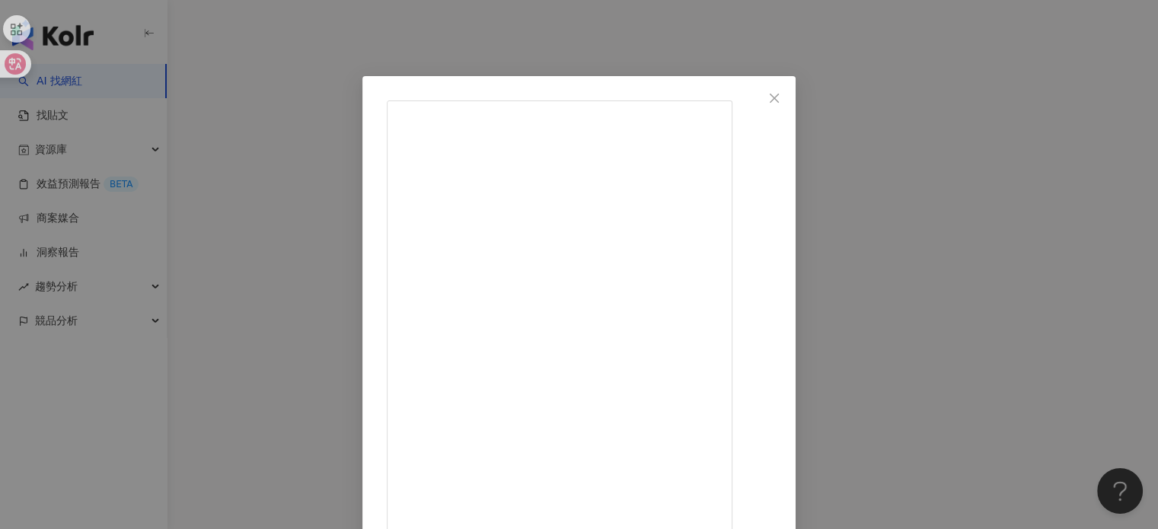
scroll to position [152, 0]
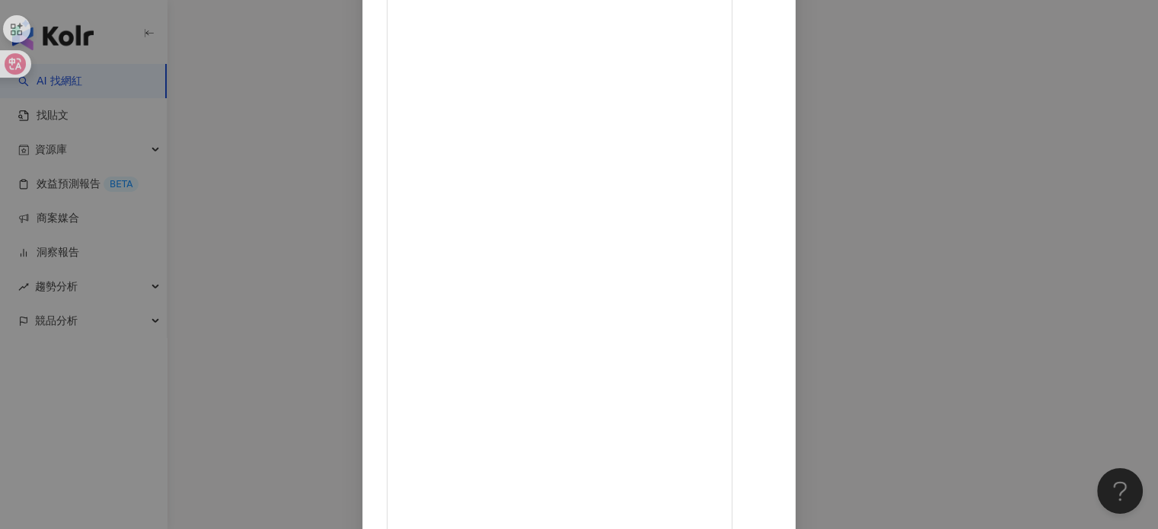
click at [1019, 237] on div "貓少女日記 穎誼Kitty [DATE] 881 15 7,010 查看原始貼文" at bounding box center [579, 264] width 1158 height 529
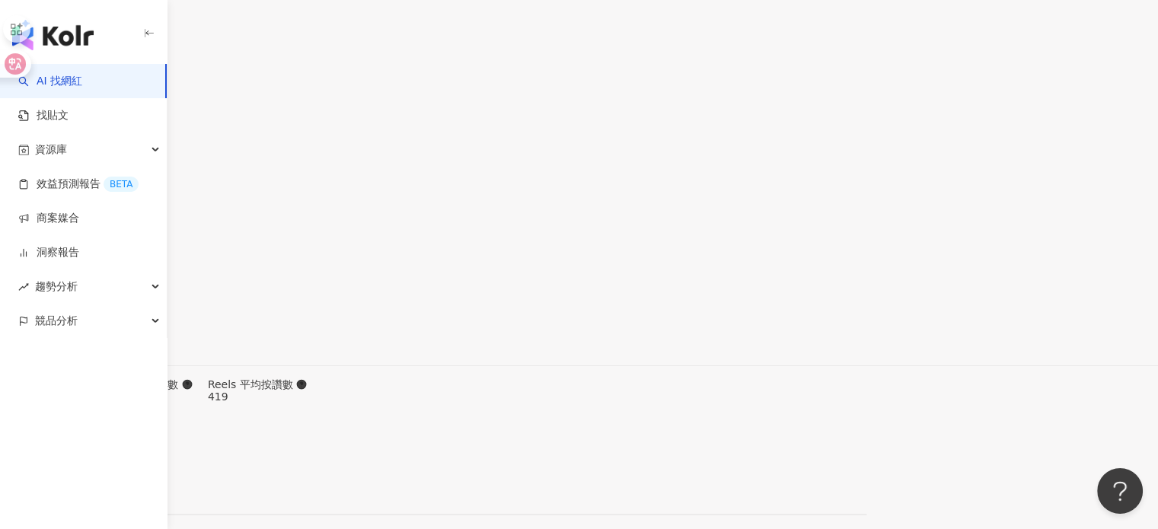
scroll to position [5113, 0]
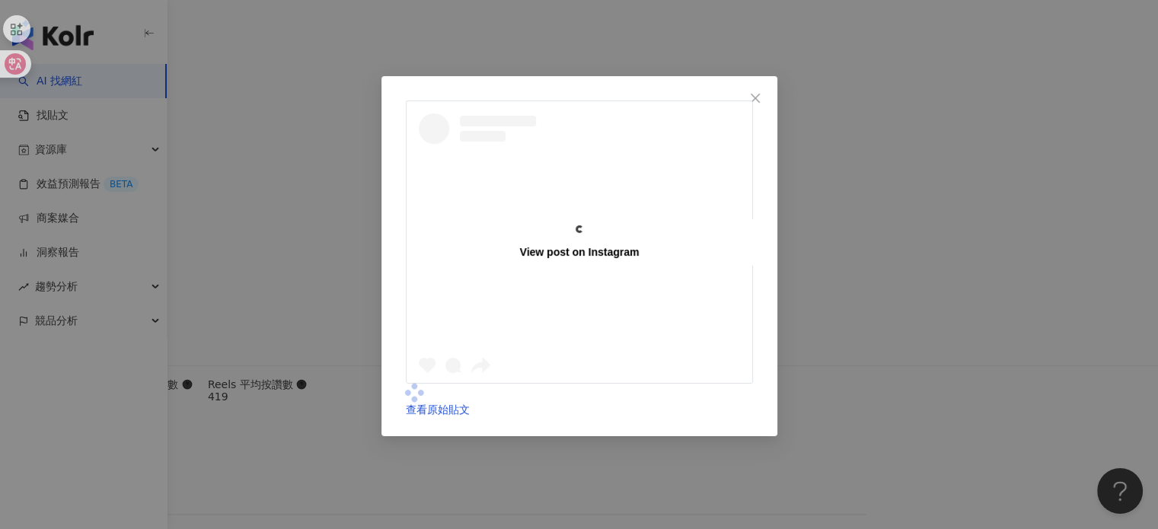
click at [577, 263] on div "View post on Instagram" at bounding box center [580, 242] width 346 height 282
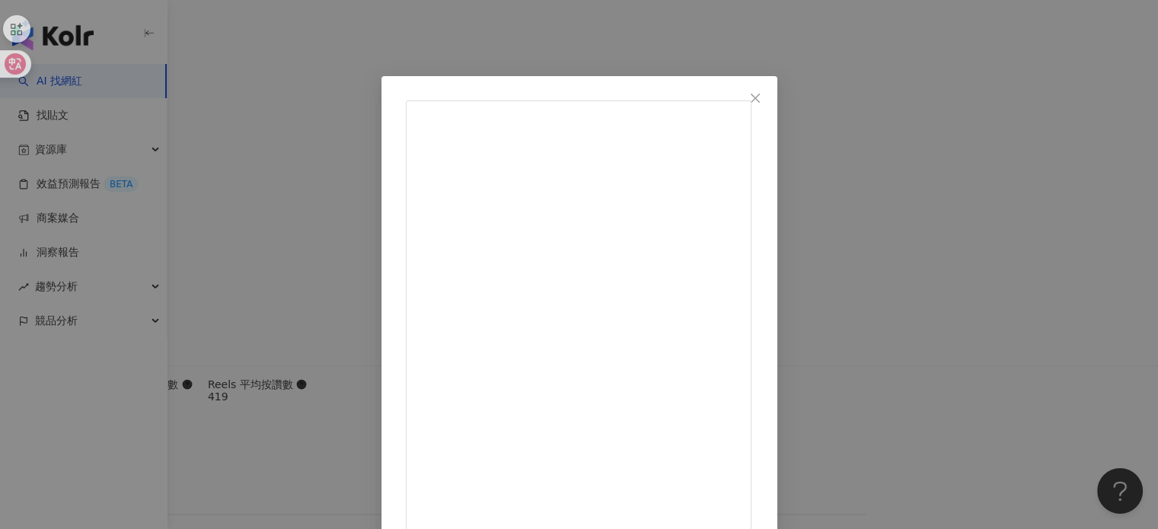
scroll to position [76, 0]
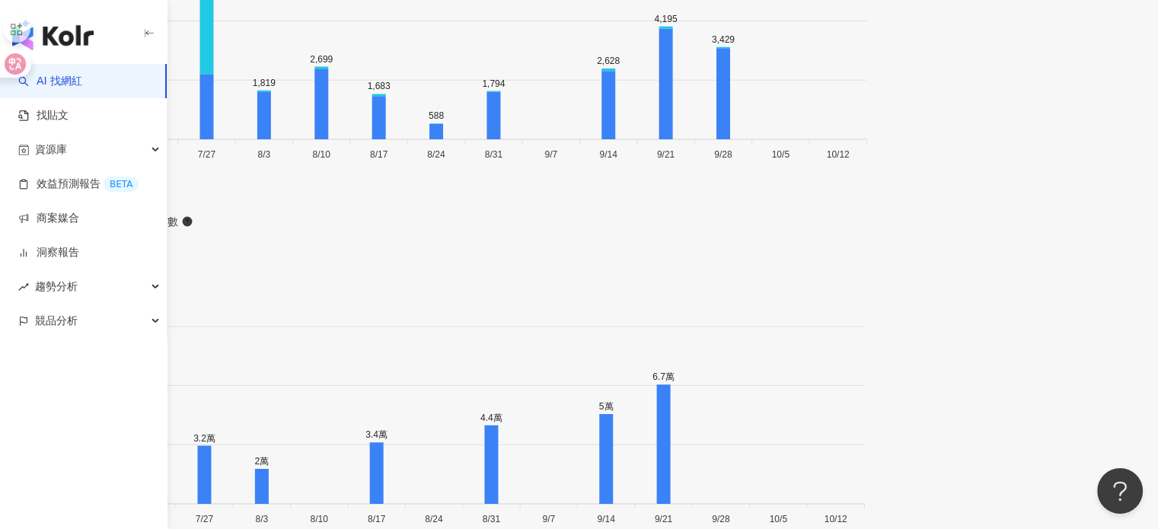
scroll to position [5199, 0]
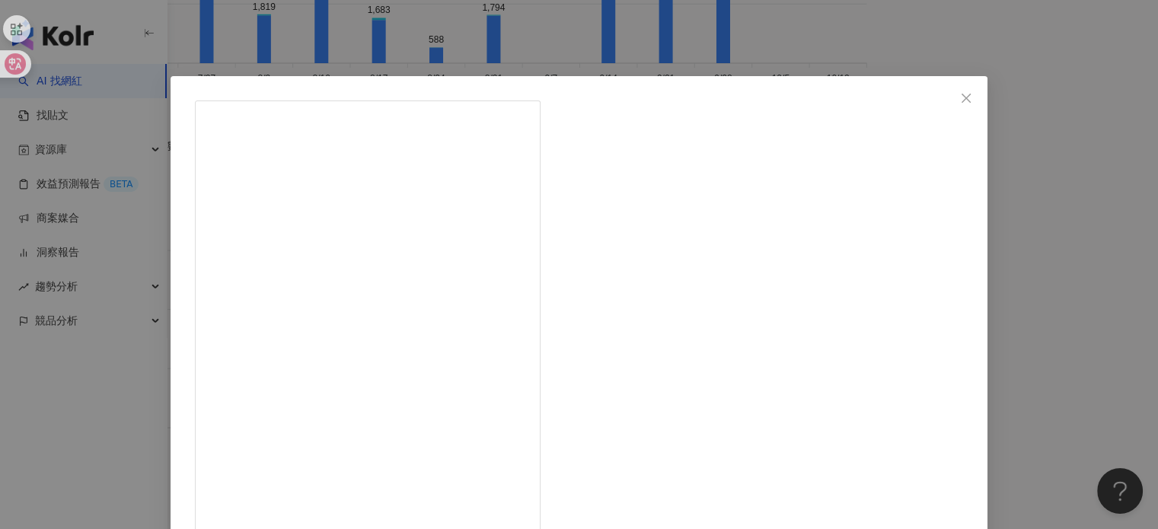
scroll to position [68, 0]
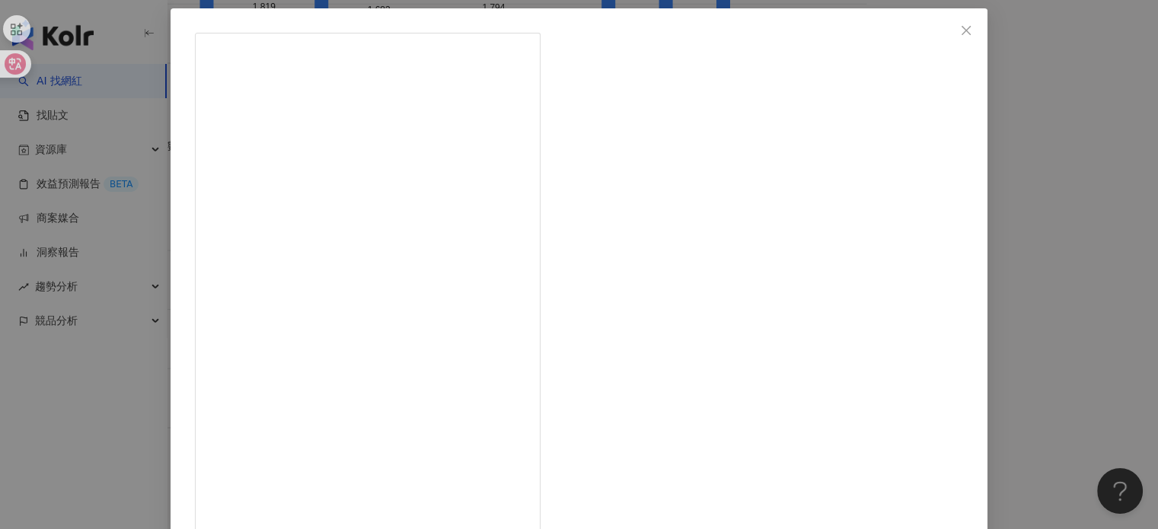
click at [1039, 247] on div "陳瑜．鏞鏞甫甫親子部落格 2025/9/23 874 30 查看原始貼文" at bounding box center [579, 264] width 1158 height 529
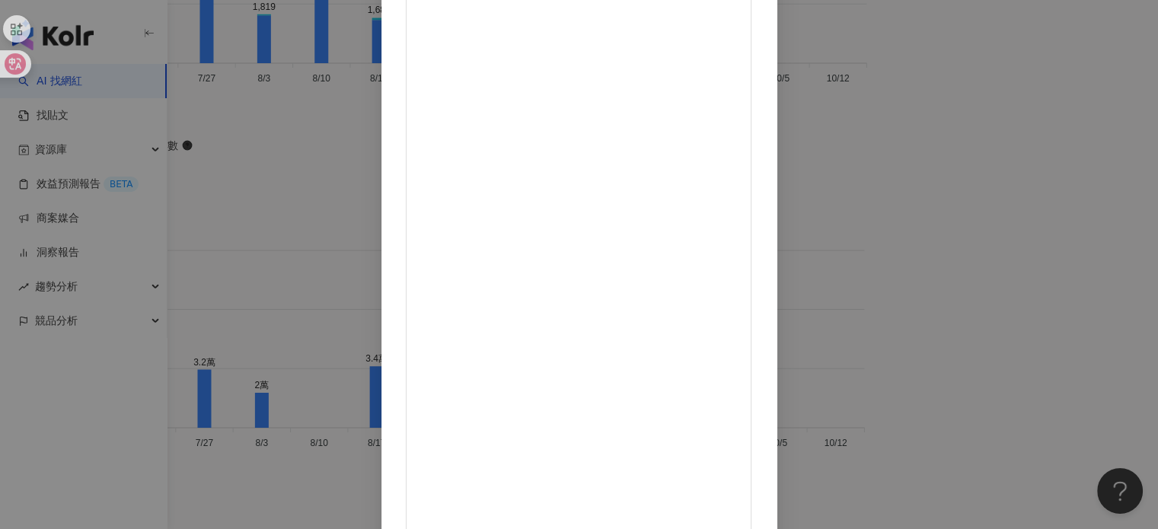
scroll to position [76, 0]
click at [933, 217] on div "陳瑜．鏞鏞甫甫親子部落格 2025/9/15 838 31 1.5萬 查看原始貼文" at bounding box center [579, 264] width 1158 height 529
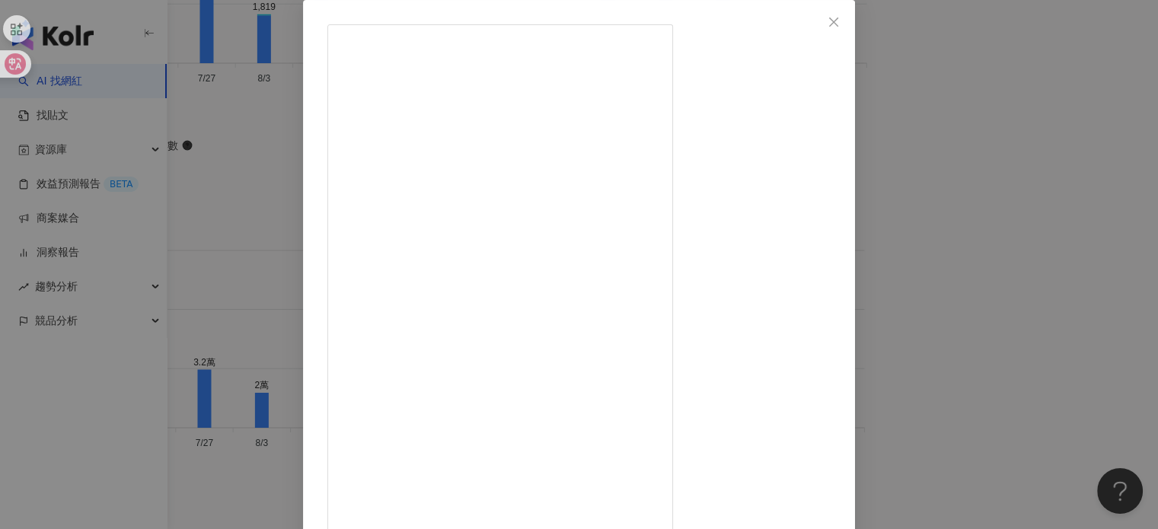
scroll to position [152, 0]
click at [944, 186] on div "陳瑜．鏞鏞甫甫親子部落格 2025/9/3 776 14 2萬 查看原始貼文" at bounding box center [579, 264] width 1158 height 529
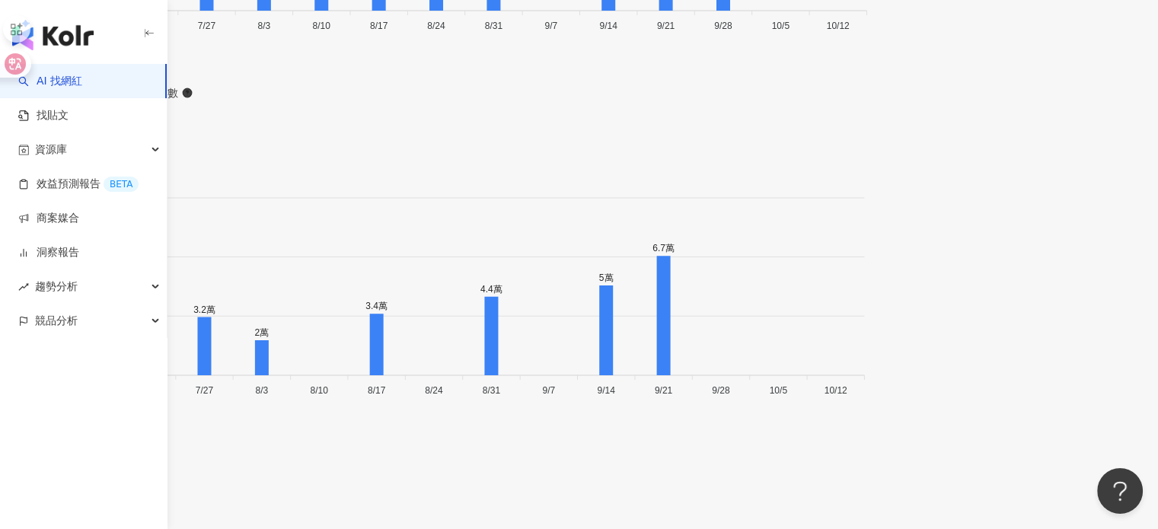
scroll to position [5275, 0]
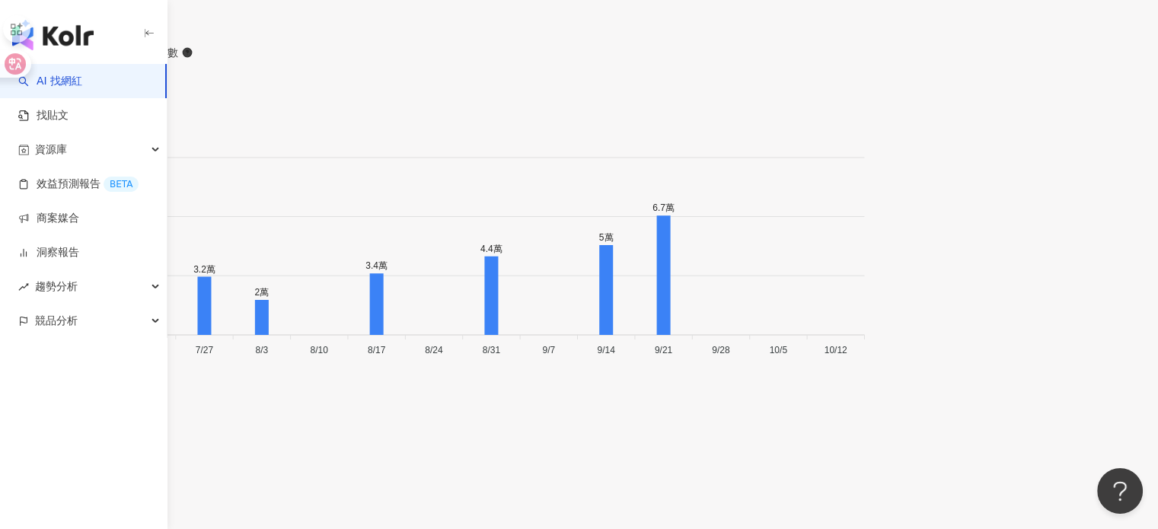
scroll to position [5199, 0]
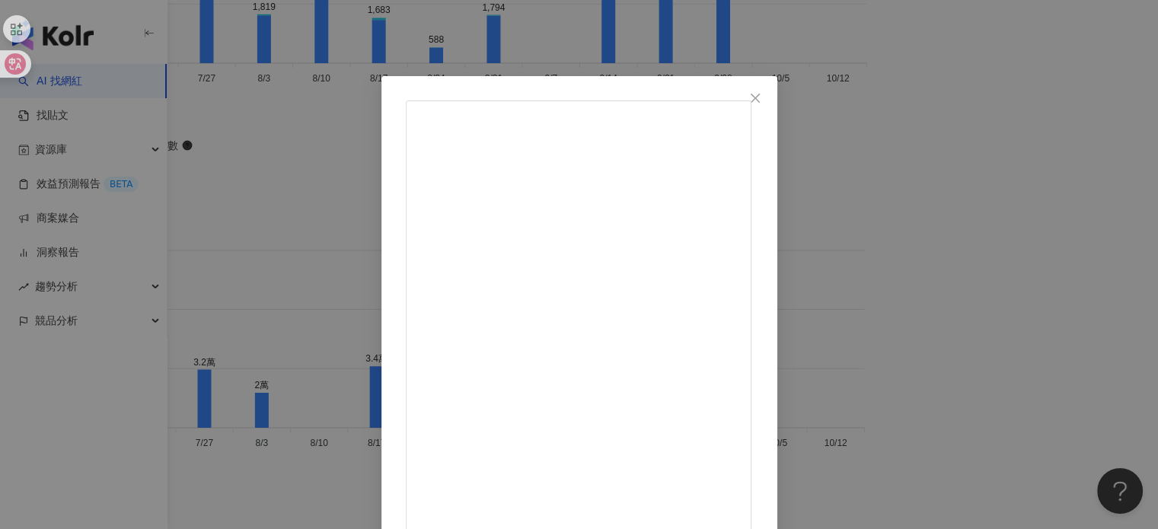
scroll to position [152, 0]
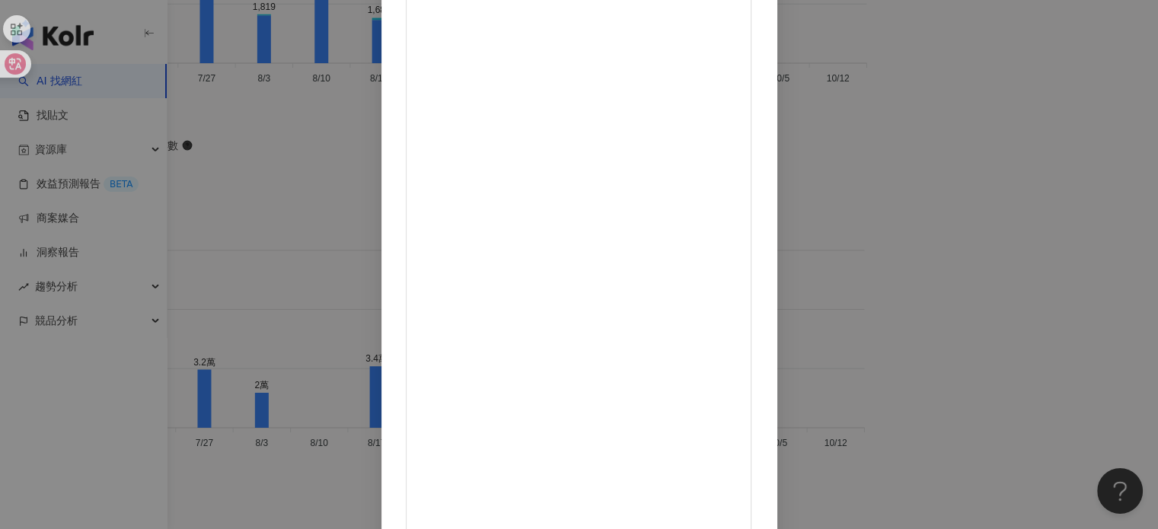
drag, startPoint x: 728, startPoint y: 488, endPoint x: 715, endPoint y: 477, distance: 16.8
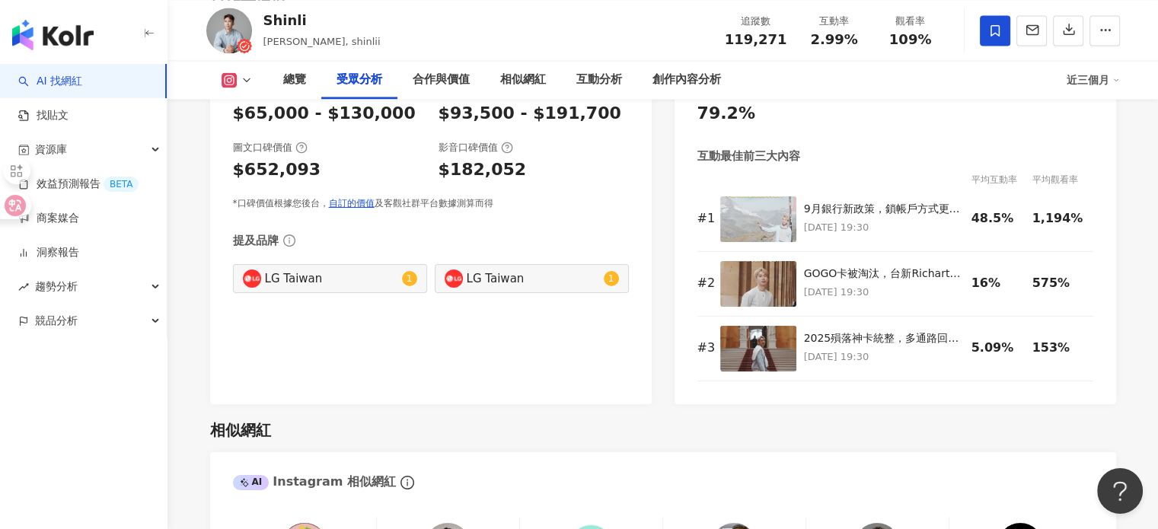
scroll to position [2221, 0]
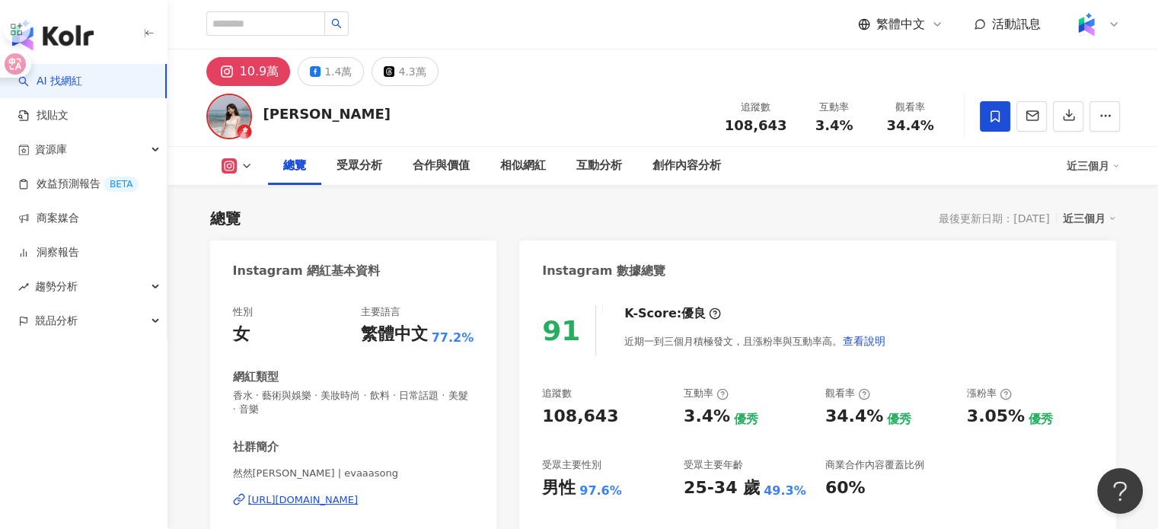
click at [932, 124] on div "34.4%" at bounding box center [911, 125] width 58 height 15
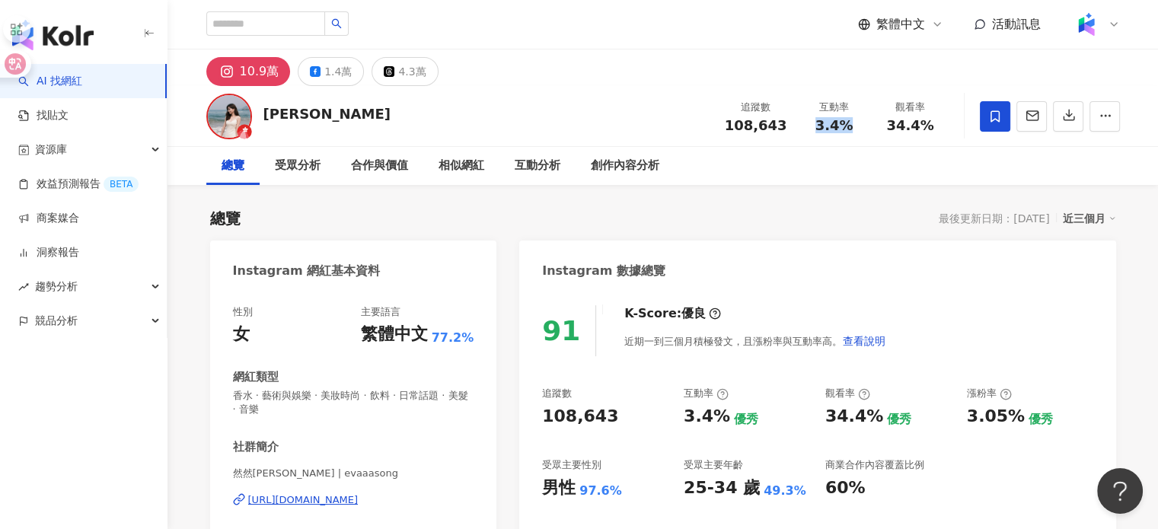
drag, startPoint x: 810, startPoint y: 126, endPoint x: 863, endPoint y: 125, distance: 53.3
click at [863, 125] on div "互動率 3.4%" at bounding box center [834, 116] width 76 height 33
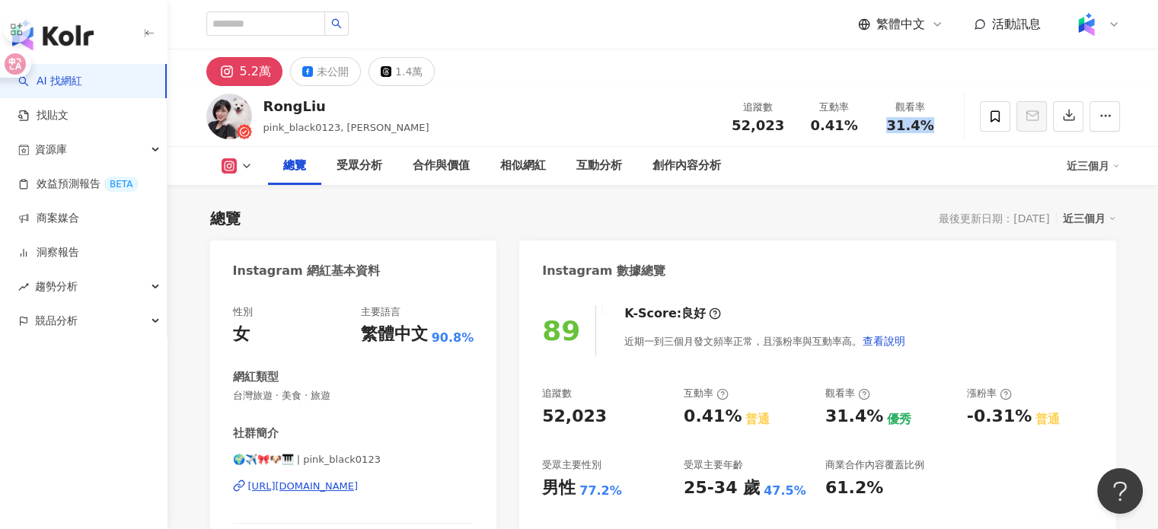
click at [935, 132] on div "追蹤數 52,023 互動率 0.41% 觀看率 31.4%" at bounding box center [834, 116] width 228 height 45
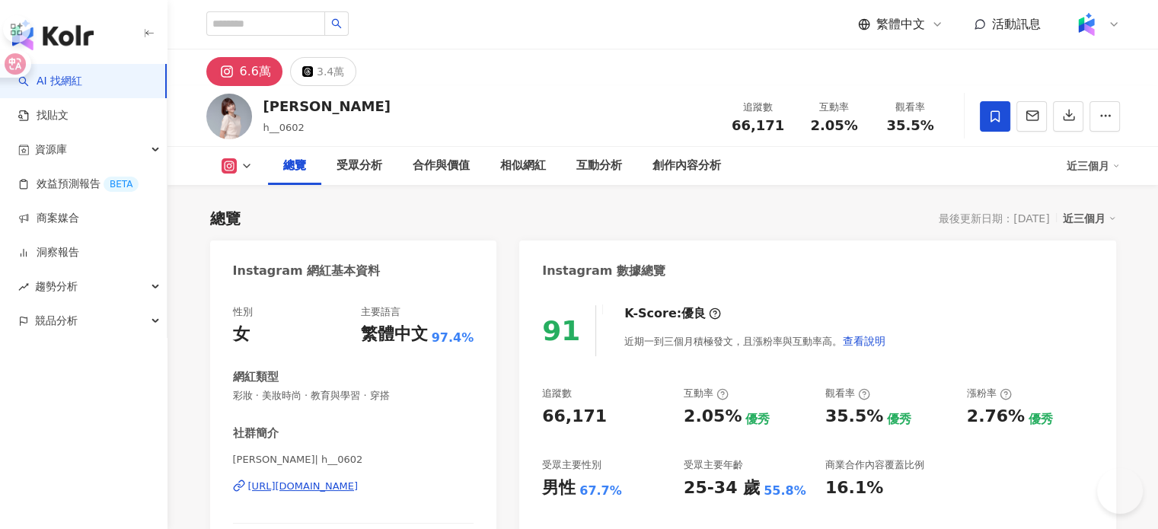
drag, startPoint x: 938, startPoint y: 130, endPoint x: 930, endPoint y: 126, distance: 8.5
click at [930, 126] on div "35.5%" at bounding box center [911, 125] width 58 height 15
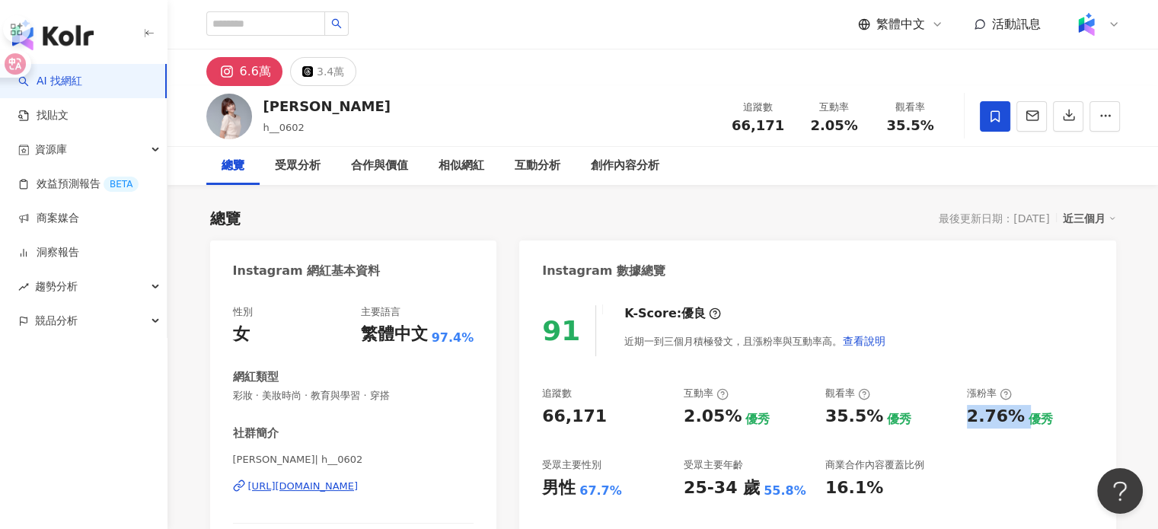
drag, startPoint x: 968, startPoint y: 423, endPoint x: 1020, endPoint y: 423, distance: 51.8
click at [1020, 423] on div "2.76% 優秀" at bounding box center [1030, 417] width 126 height 24
copy div "2.76%"
